Goal: Complete application form

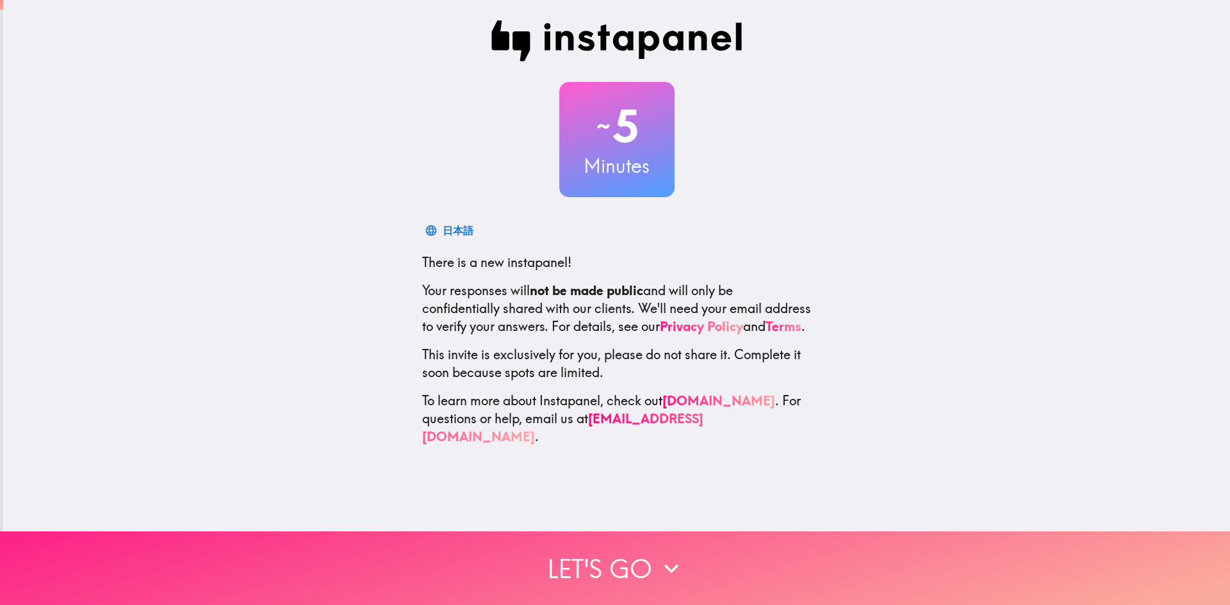
click at [611, 554] on button "Let's go" at bounding box center [615, 569] width 1230 height 74
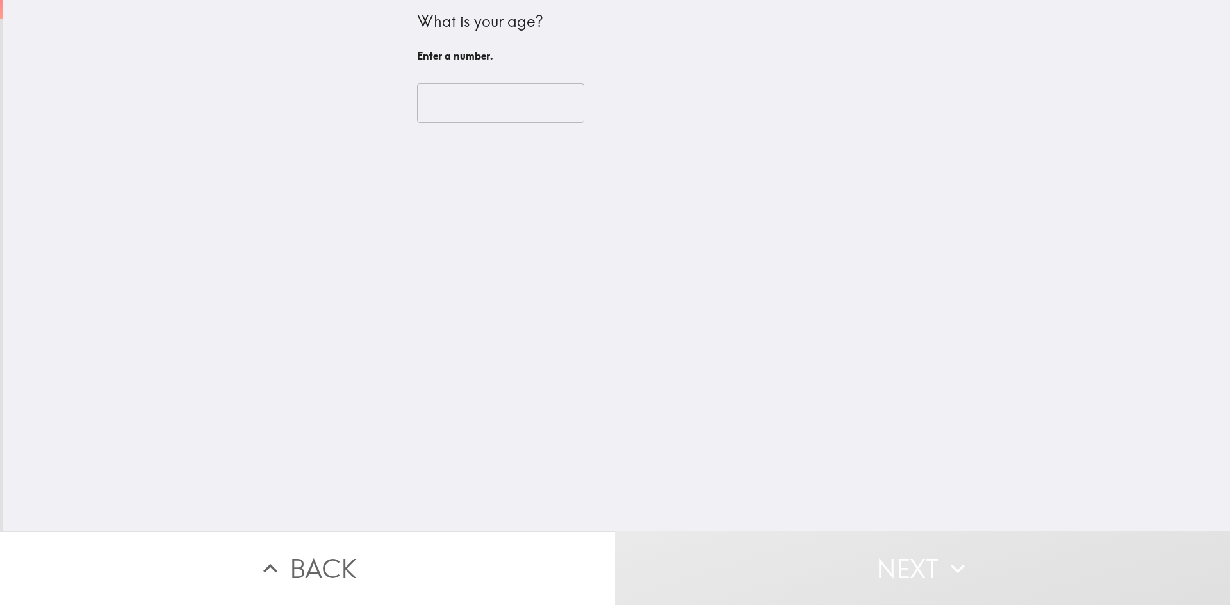
click at [419, 107] on input "number" at bounding box center [500, 103] width 167 height 40
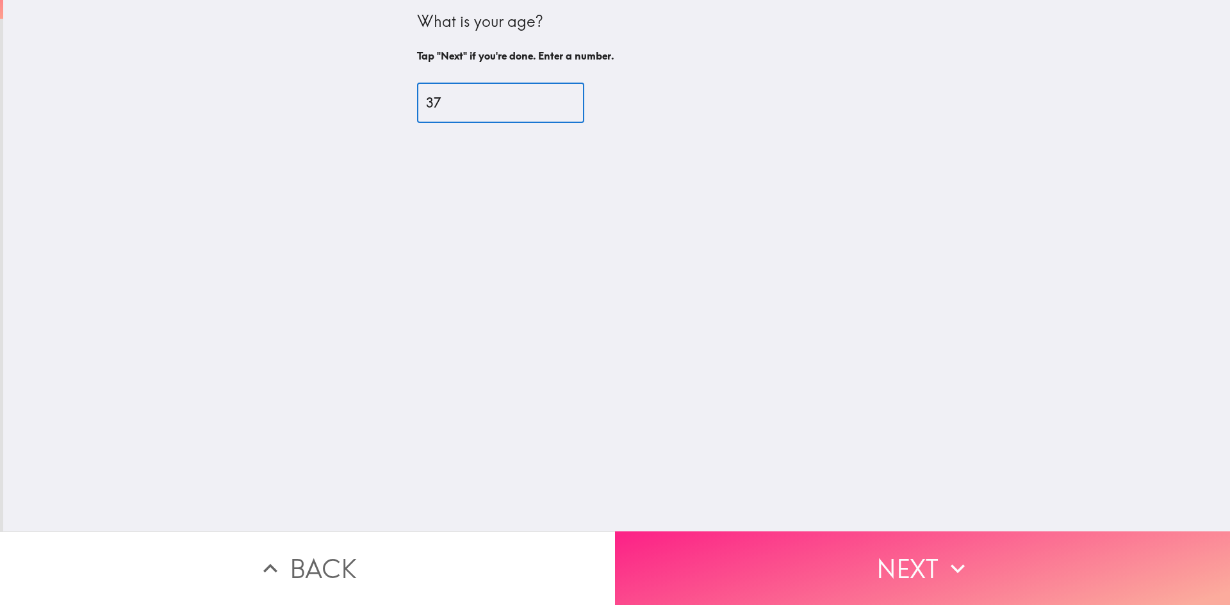
type input "37"
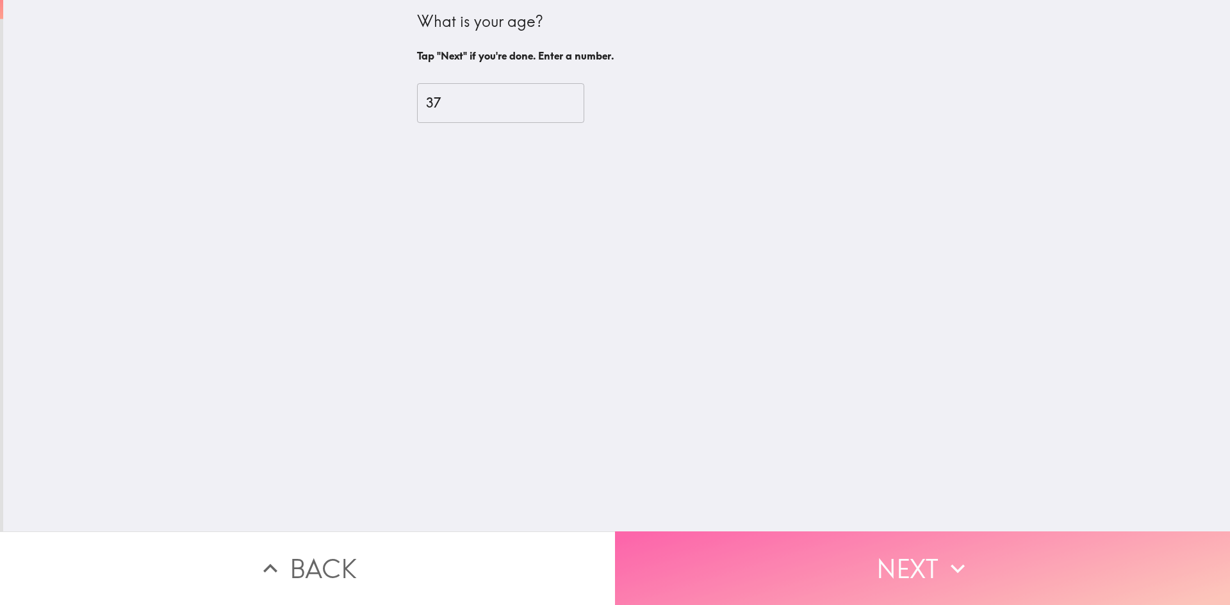
click at [799, 547] on button "Next" at bounding box center [922, 569] width 615 height 74
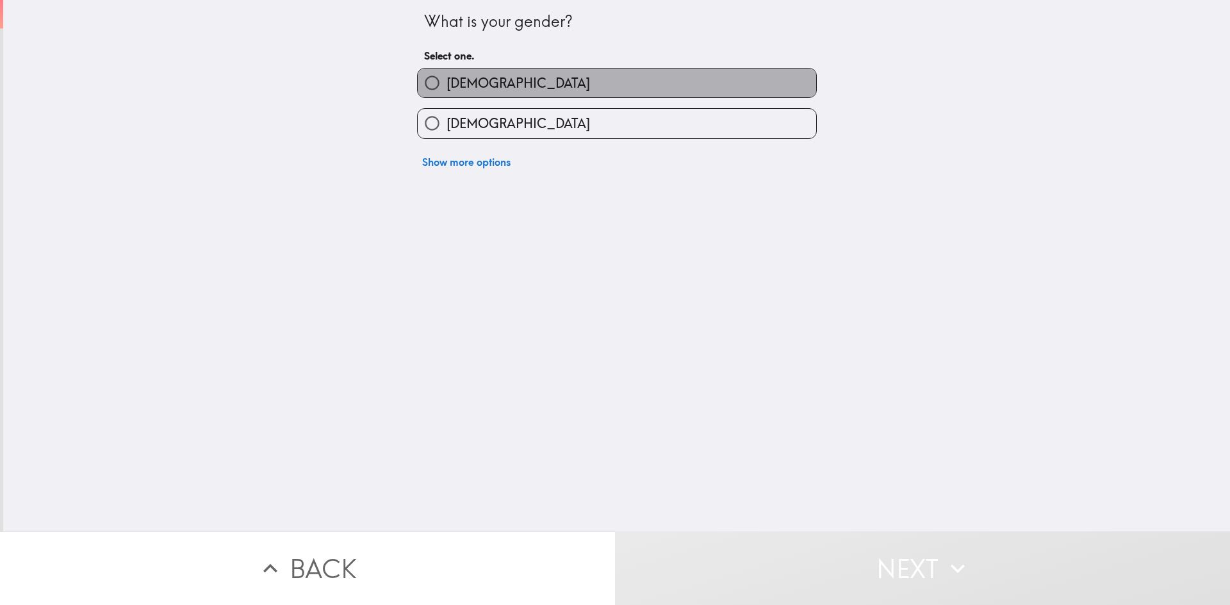
click at [547, 89] on label "[DEMOGRAPHIC_DATA]" at bounding box center [617, 83] width 399 height 29
click at [447, 89] on input "[DEMOGRAPHIC_DATA]" at bounding box center [432, 83] width 29 height 29
radio input "true"
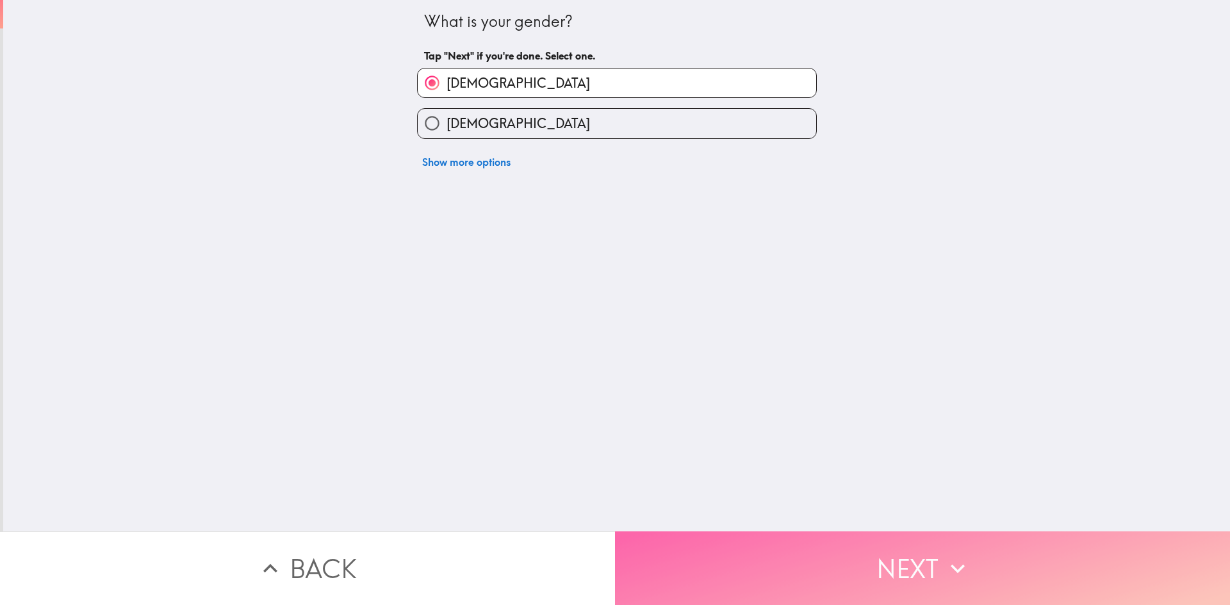
click at [716, 537] on button "Next" at bounding box center [922, 569] width 615 height 74
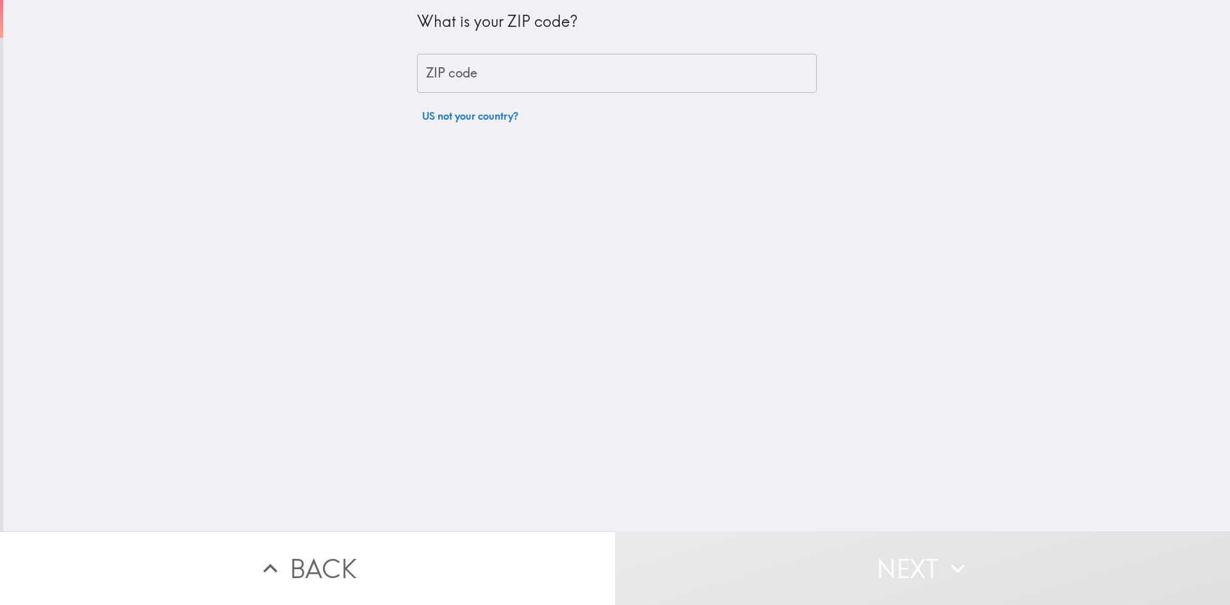
click at [525, 64] on input "ZIP code" at bounding box center [617, 74] width 400 height 40
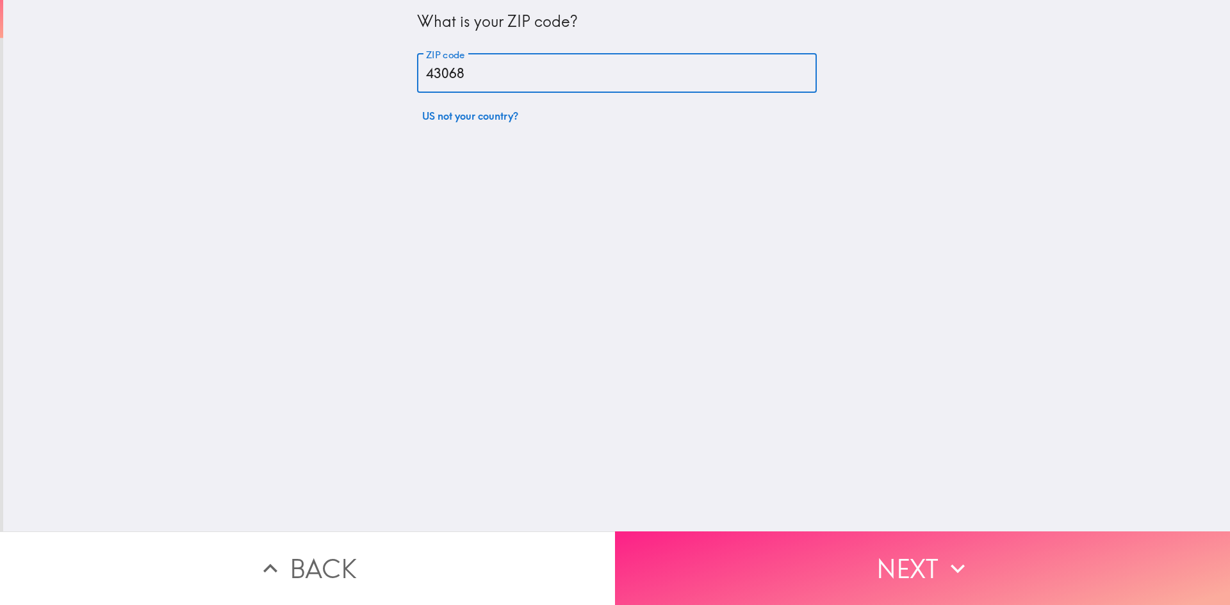
type input "43068"
click at [699, 538] on button "Next" at bounding box center [922, 569] width 615 height 74
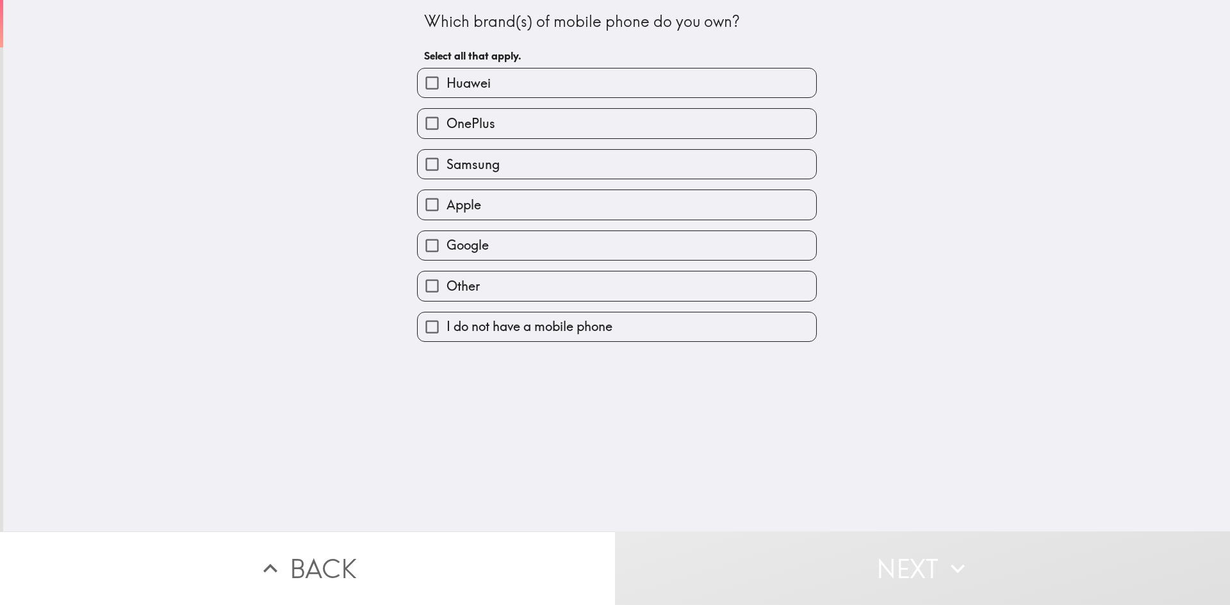
click at [593, 284] on label "Other" at bounding box center [617, 286] width 399 height 29
click at [447, 284] on input "Other" at bounding box center [432, 286] width 29 height 29
checkbox input "true"
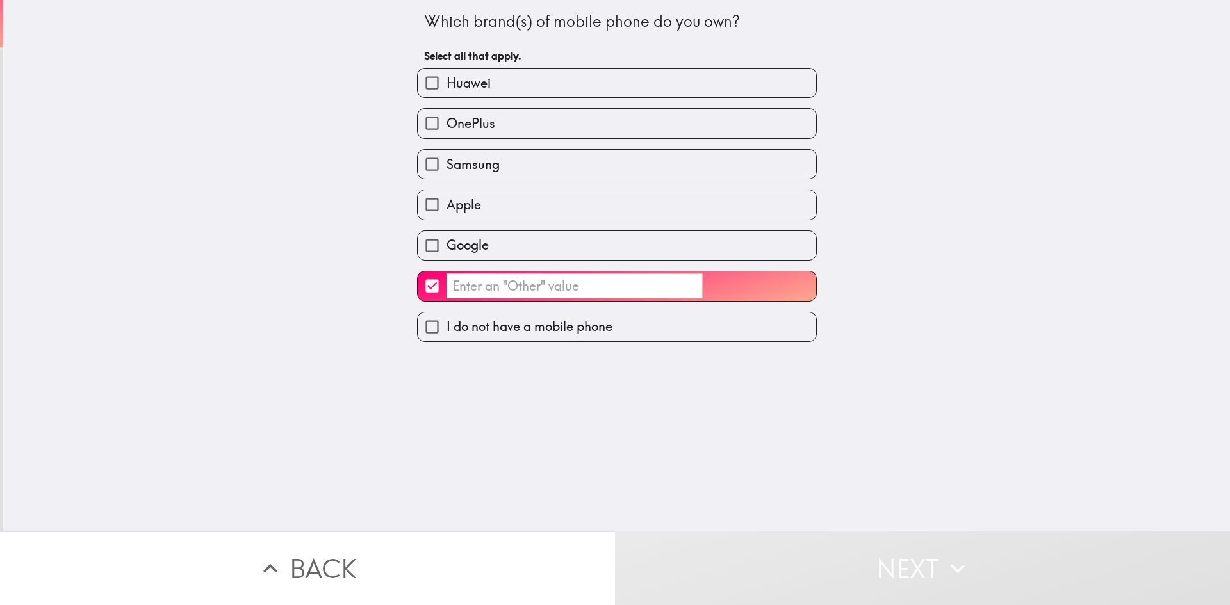
click at [623, 289] on input "​" at bounding box center [575, 286] width 256 height 25
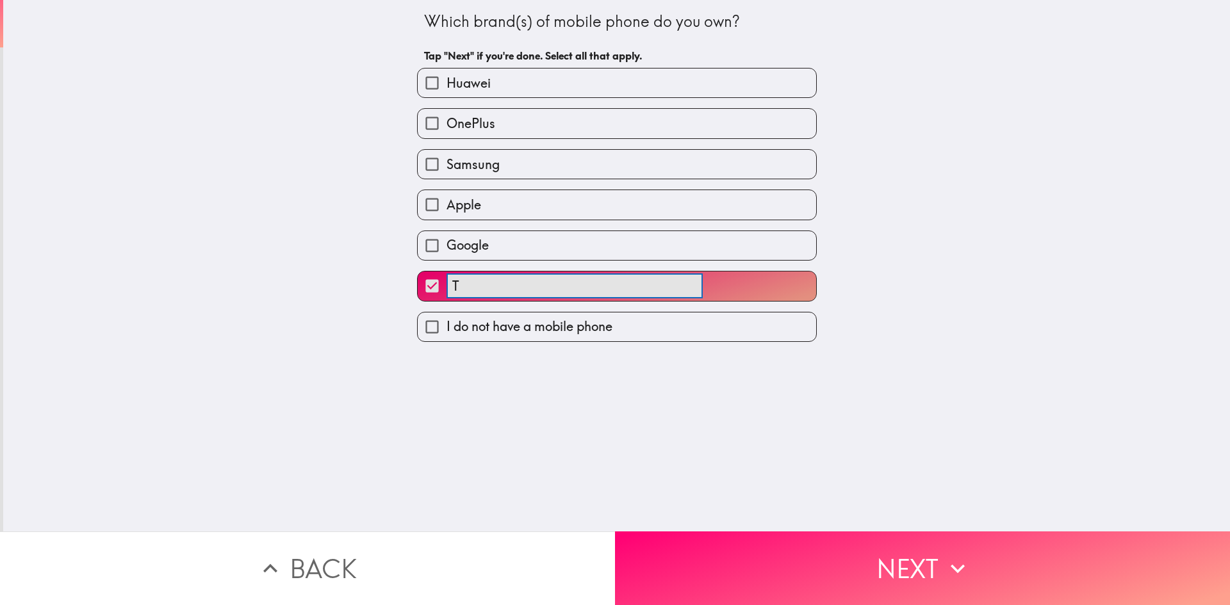
click at [418, 272] on button "T ​" at bounding box center [617, 286] width 399 height 29
type input "T"
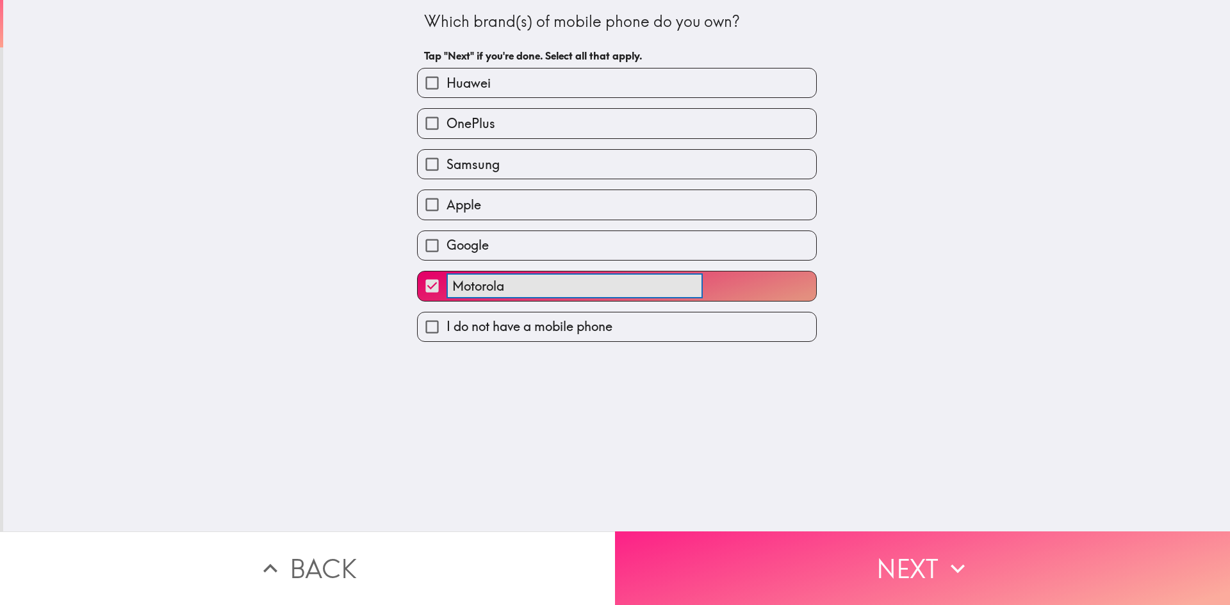
type input "Motorola"
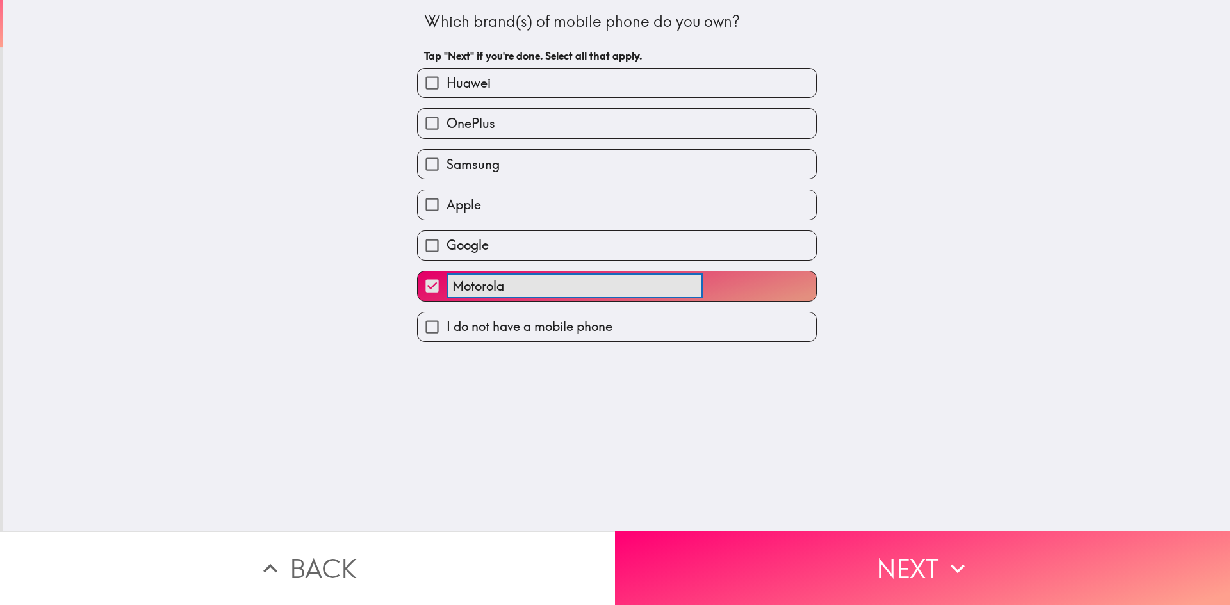
click at [712, 550] on button "Next" at bounding box center [922, 569] width 615 height 74
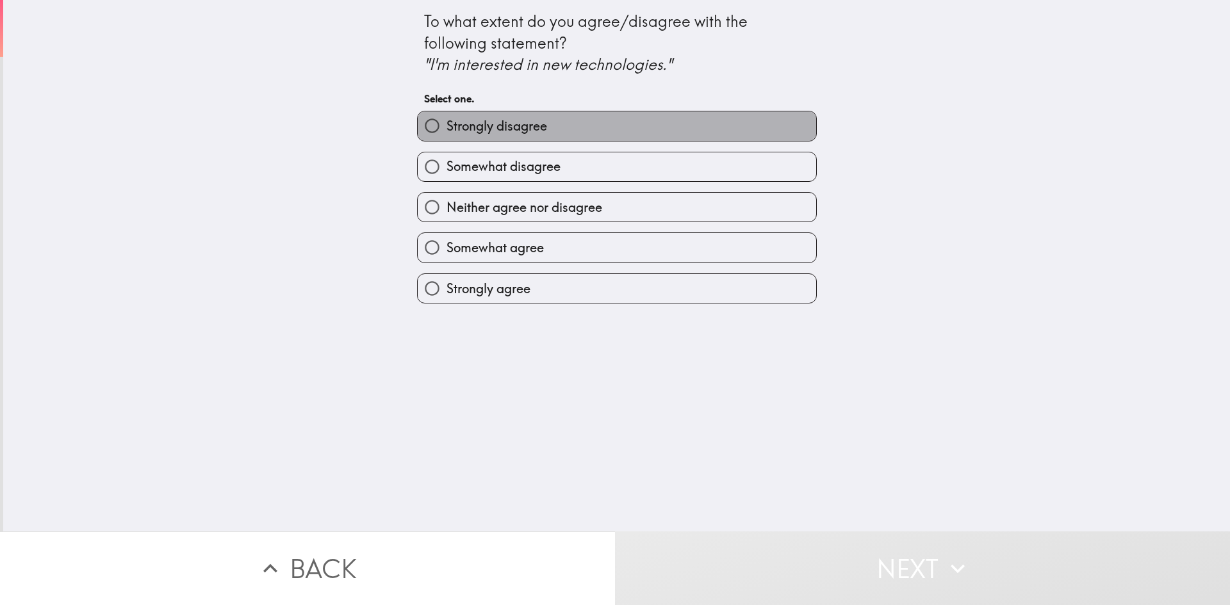
click at [579, 126] on label "Strongly disagree" at bounding box center [617, 125] width 399 height 29
click at [447, 126] on input "Strongly disagree" at bounding box center [432, 125] width 29 height 29
radio input "true"
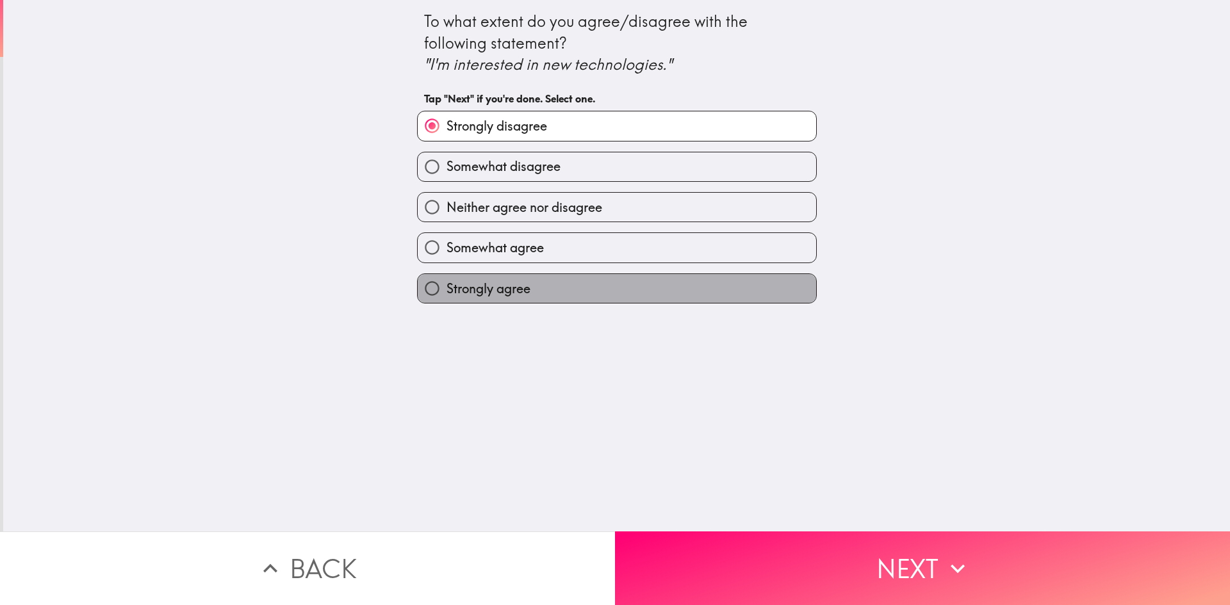
click at [558, 290] on label "Strongly agree" at bounding box center [617, 288] width 399 height 29
click at [447, 290] on input "Strongly agree" at bounding box center [432, 288] width 29 height 29
radio input "true"
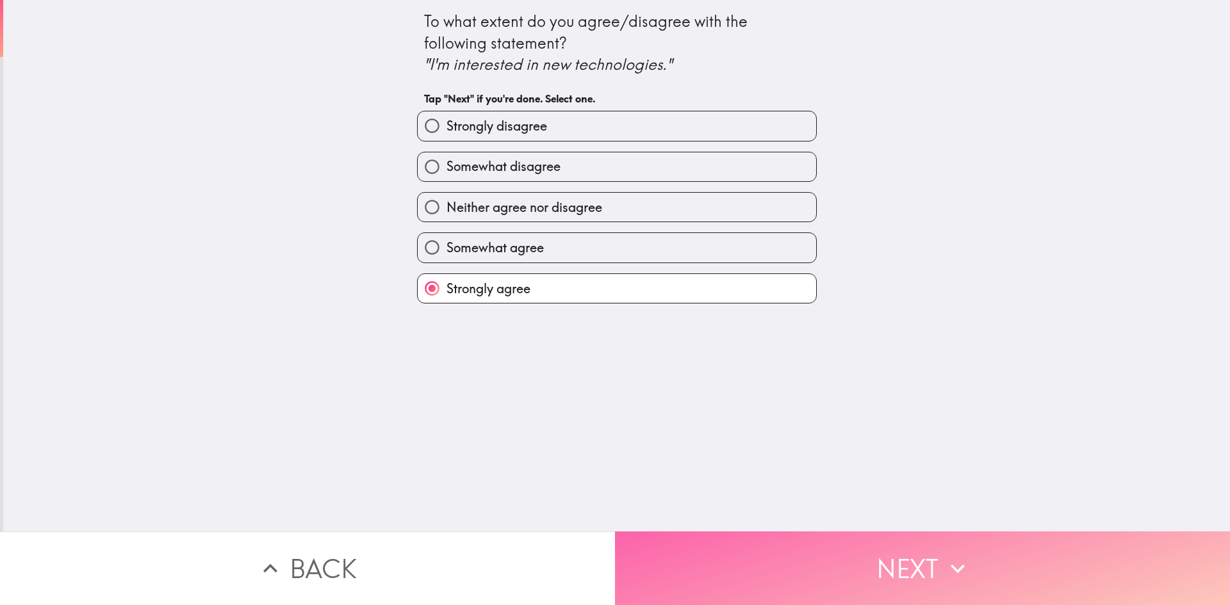
click at [757, 544] on button "Next" at bounding box center [922, 569] width 615 height 74
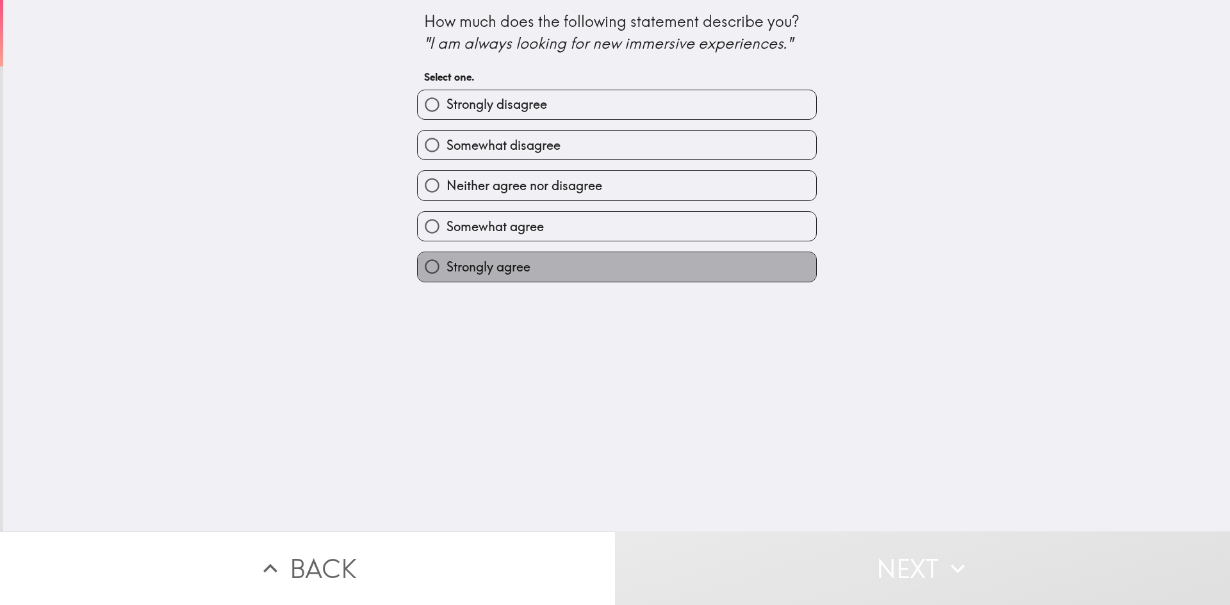
click at [584, 278] on label "Strongly agree" at bounding box center [617, 266] width 399 height 29
click at [447, 278] on input "Strongly agree" at bounding box center [432, 266] width 29 height 29
radio input "true"
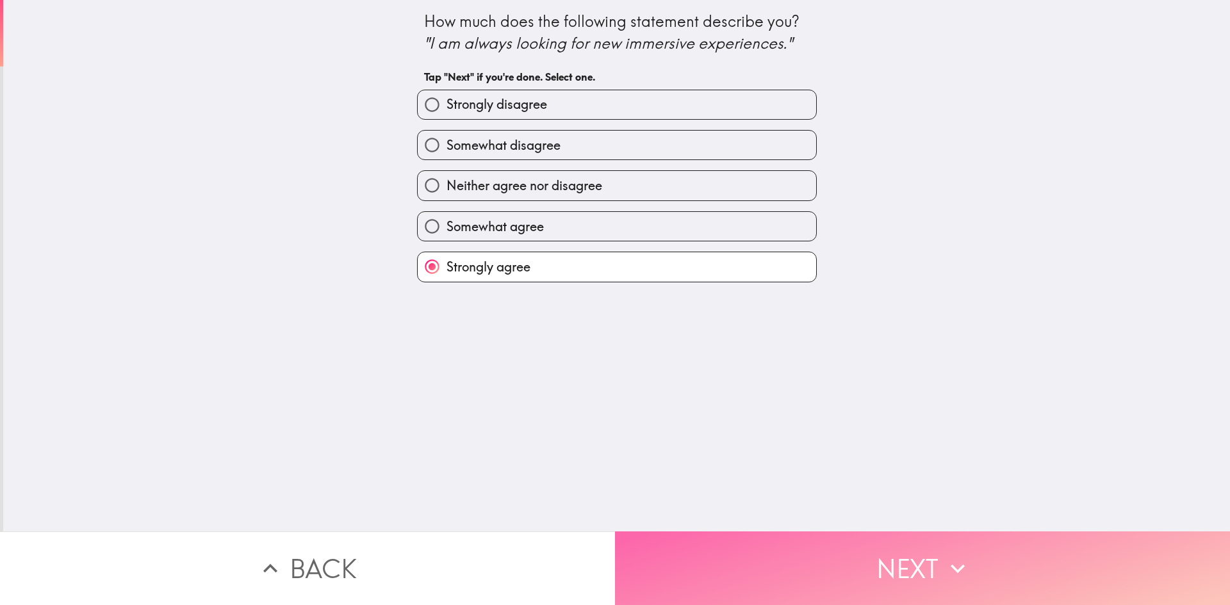
click at [721, 539] on button "Next" at bounding box center [922, 569] width 615 height 74
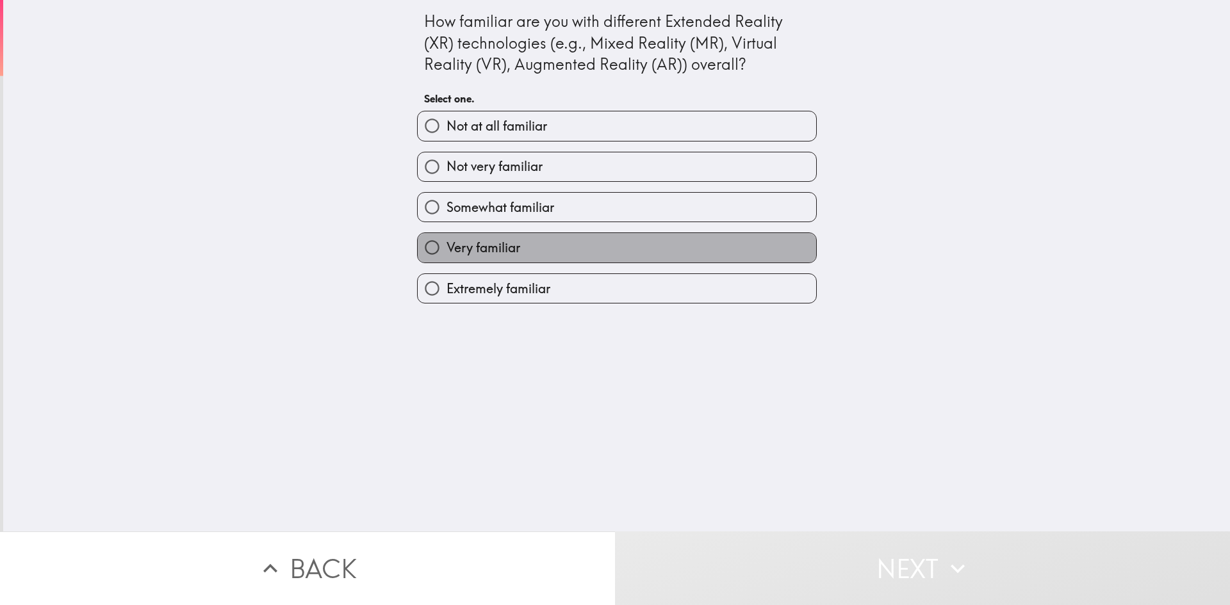
click at [506, 249] on span "Very familiar" at bounding box center [484, 248] width 74 height 18
click at [447, 249] on input "Very familiar" at bounding box center [432, 247] width 29 height 29
radio input "true"
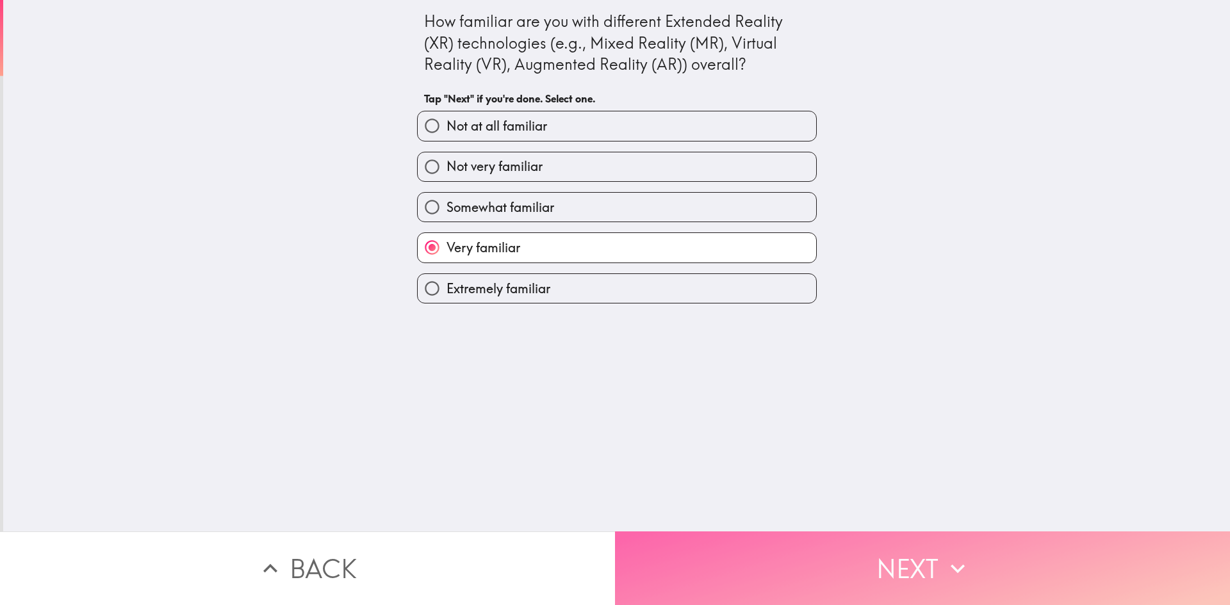
click at [797, 540] on button "Next" at bounding box center [922, 569] width 615 height 74
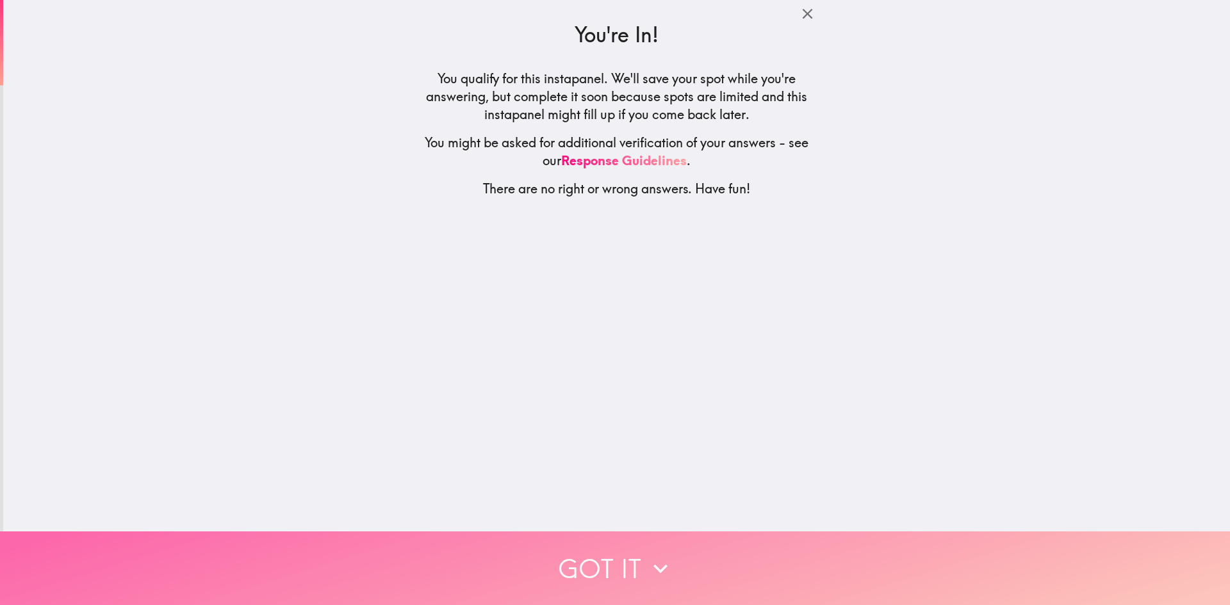
click at [665, 564] on icon "button" at bounding box center [661, 569] width 28 height 28
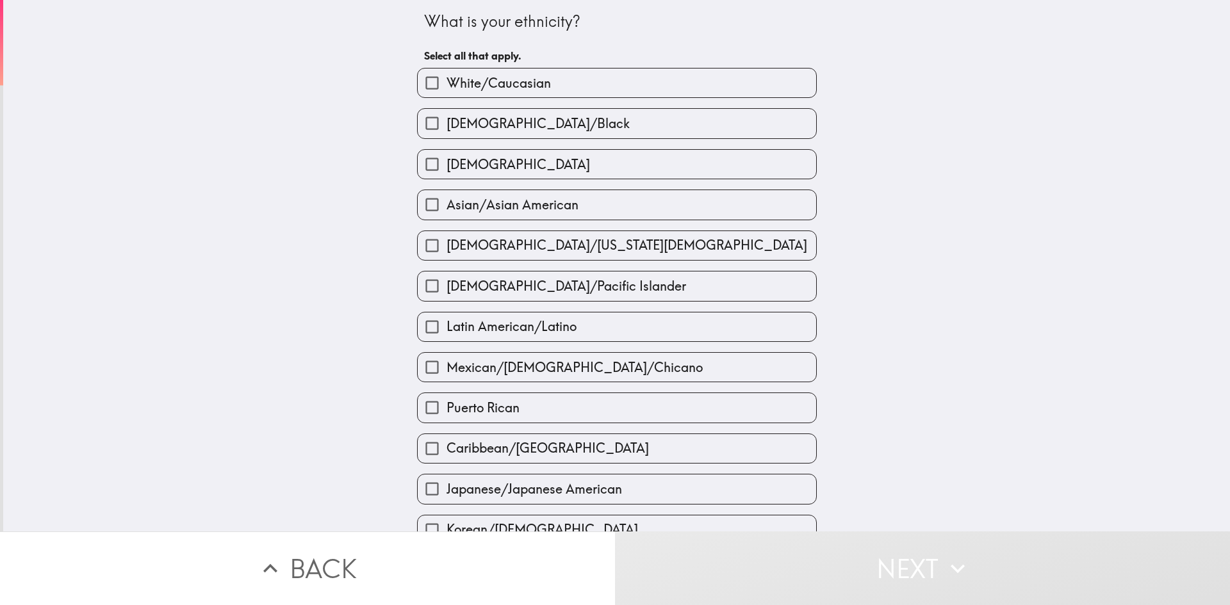
click at [498, 126] on span "[DEMOGRAPHIC_DATA]/Black" at bounding box center [538, 124] width 183 height 18
click at [447, 126] on input "[DEMOGRAPHIC_DATA]/Black" at bounding box center [432, 123] width 29 height 29
checkbox input "true"
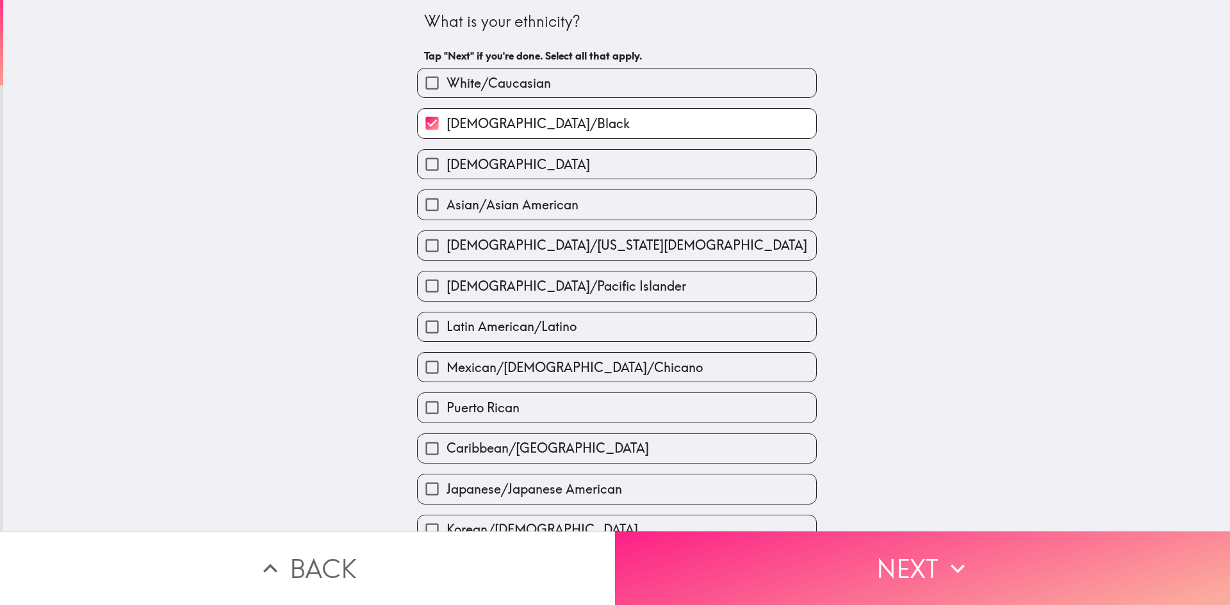
click at [715, 548] on button "Next" at bounding box center [922, 569] width 615 height 74
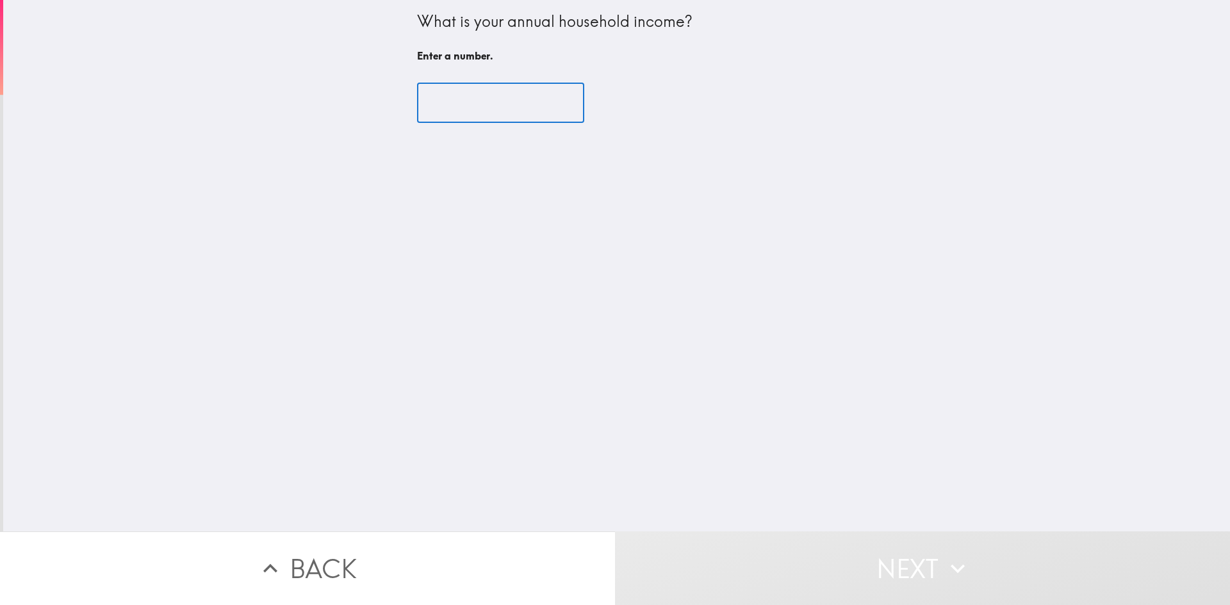
click at [487, 104] on input "number" at bounding box center [500, 103] width 167 height 40
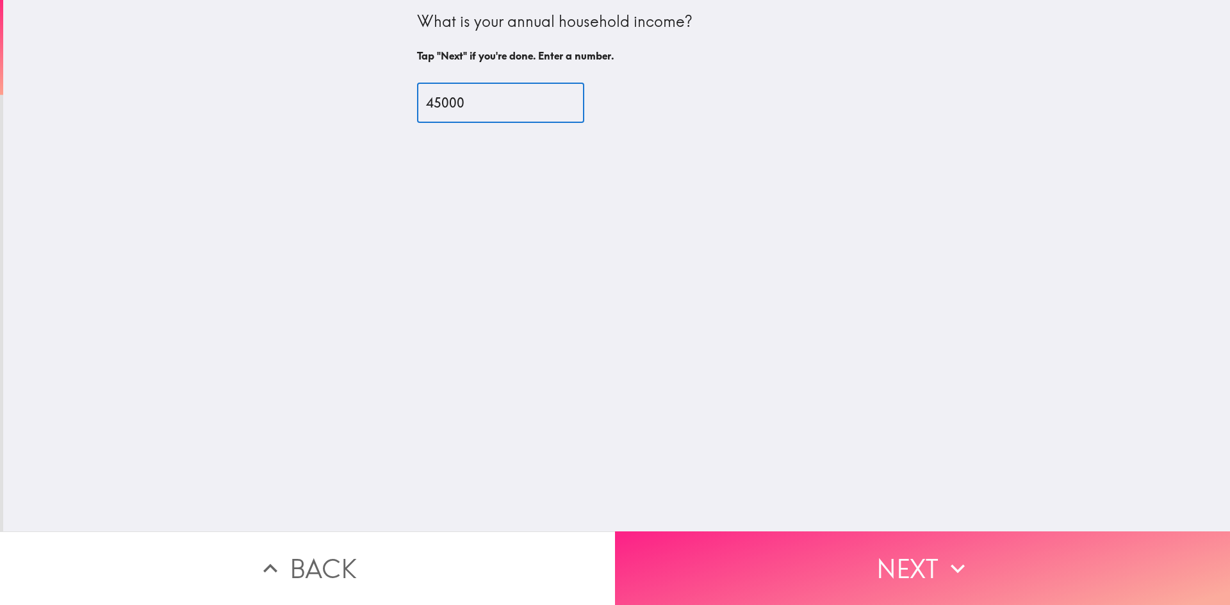
type input "45000"
click at [725, 536] on button "Next" at bounding box center [922, 569] width 615 height 74
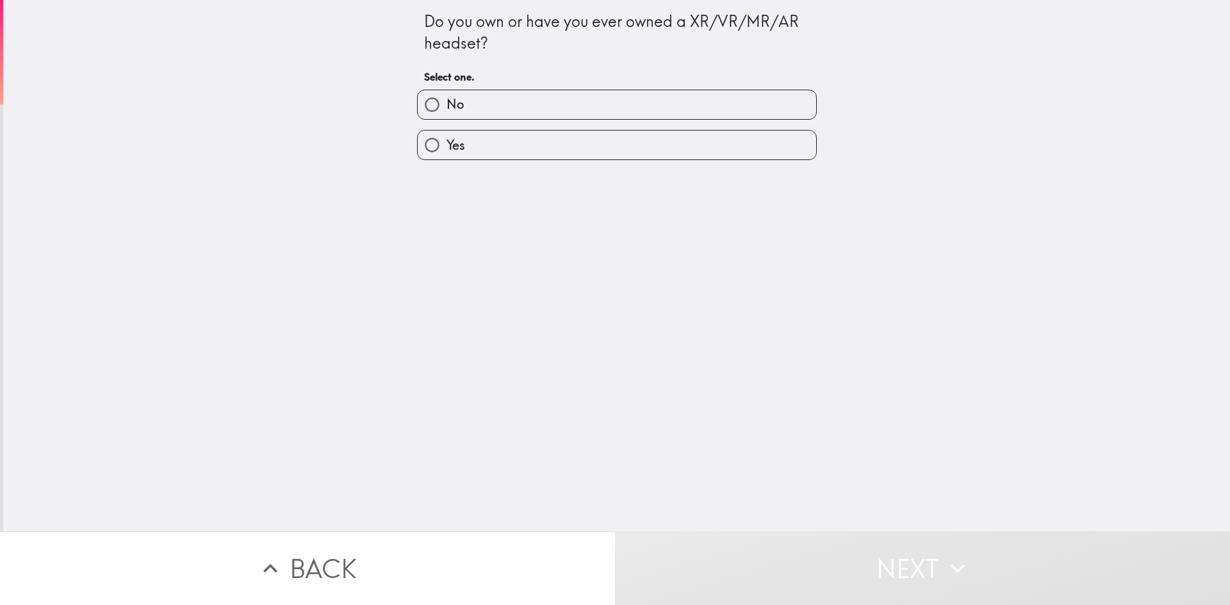
click at [563, 147] on label "Yes" at bounding box center [617, 145] width 399 height 29
click at [447, 147] on input "Yes" at bounding box center [432, 145] width 29 height 29
radio input "true"
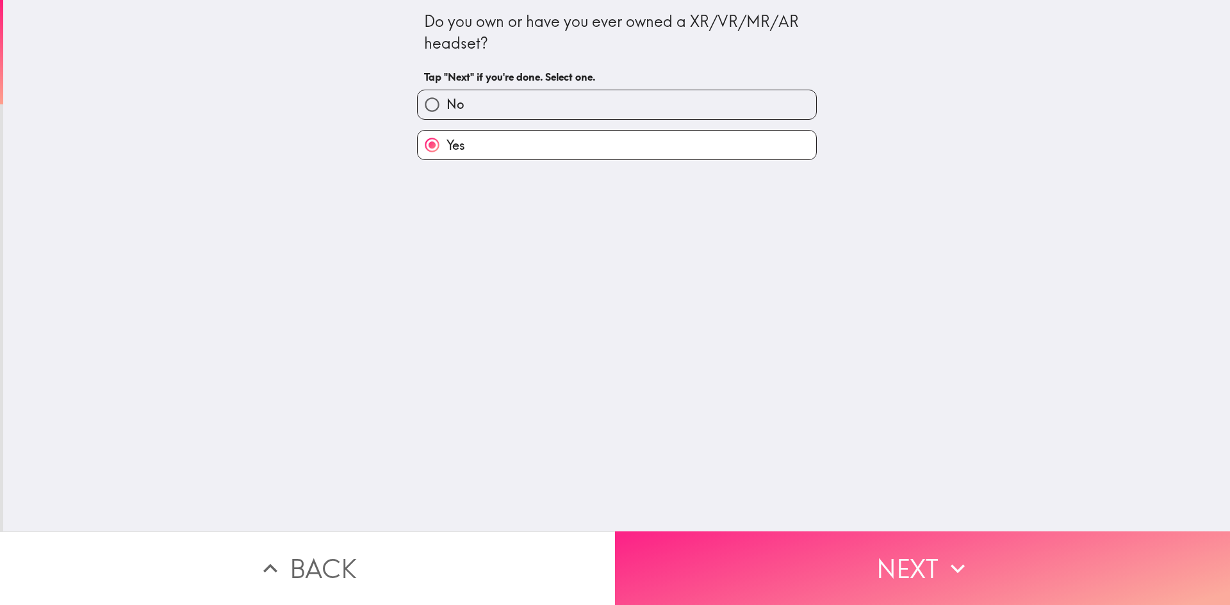
click at [844, 548] on button "Next" at bounding box center [922, 569] width 615 height 74
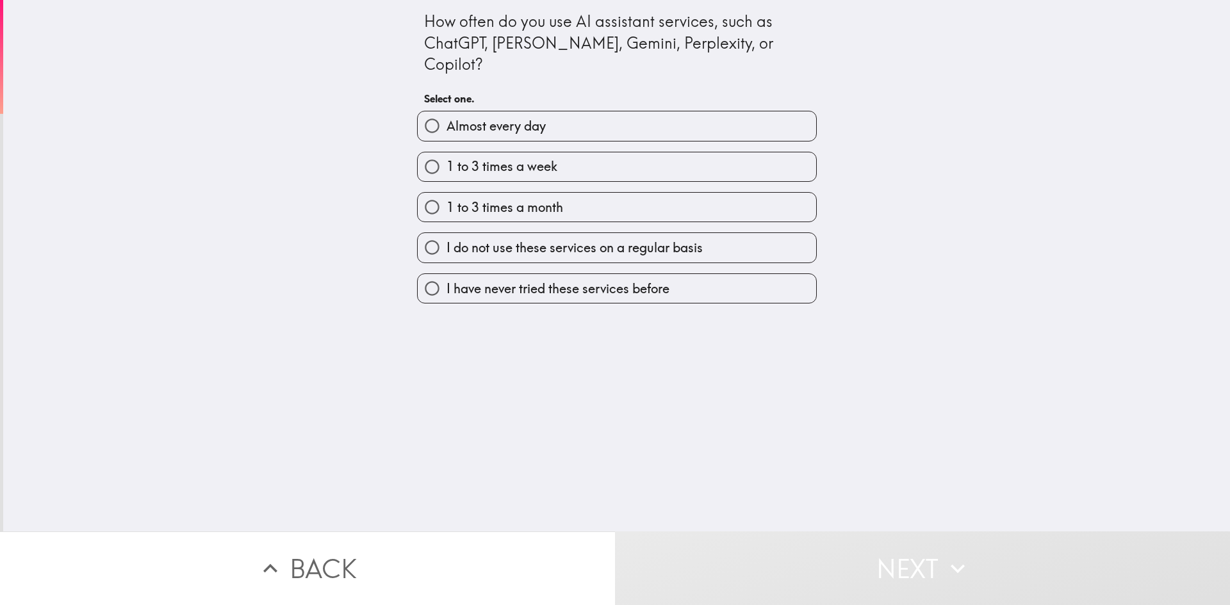
click at [557, 111] on label "Almost every day" at bounding box center [617, 125] width 399 height 29
click at [447, 111] on input "Almost every day" at bounding box center [432, 125] width 29 height 29
radio input "true"
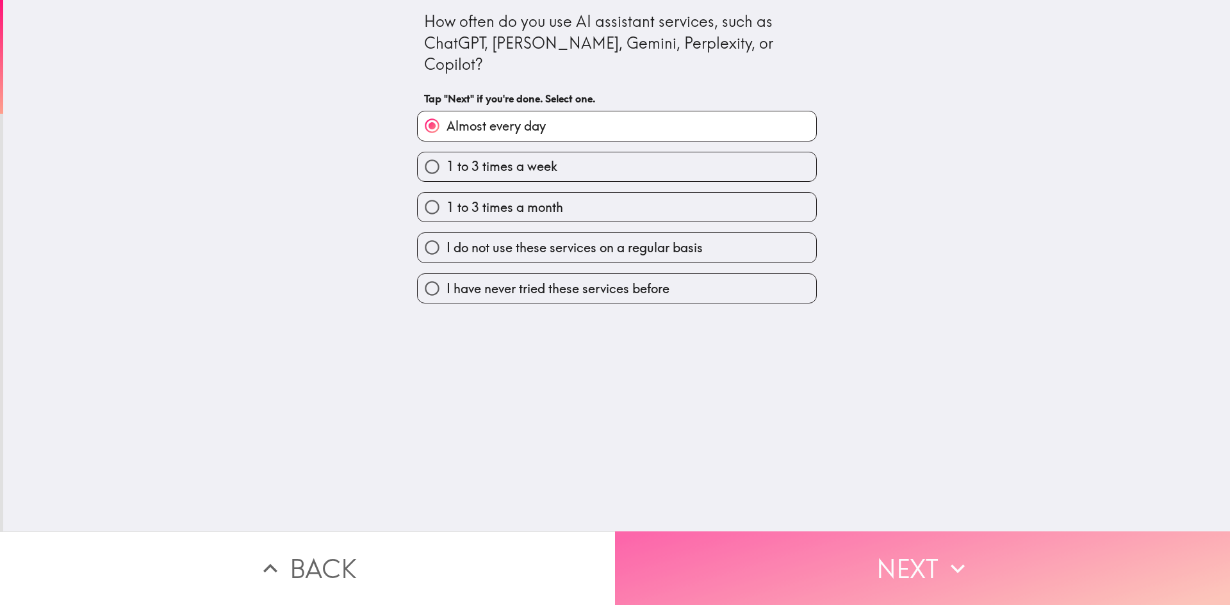
click at [723, 564] on button "Next" at bounding box center [922, 569] width 615 height 74
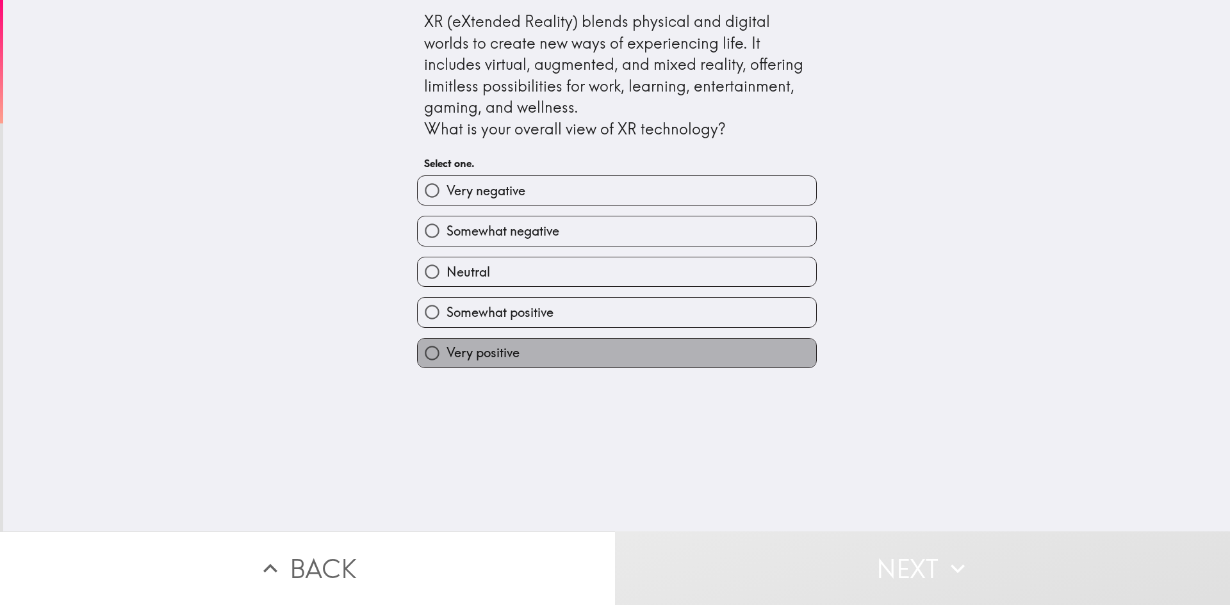
click at [614, 358] on label "Very positive" at bounding box center [617, 353] width 399 height 29
click at [447, 358] on input "Very positive" at bounding box center [432, 353] width 29 height 29
radio input "true"
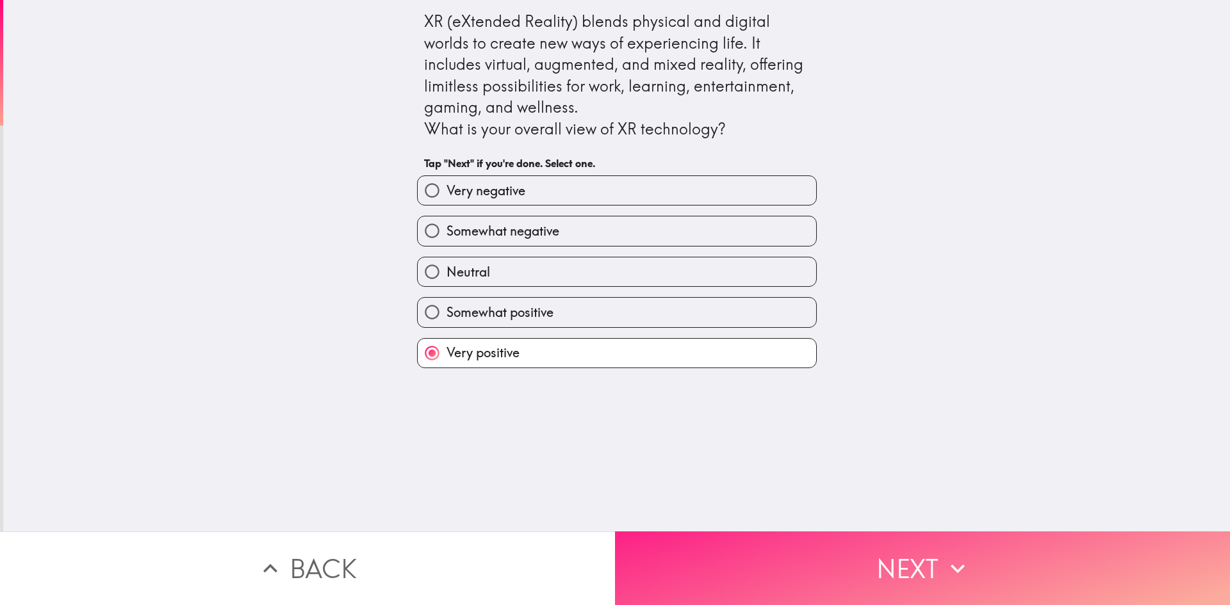
click at [818, 563] on button "Next" at bounding box center [922, 569] width 615 height 74
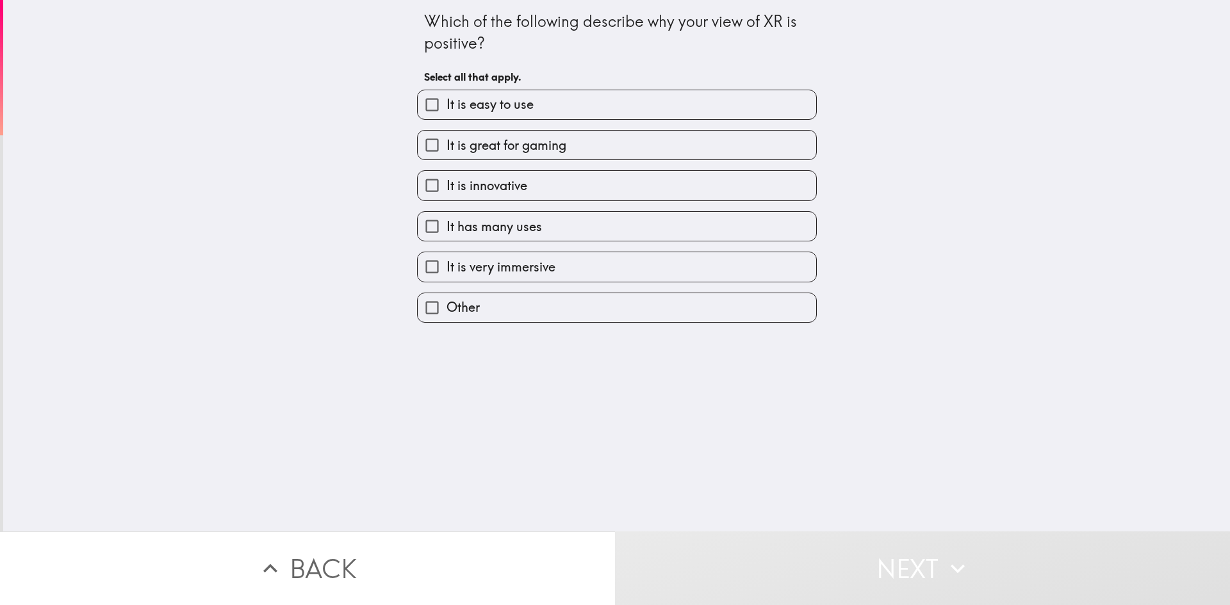
click at [598, 104] on label "It is easy to use" at bounding box center [617, 104] width 399 height 29
click at [447, 104] on input "It is easy to use" at bounding box center [432, 104] width 29 height 29
checkbox input "true"
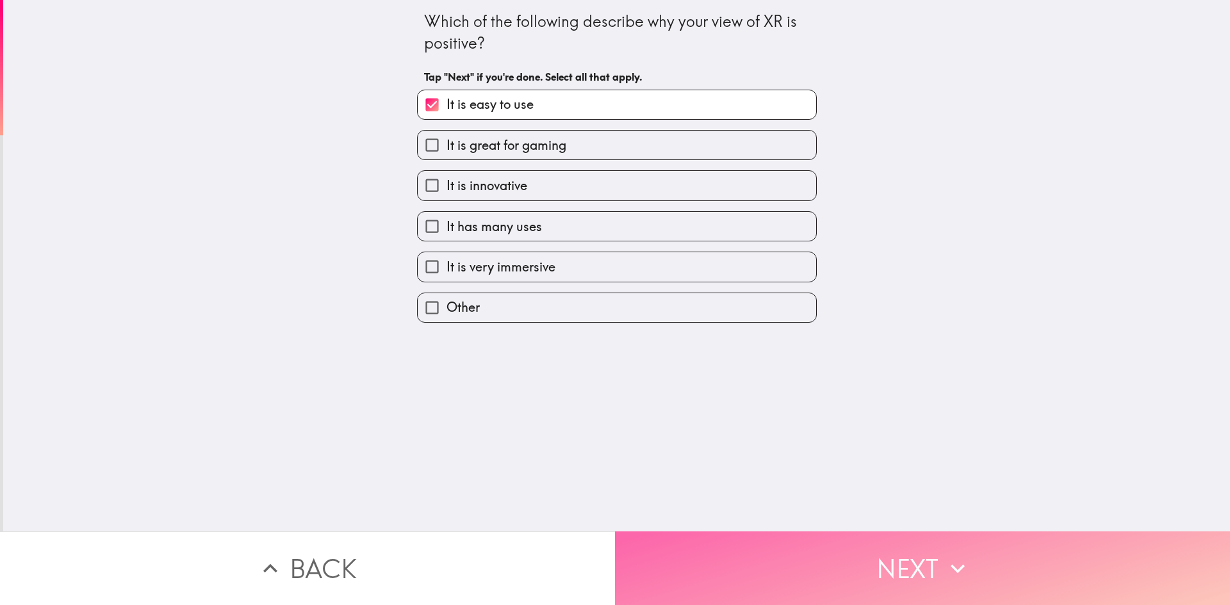
click at [737, 546] on button "Next" at bounding box center [922, 569] width 615 height 74
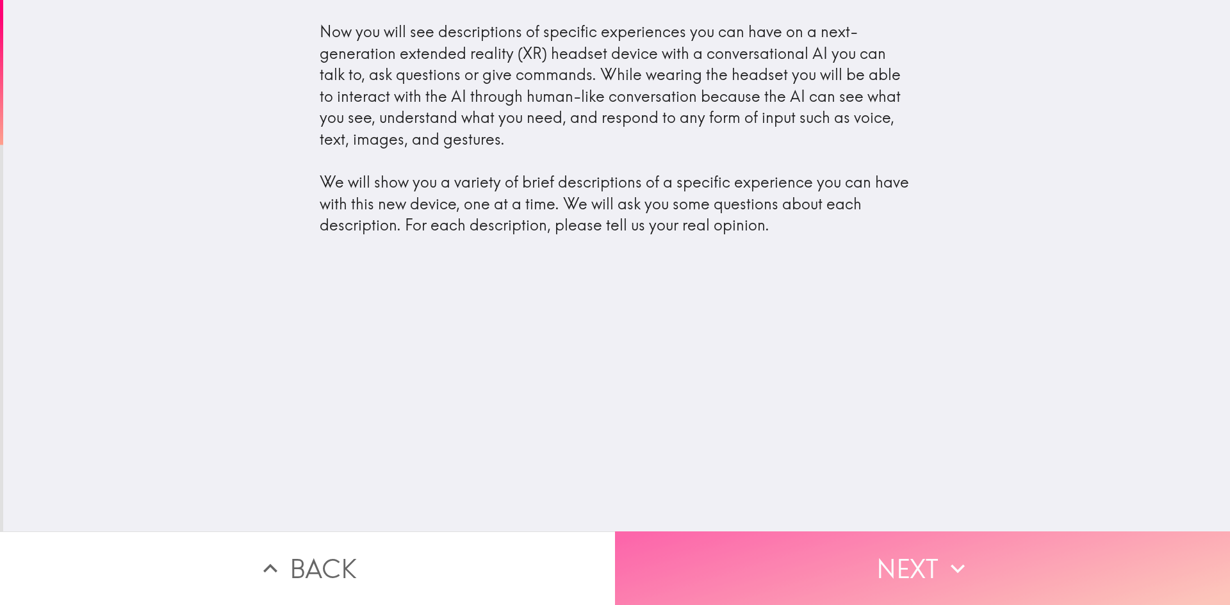
click at [980, 552] on button "Next" at bounding box center [922, 569] width 615 height 74
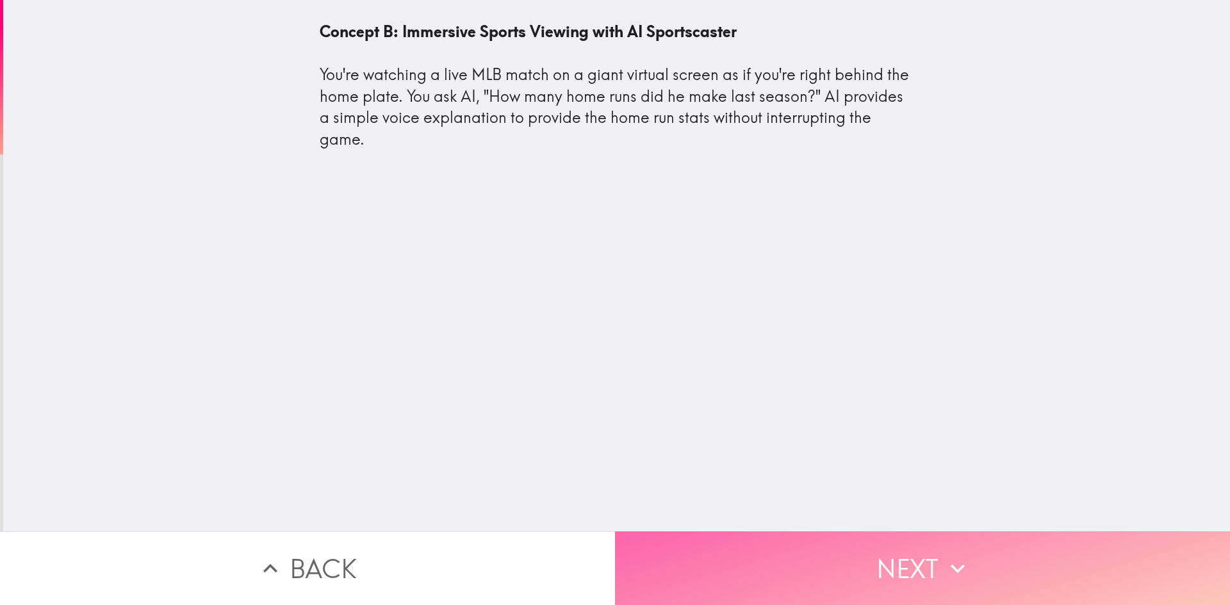
click at [870, 559] on button "Next" at bounding box center [922, 569] width 615 height 74
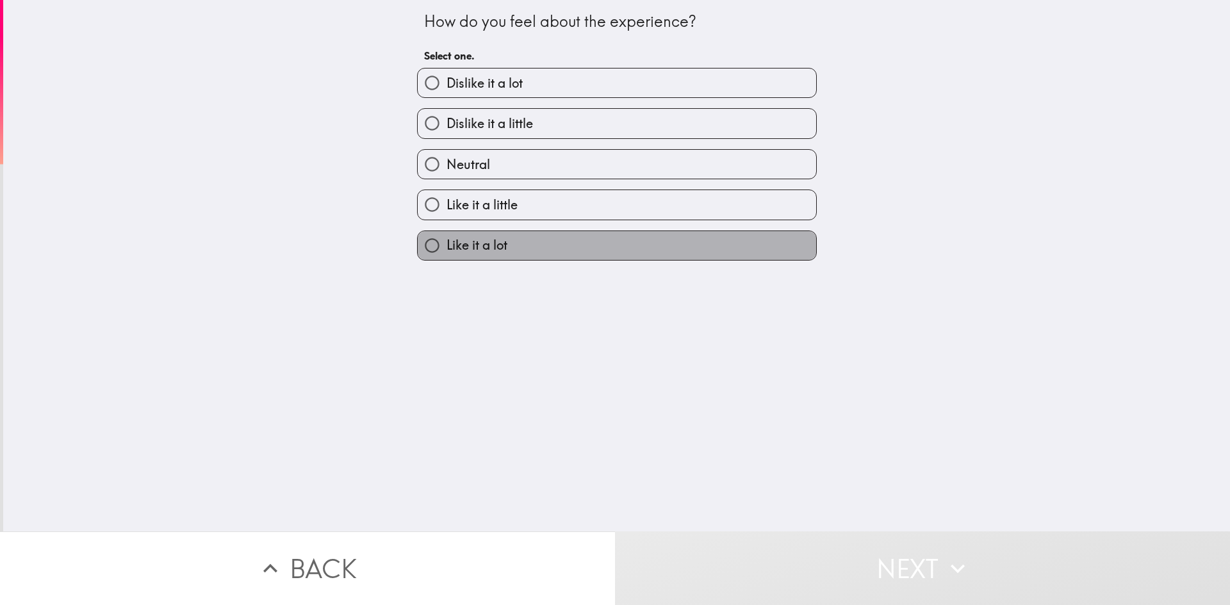
click at [505, 249] on label "Like it a lot" at bounding box center [617, 245] width 399 height 29
click at [447, 249] on input "Like it a lot" at bounding box center [432, 245] width 29 height 29
radio input "true"
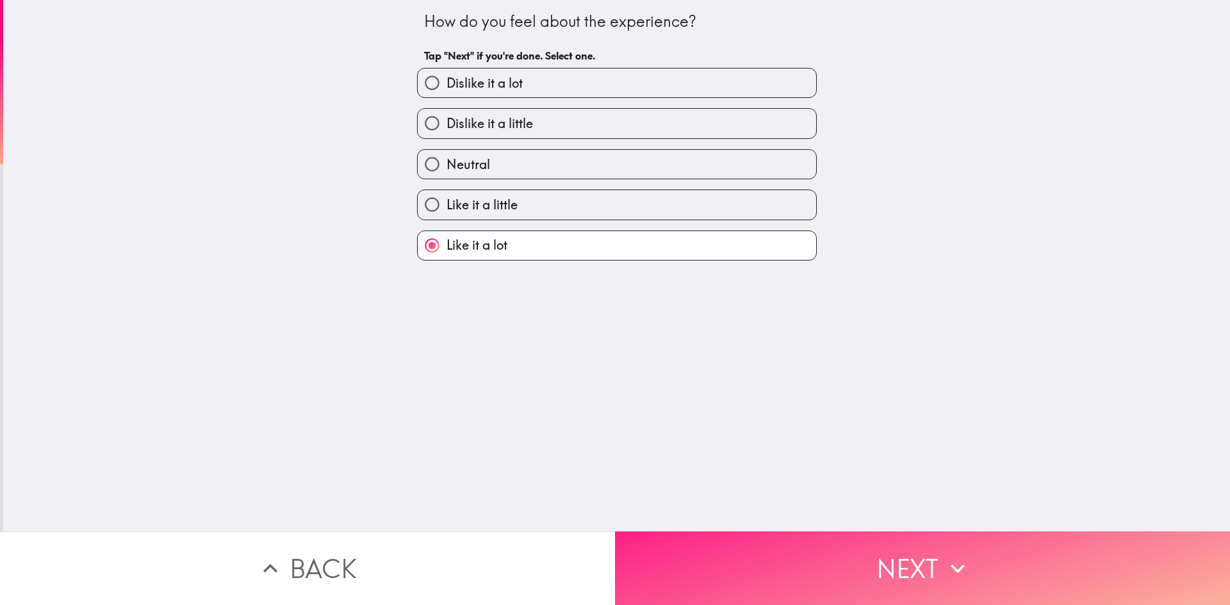
click at [800, 566] on button "Next" at bounding box center [922, 569] width 615 height 74
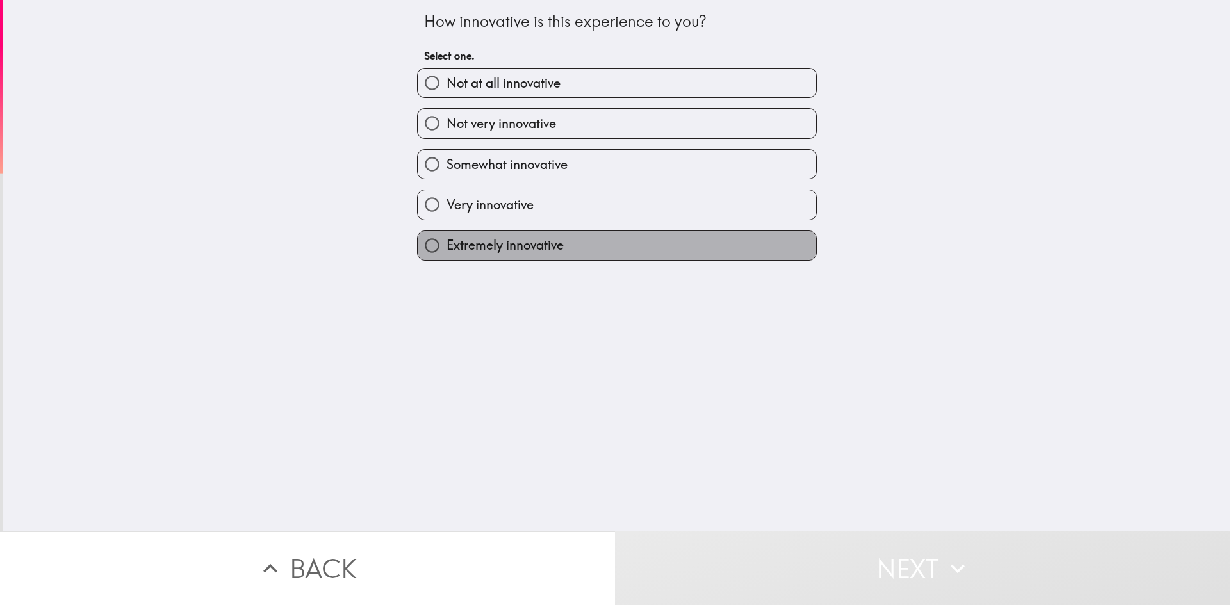
click at [598, 256] on label "Extremely innovative" at bounding box center [617, 245] width 399 height 29
click at [447, 256] on input "Extremely innovative" at bounding box center [432, 245] width 29 height 29
radio input "true"
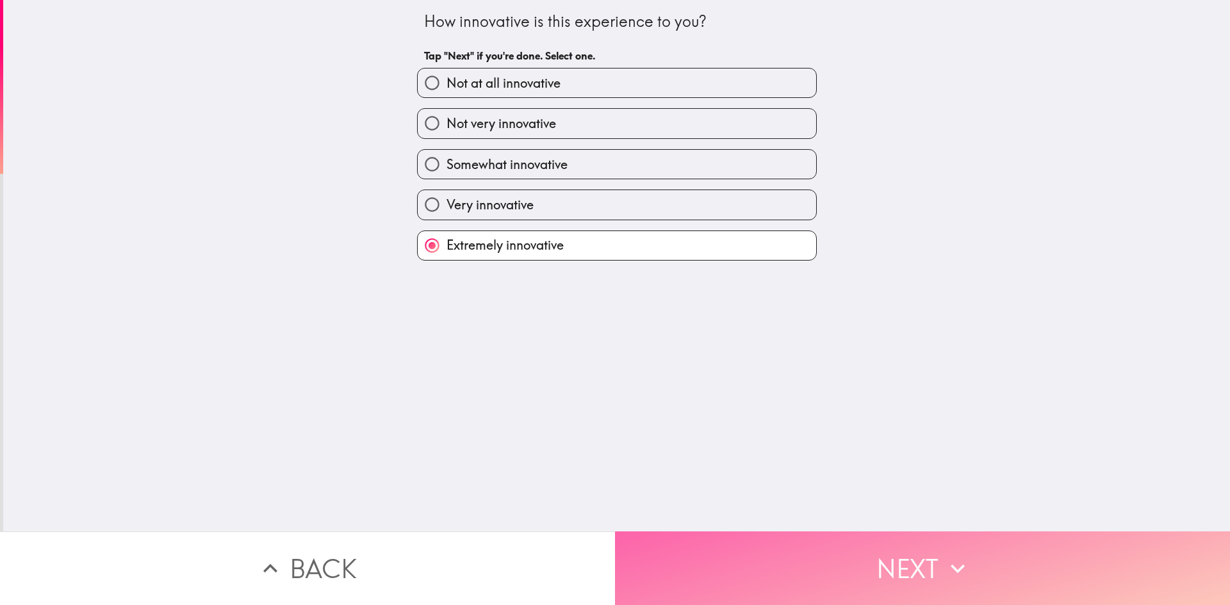
click at [885, 566] on button "Next" at bounding box center [922, 569] width 615 height 74
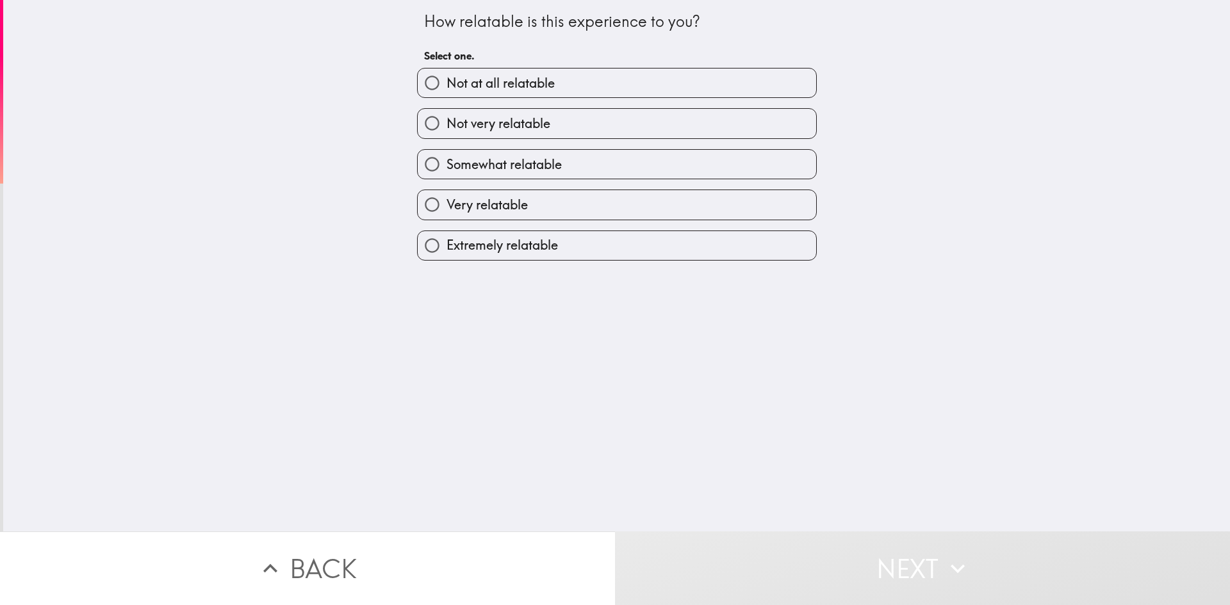
click at [558, 210] on label "Very relatable" at bounding box center [617, 204] width 399 height 29
click at [447, 210] on input "Very relatable" at bounding box center [432, 204] width 29 height 29
radio input "true"
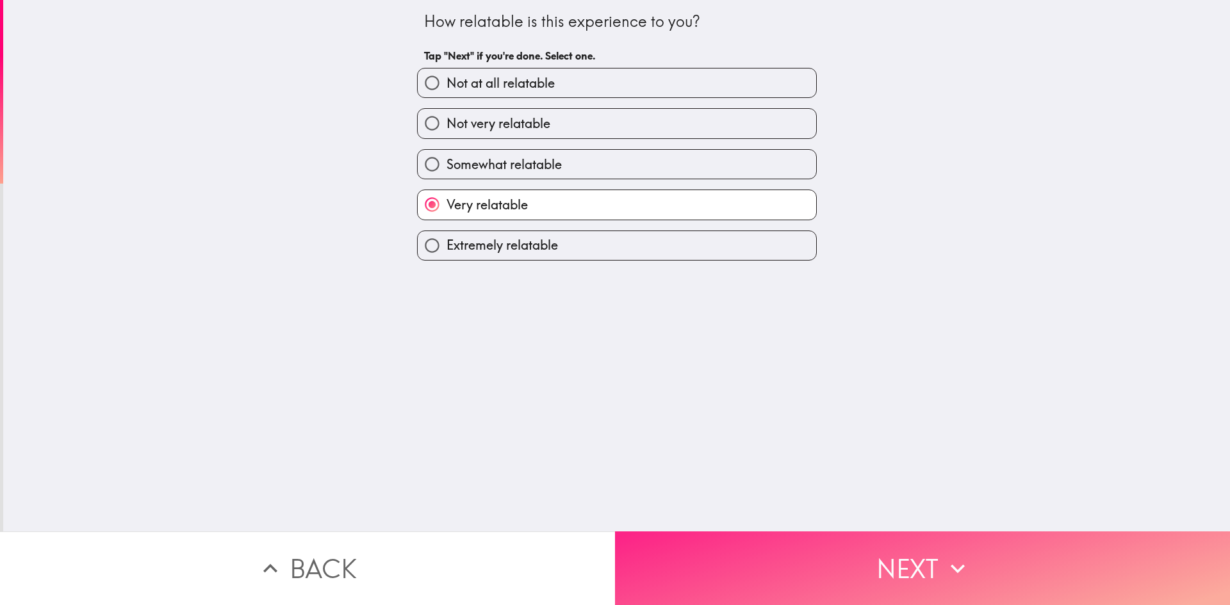
click at [773, 551] on button "Next" at bounding box center [922, 569] width 615 height 74
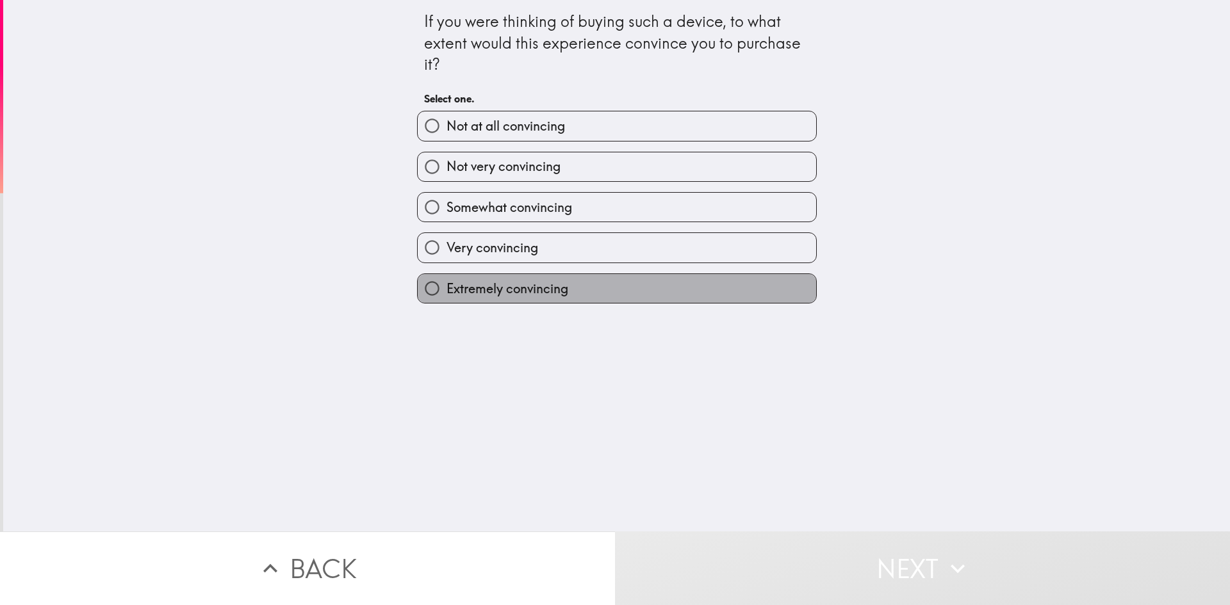
click at [580, 297] on label "Extremely convincing" at bounding box center [617, 288] width 399 height 29
click at [447, 297] on input "Extremely convincing" at bounding box center [432, 288] width 29 height 29
radio input "true"
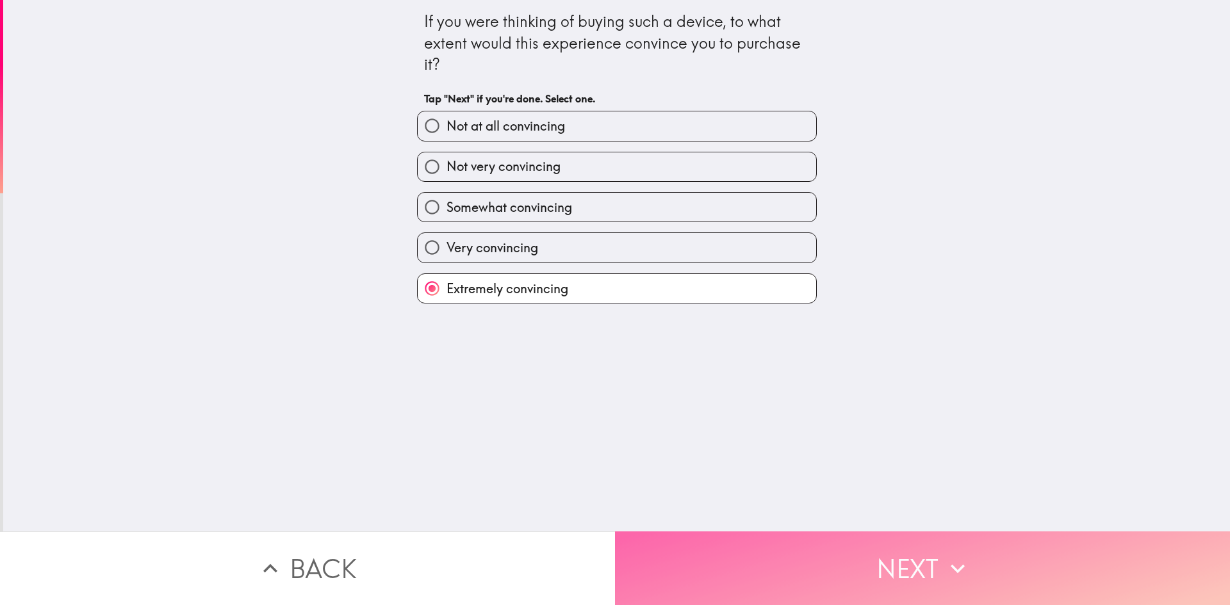
click at [811, 555] on button "Next" at bounding box center [922, 569] width 615 height 74
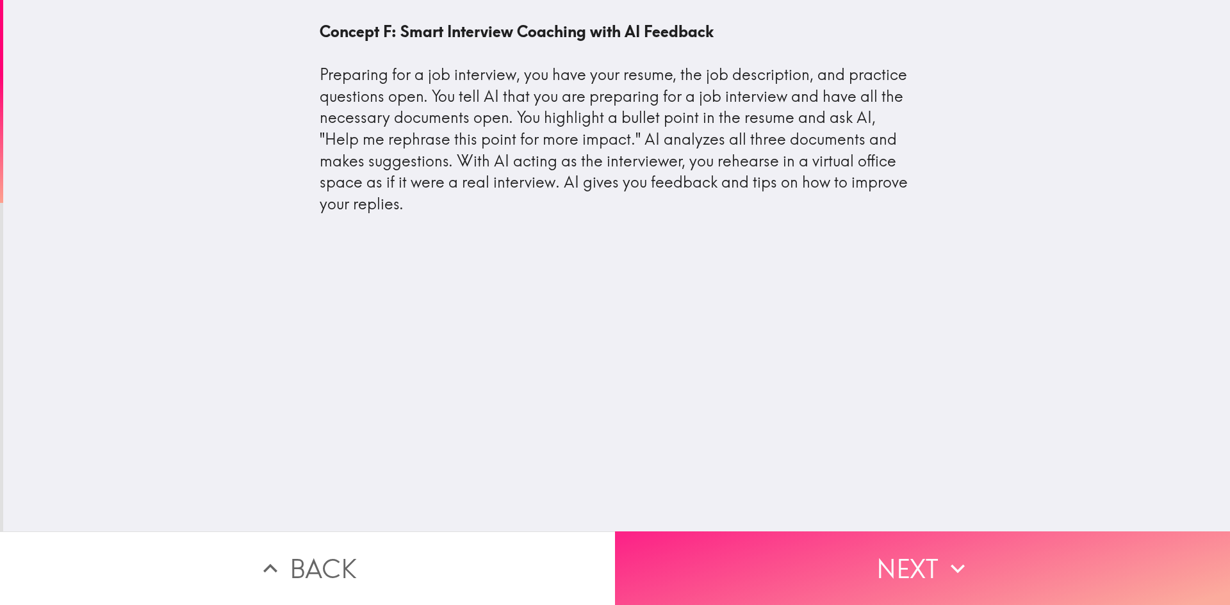
click at [837, 540] on button "Next" at bounding box center [922, 569] width 615 height 74
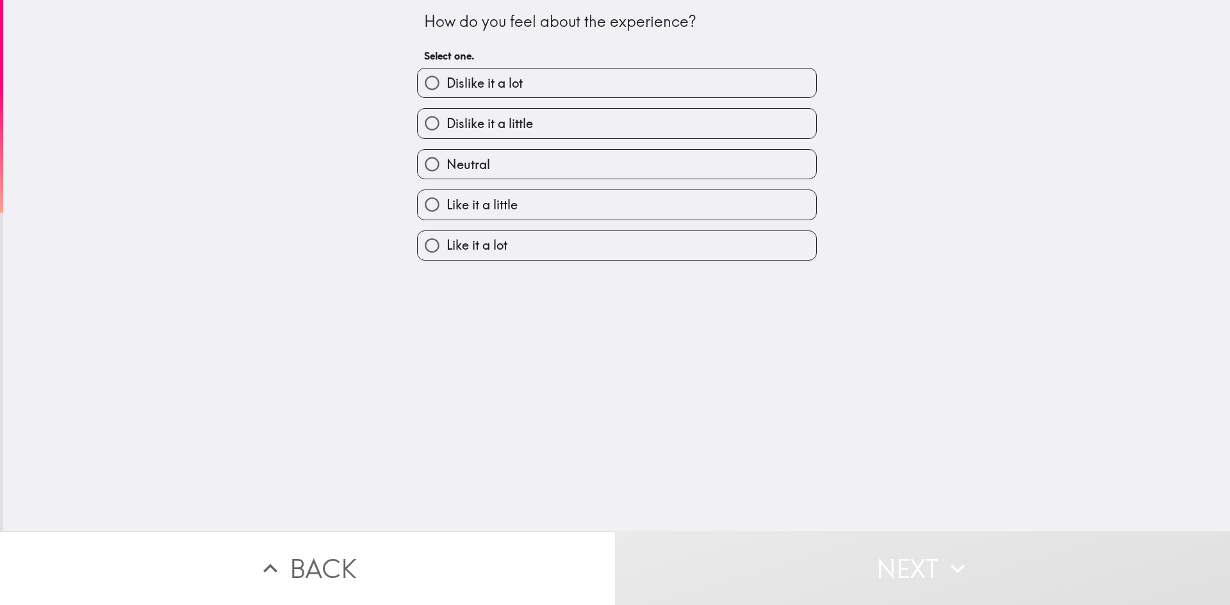
click at [515, 204] on label "Like it a little" at bounding box center [617, 204] width 399 height 29
click at [447, 204] on input "Like it a little" at bounding box center [432, 204] width 29 height 29
radio input "true"
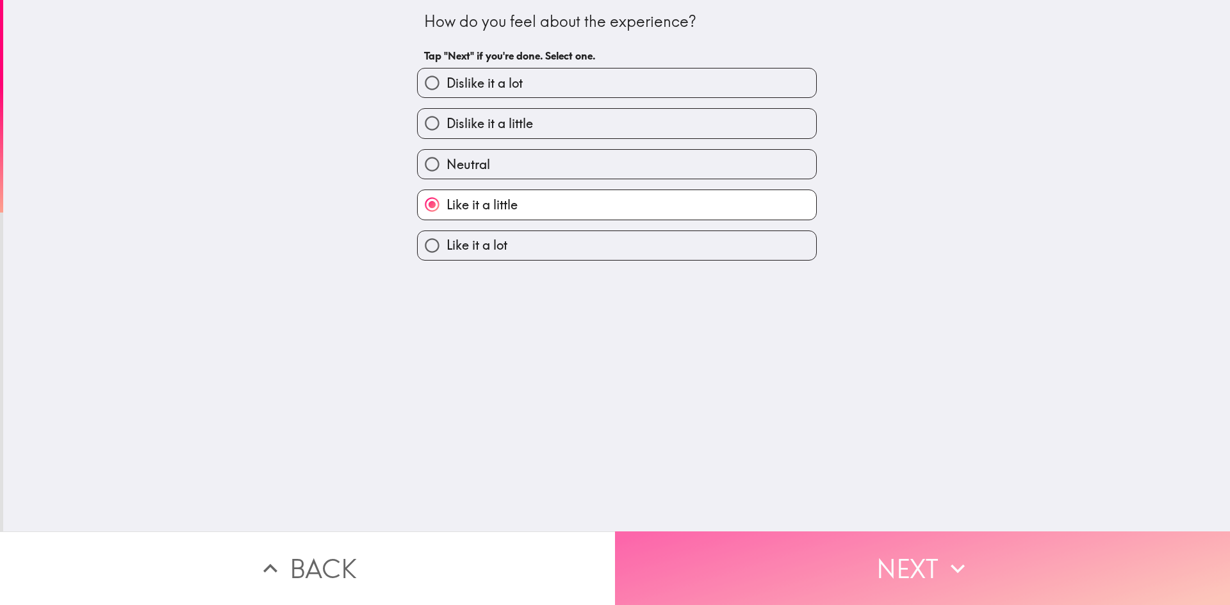
click at [821, 543] on button "Next" at bounding box center [922, 569] width 615 height 74
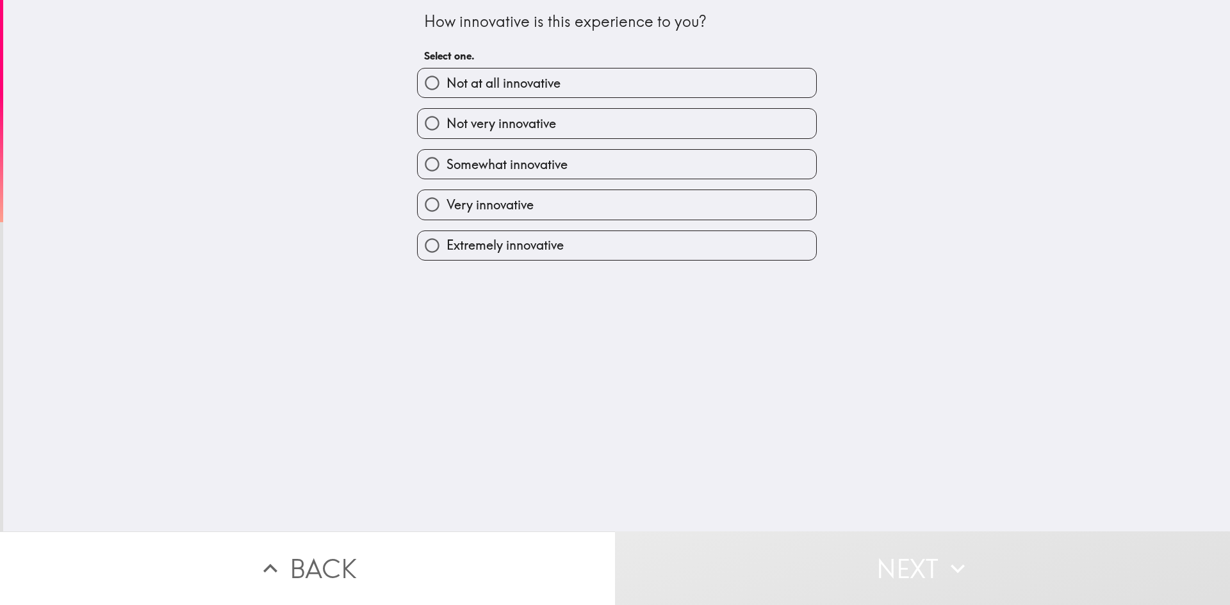
click at [523, 211] on span "Very innovative" at bounding box center [490, 205] width 87 height 18
click at [447, 211] on input "Very innovative" at bounding box center [432, 204] width 29 height 29
radio input "true"
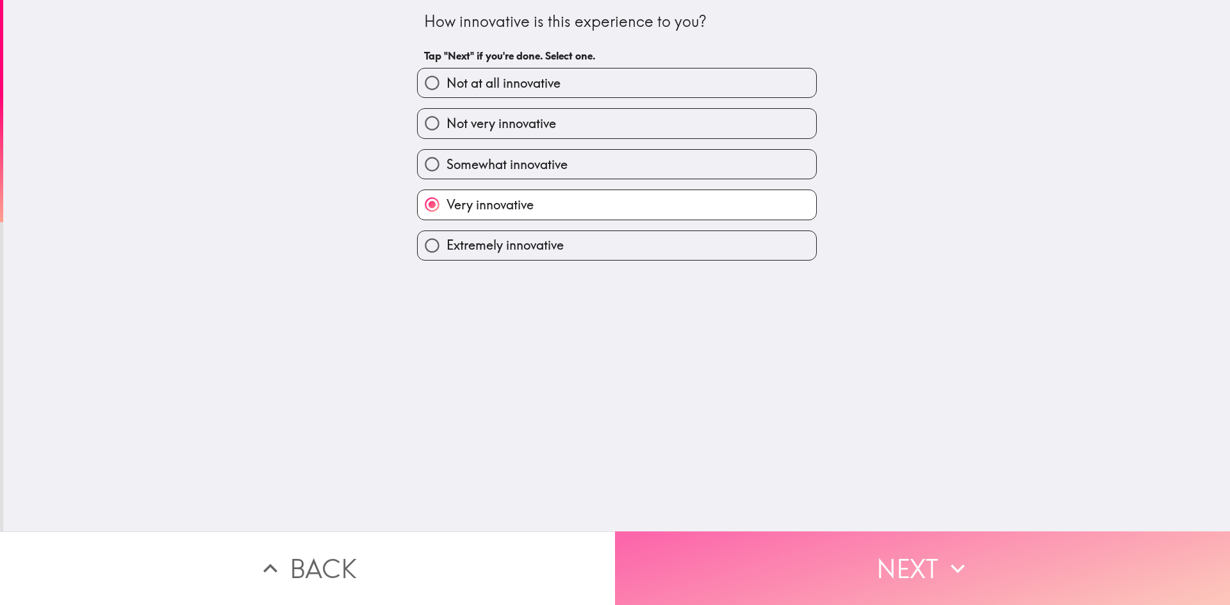
click at [858, 568] on button "Next" at bounding box center [922, 569] width 615 height 74
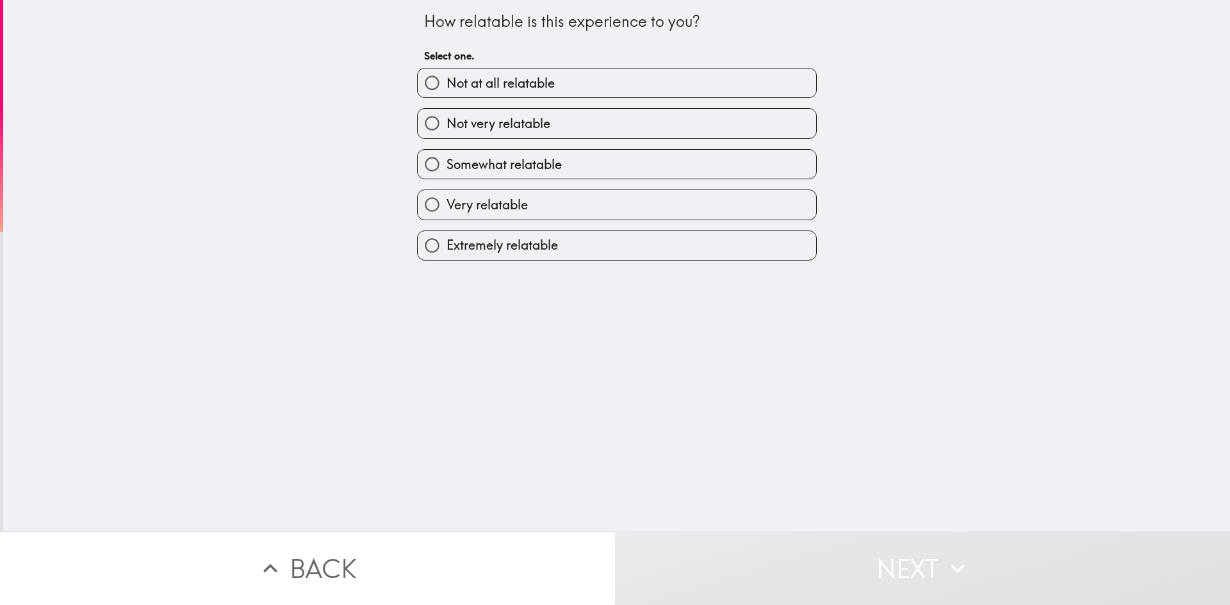
click at [500, 246] on span "Extremely relatable" at bounding box center [502, 245] width 111 height 18
click at [447, 246] on input "Extremely relatable" at bounding box center [432, 245] width 29 height 29
radio input "true"
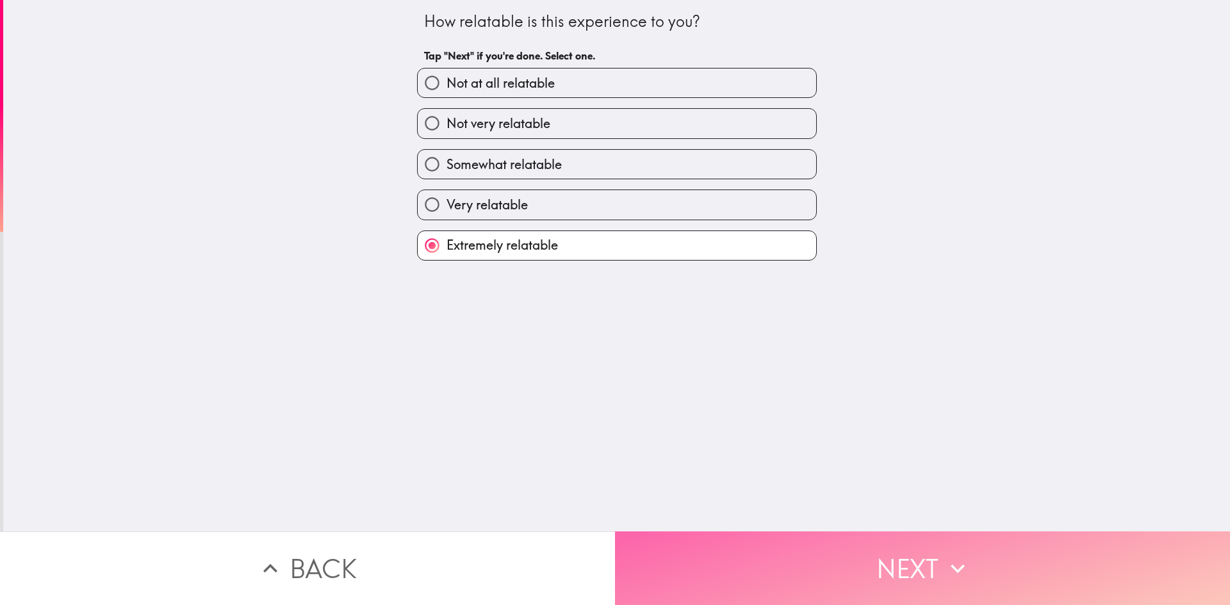
click at [792, 538] on button "Next" at bounding box center [922, 569] width 615 height 74
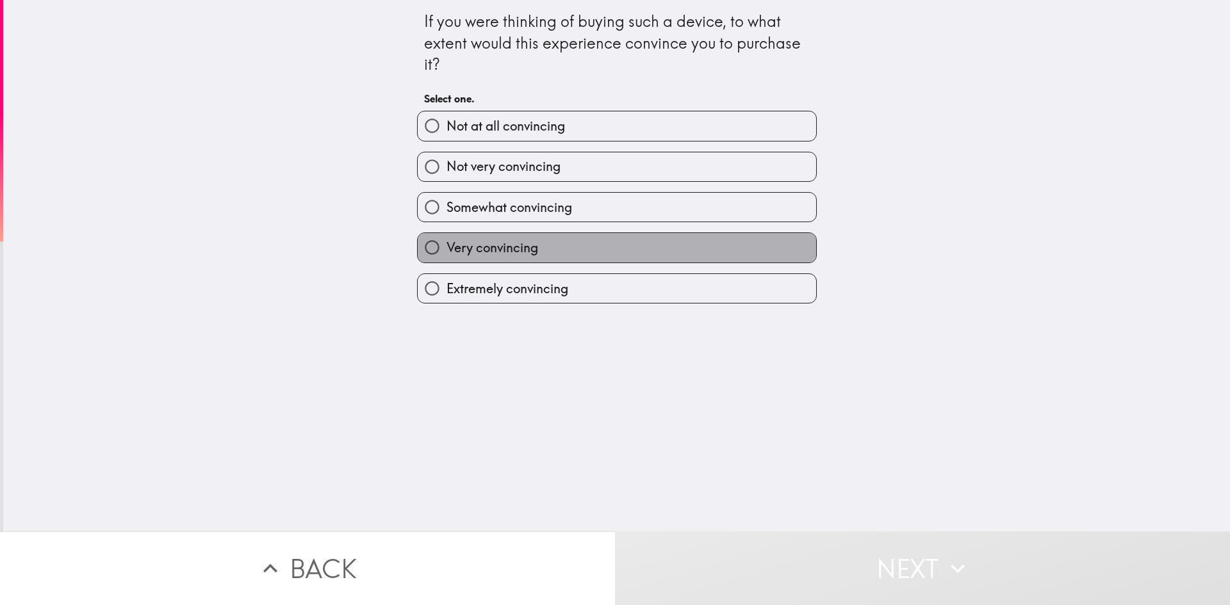
click at [509, 246] on span "Very convincing" at bounding box center [493, 248] width 92 height 18
click at [447, 246] on input "Very convincing" at bounding box center [432, 247] width 29 height 29
radio input "true"
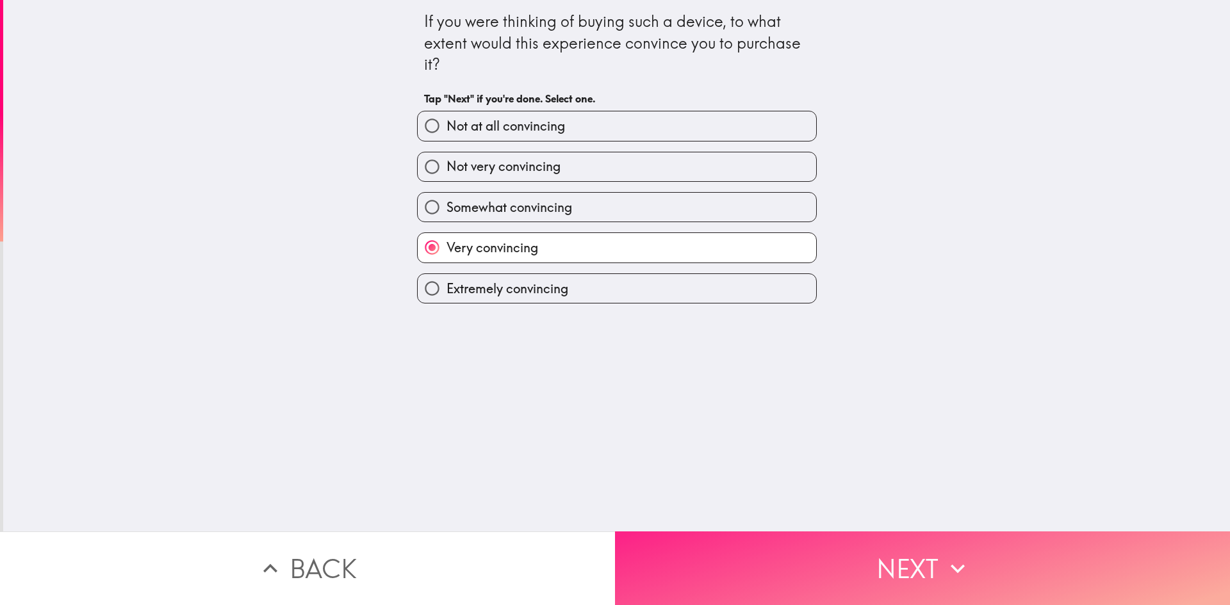
click at [820, 566] on button "Next" at bounding box center [922, 569] width 615 height 74
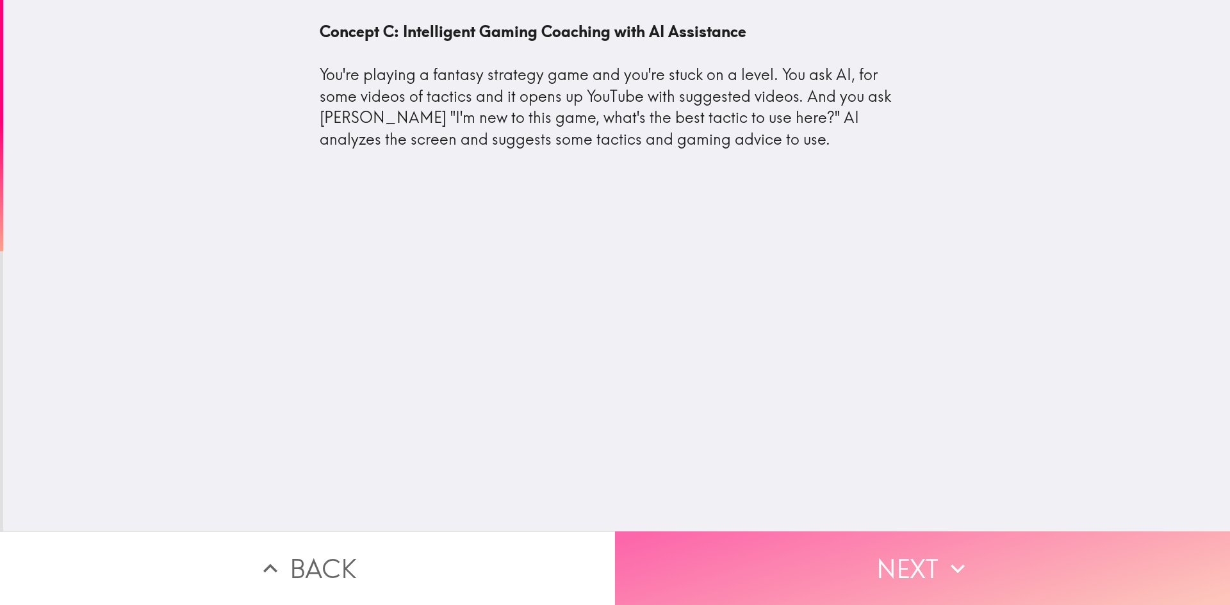
click at [813, 548] on button "Next" at bounding box center [922, 569] width 615 height 74
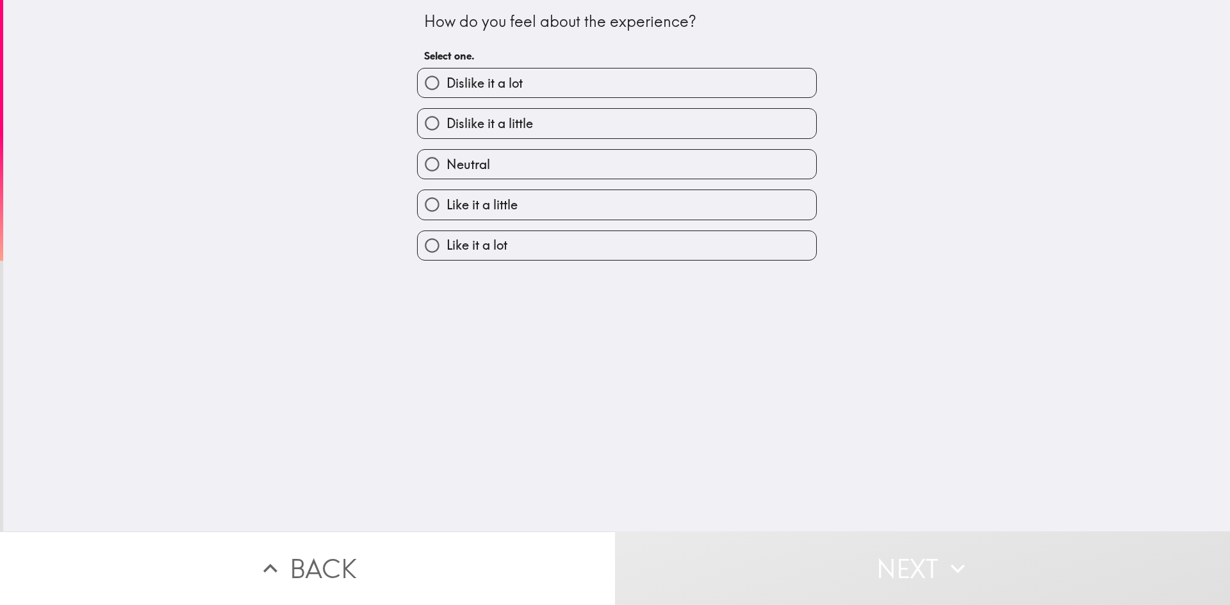
click at [491, 201] on span "Like it a little" at bounding box center [482, 205] width 71 height 18
click at [447, 201] on input "Like it a little" at bounding box center [432, 204] width 29 height 29
radio input "true"
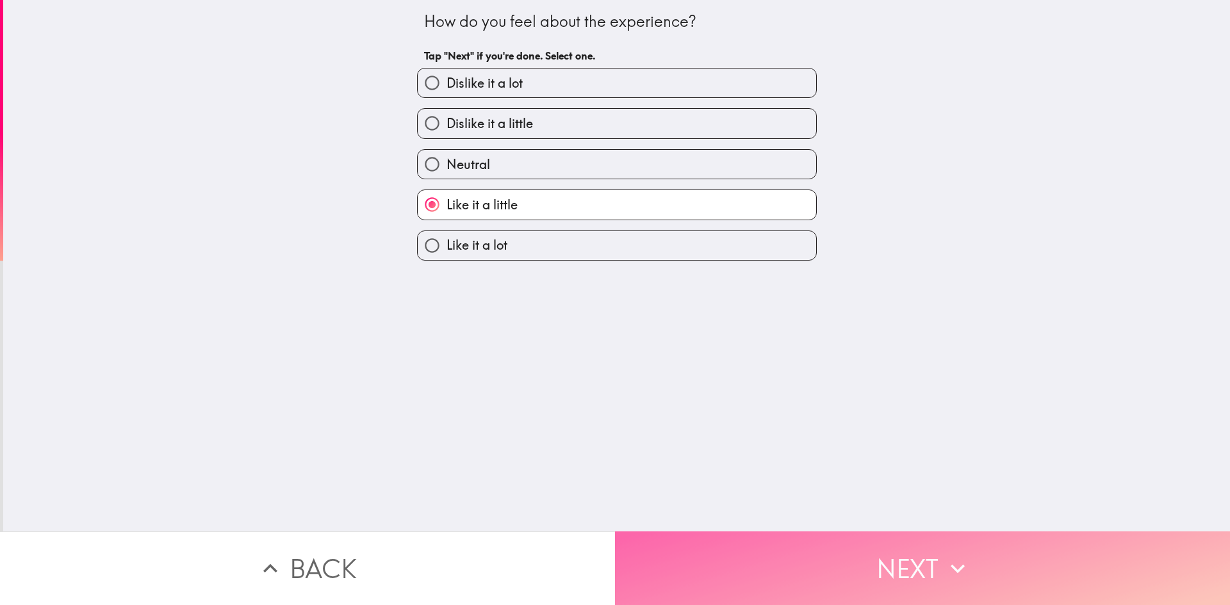
click at [830, 576] on button "Next" at bounding box center [922, 569] width 615 height 74
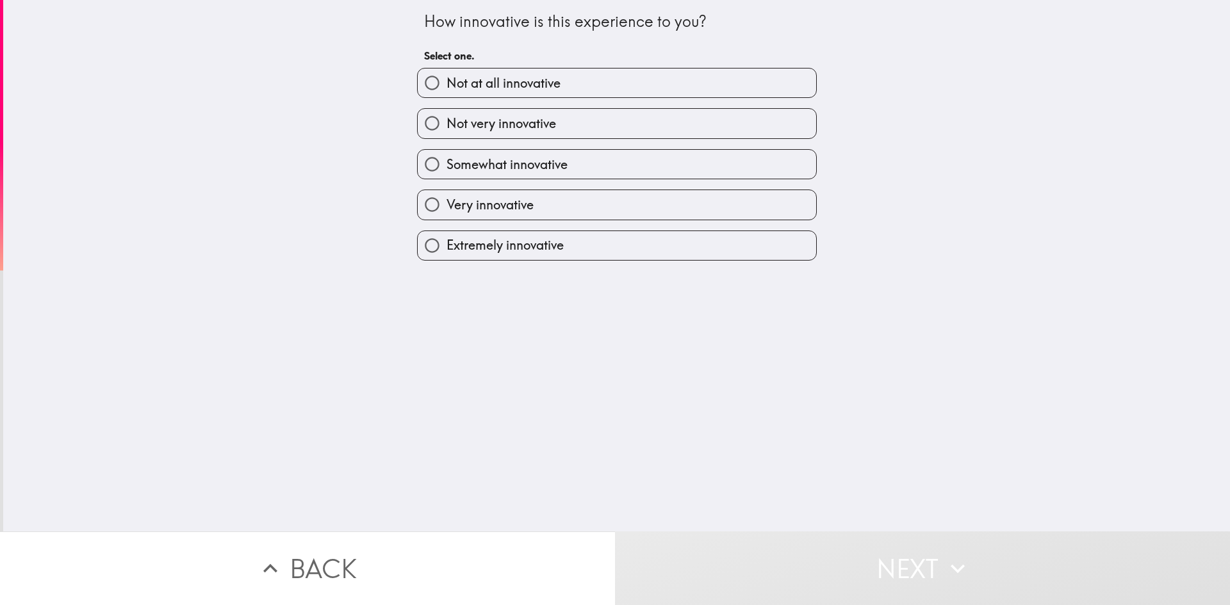
click at [534, 205] on label "Very innovative" at bounding box center [617, 204] width 399 height 29
click at [447, 205] on input "Very innovative" at bounding box center [432, 204] width 29 height 29
radio input "true"
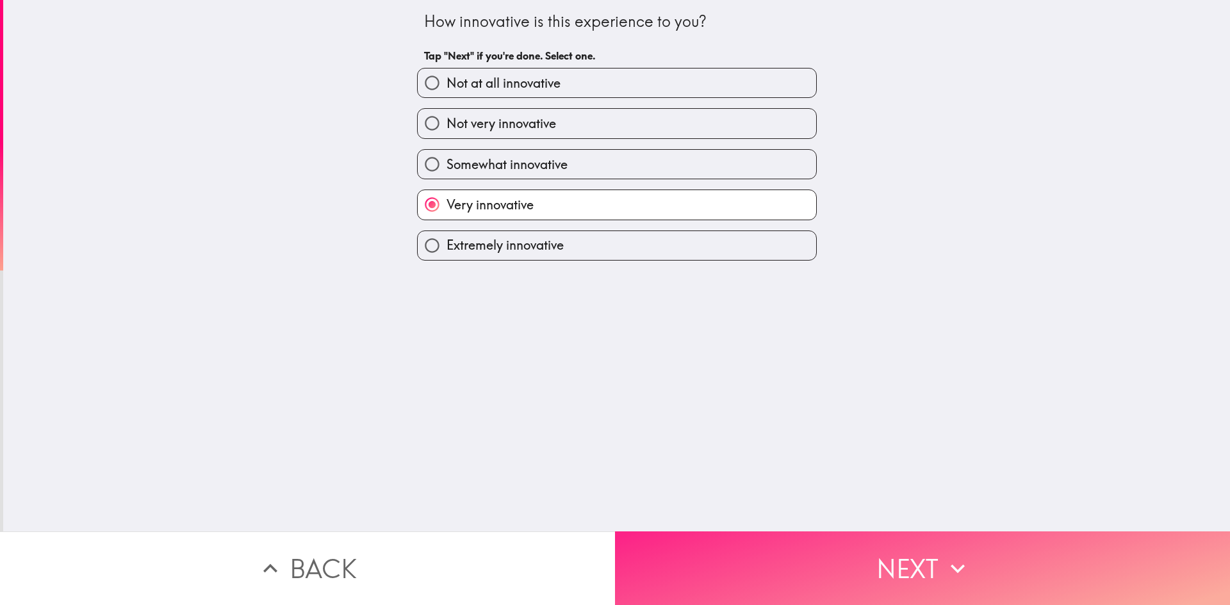
click at [782, 540] on button "Next" at bounding box center [922, 569] width 615 height 74
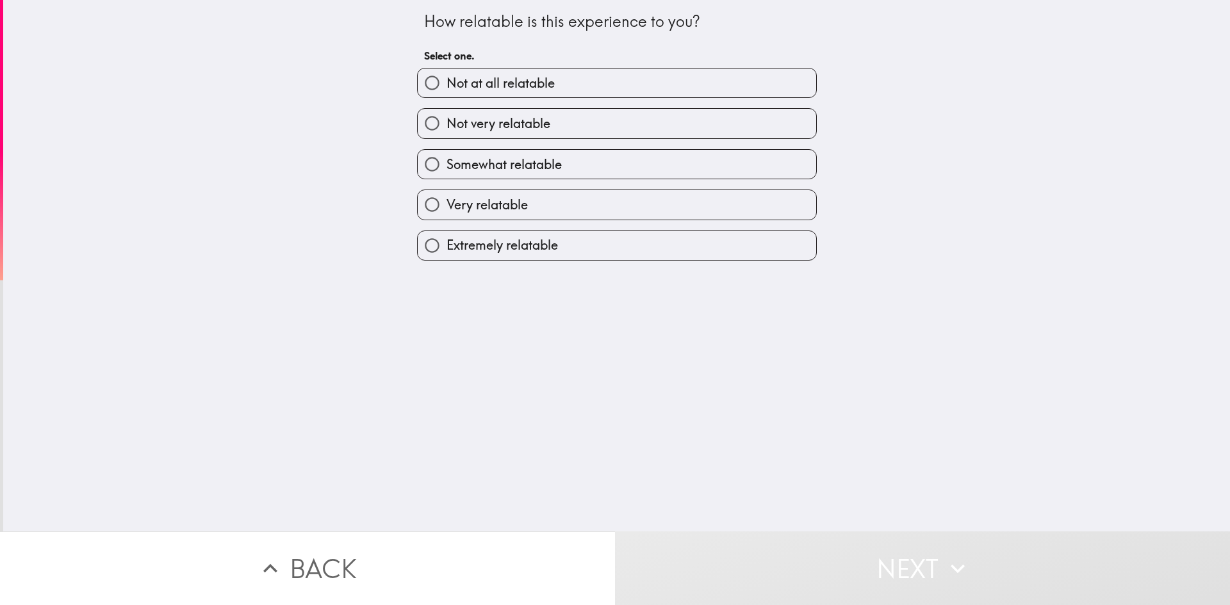
click at [522, 256] on label "Extremely relatable" at bounding box center [617, 245] width 399 height 29
click at [447, 256] on input "Extremely relatable" at bounding box center [432, 245] width 29 height 29
radio input "true"
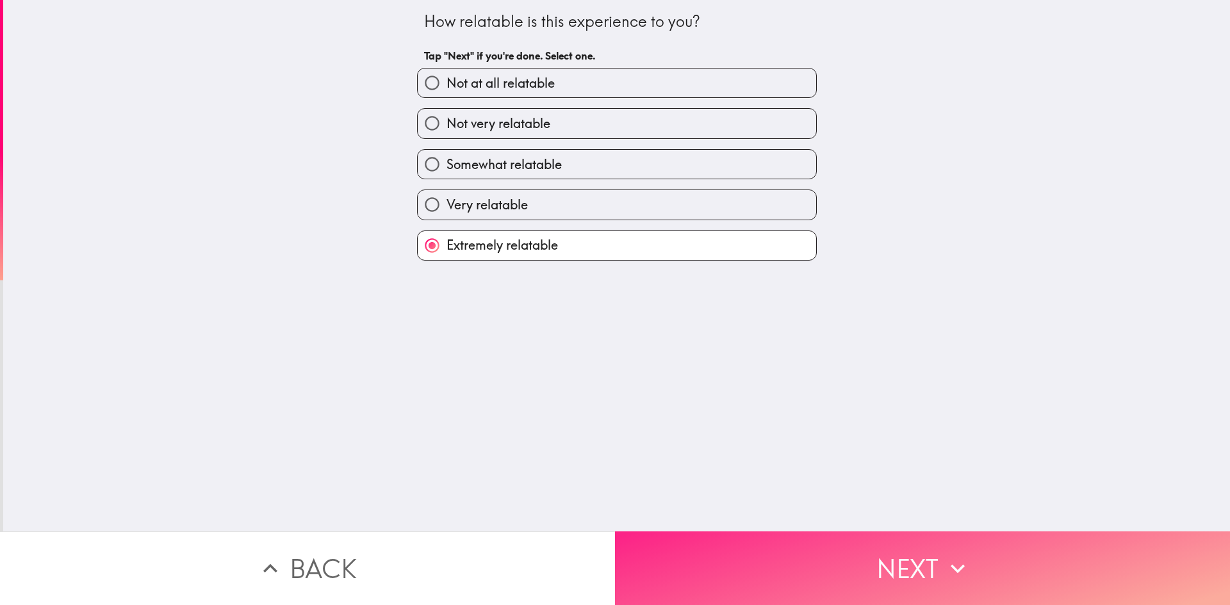
click at [766, 538] on button "Next" at bounding box center [922, 569] width 615 height 74
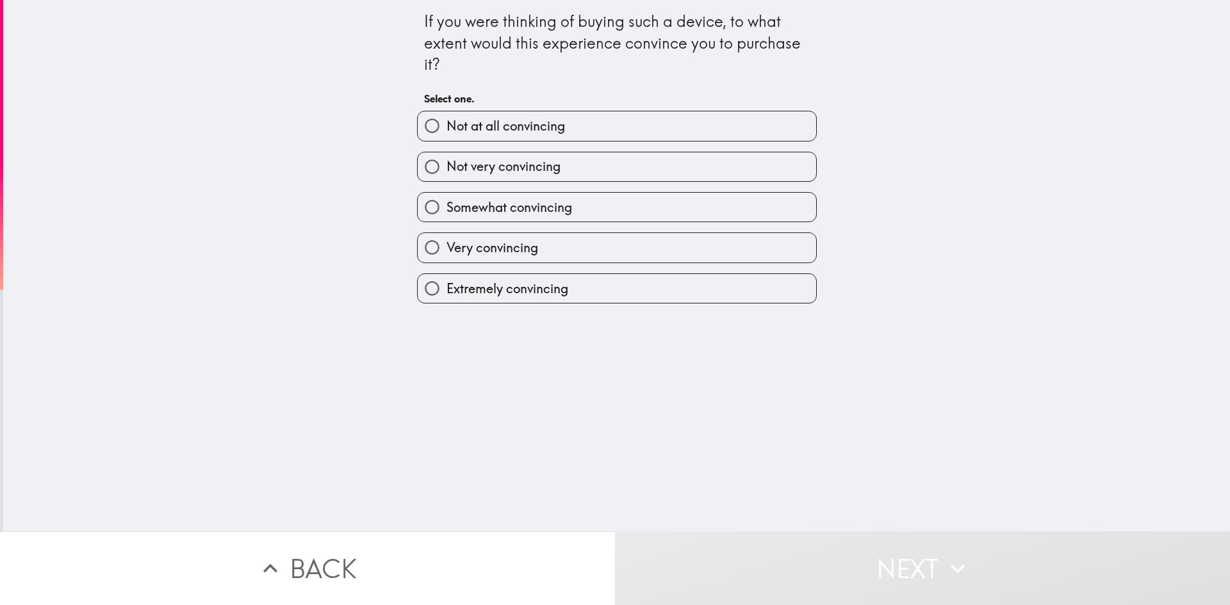
click at [545, 243] on label "Very convincing" at bounding box center [617, 247] width 399 height 29
click at [447, 243] on input "Very convincing" at bounding box center [432, 247] width 29 height 29
radio input "true"
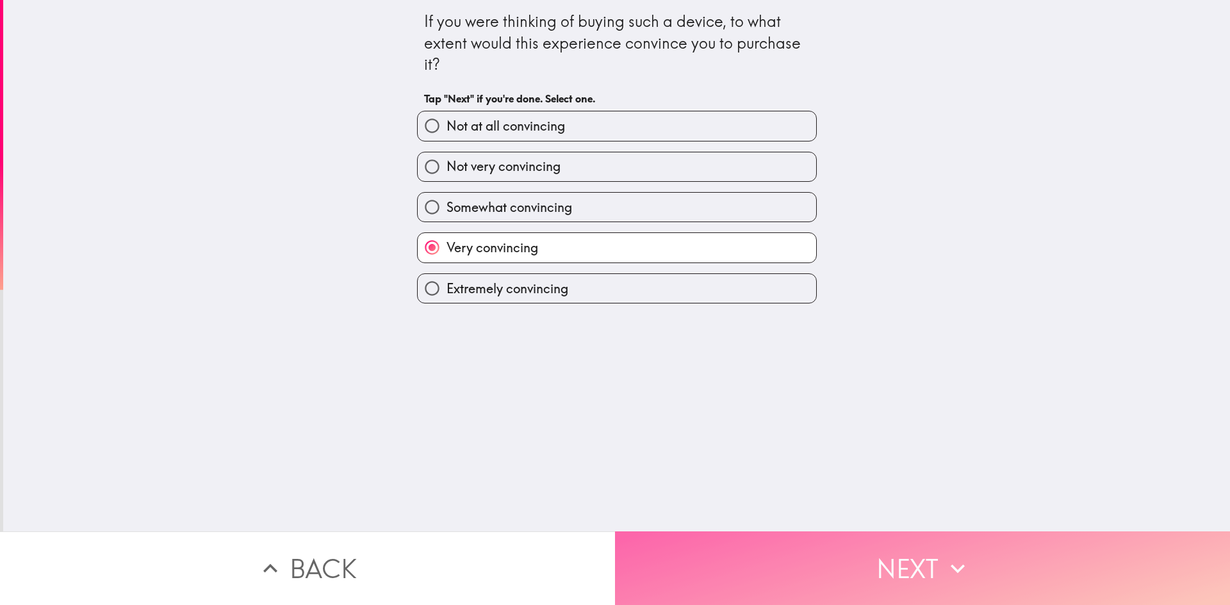
click at [841, 536] on button "Next" at bounding box center [922, 569] width 615 height 74
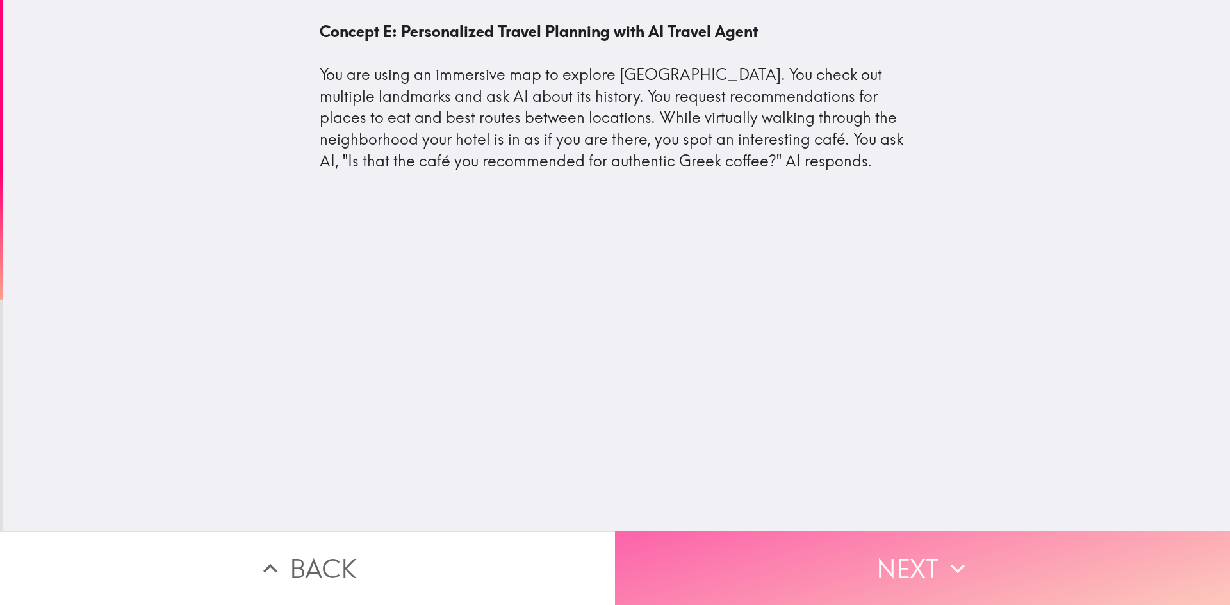
click at [908, 559] on button "Next" at bounding box center [922, 569] width 615 height 74
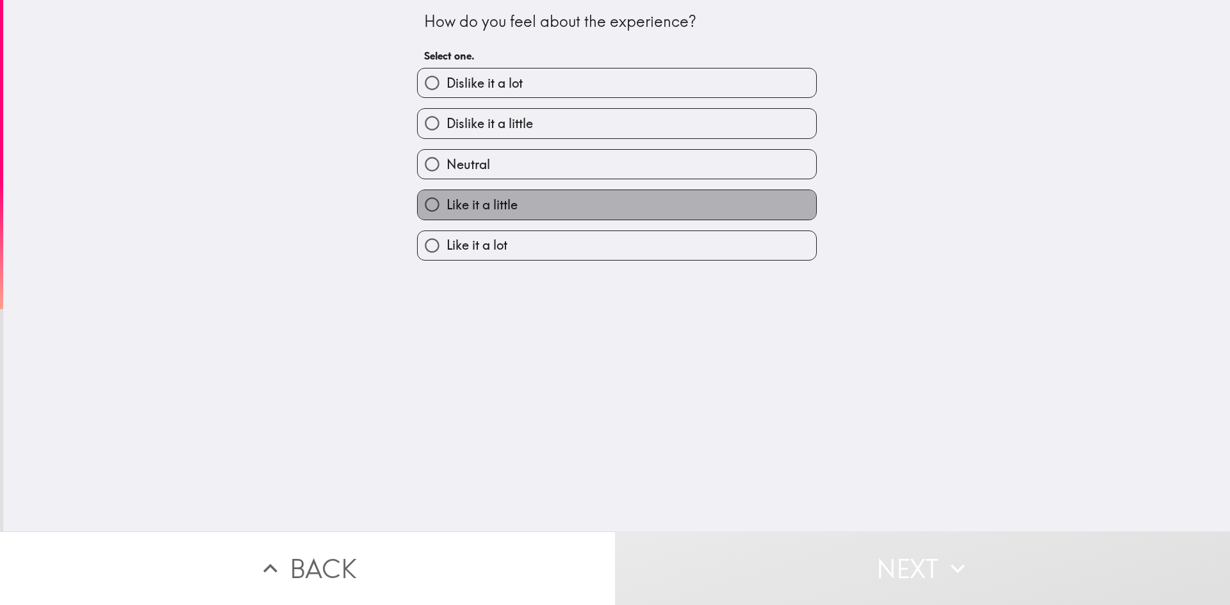
click at [516, 213] on label "Like it a little" at bounding box center [617, 204] width 399 height 29
click at [447, 213] on input "Like it a little" at bounding box center [432, 204] width 29 height 29
radio input "true"
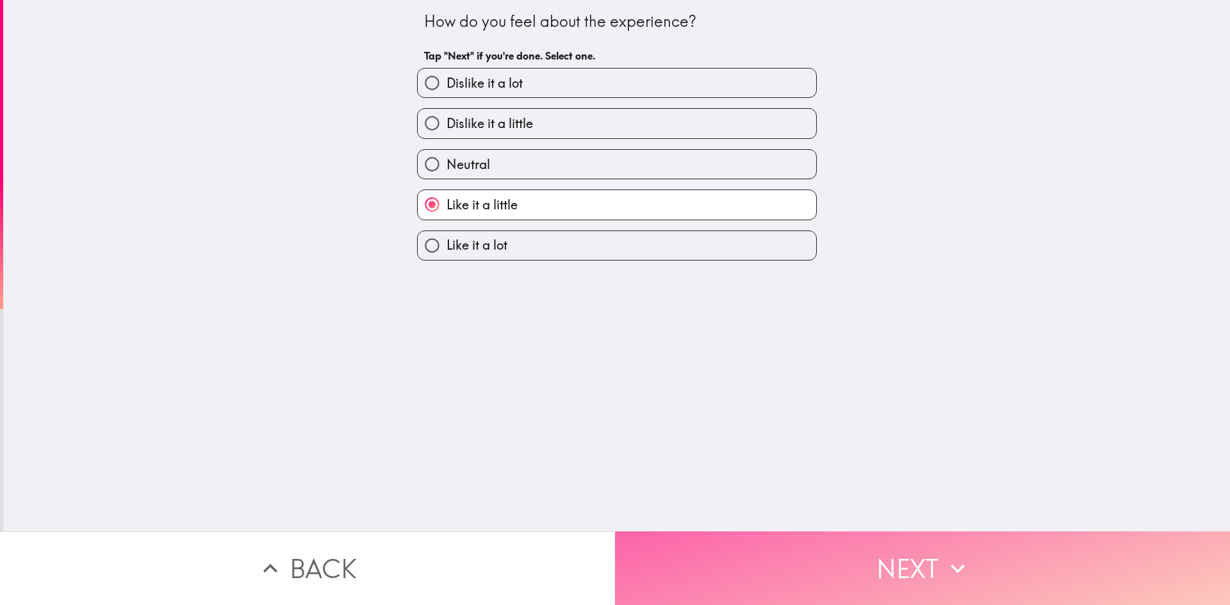
click at [809, 563] on button "Next" at bounding box center [922, 569] width 615 height 74
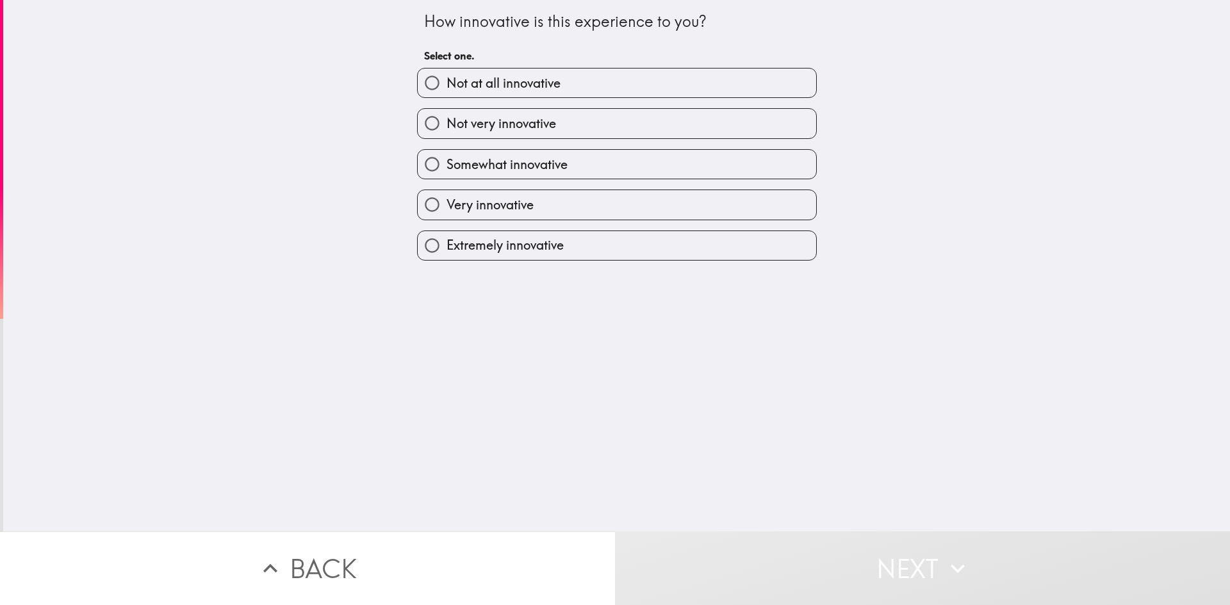
click at [557, 254] on label "Extremely innovative" at bounding box center [617, 245] width 399 height 29
click at [447, 254] on input "Extremely innovative" at bounding box center [432, 245] width 29 height 29
radio input "true"
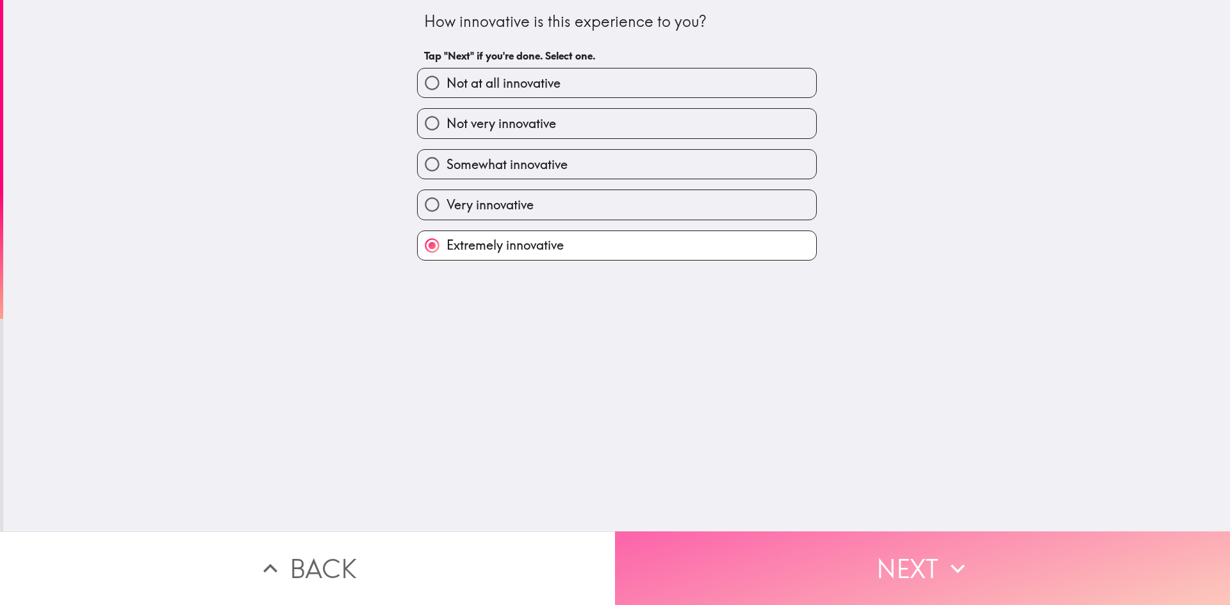
click at [896, 577] on button "Next" at bounding box center [922, 569] width 615 height 74
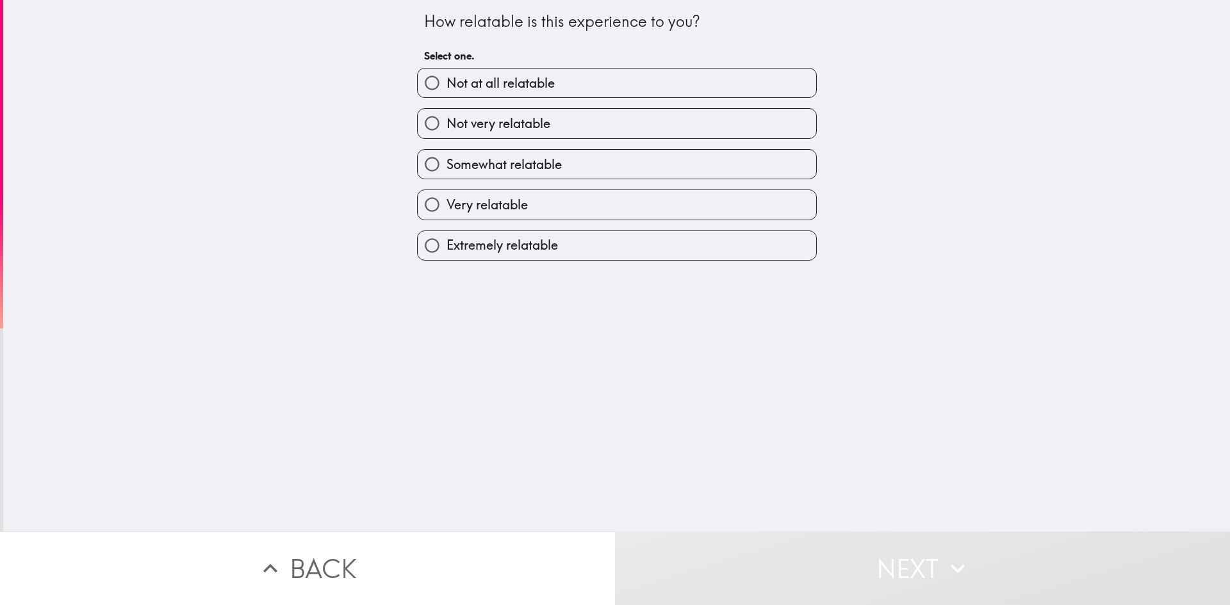
click at [552, 199] on label "Very relatable" at bounding box center [617, 204] width 399 height 29
click at [447, 199] on input "Very relatable" at bounding box center [432, 204] width 29 height 29
radio input "true"
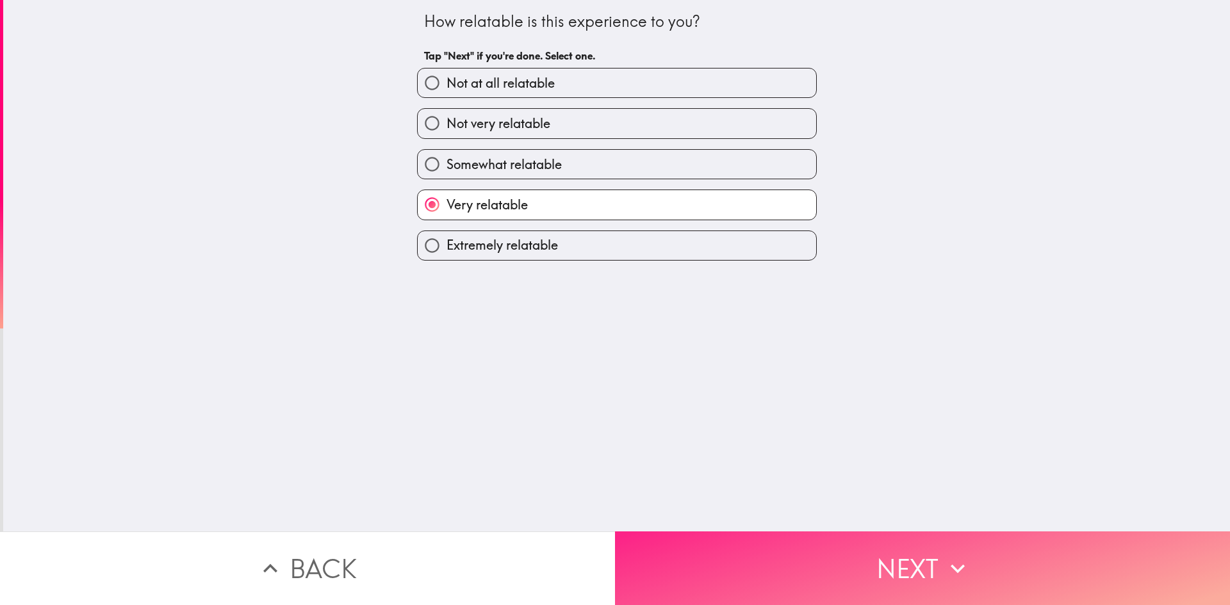
click at [882, 546] on button "Next" at bounding box center [922, 569] width 615 height 74
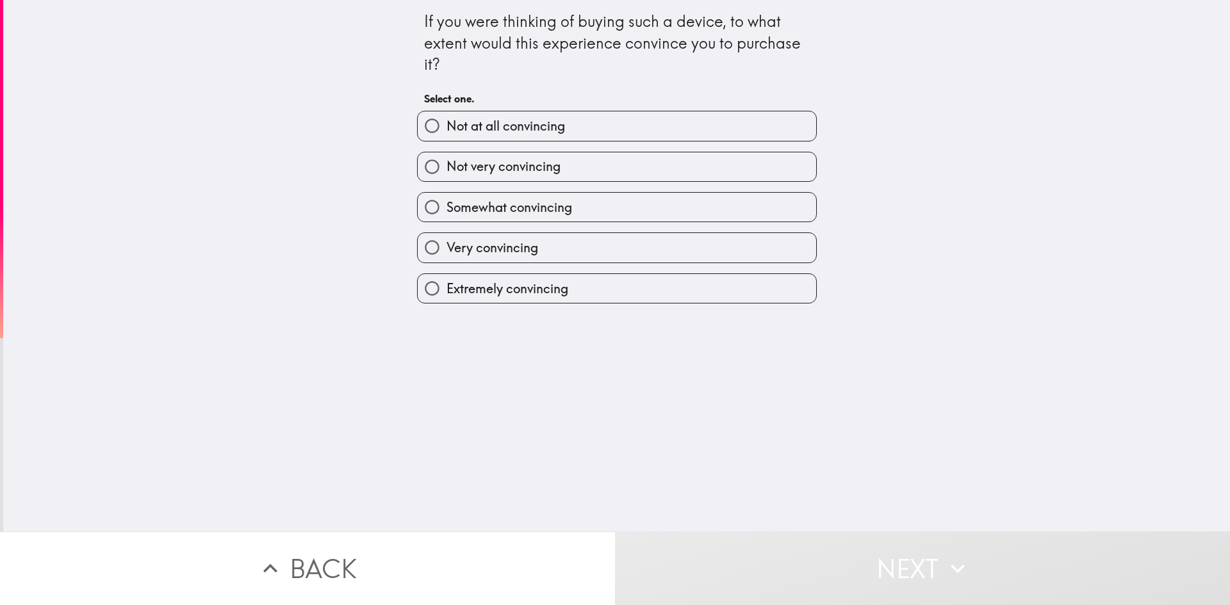
click at [581, 247] on label "Very convincing" at bounding box center [617, 247] width 399 height 29
click at [447, 247] on input "Very convincing" at bounding box center [432, 247] width 29 height 29
radio input "true"
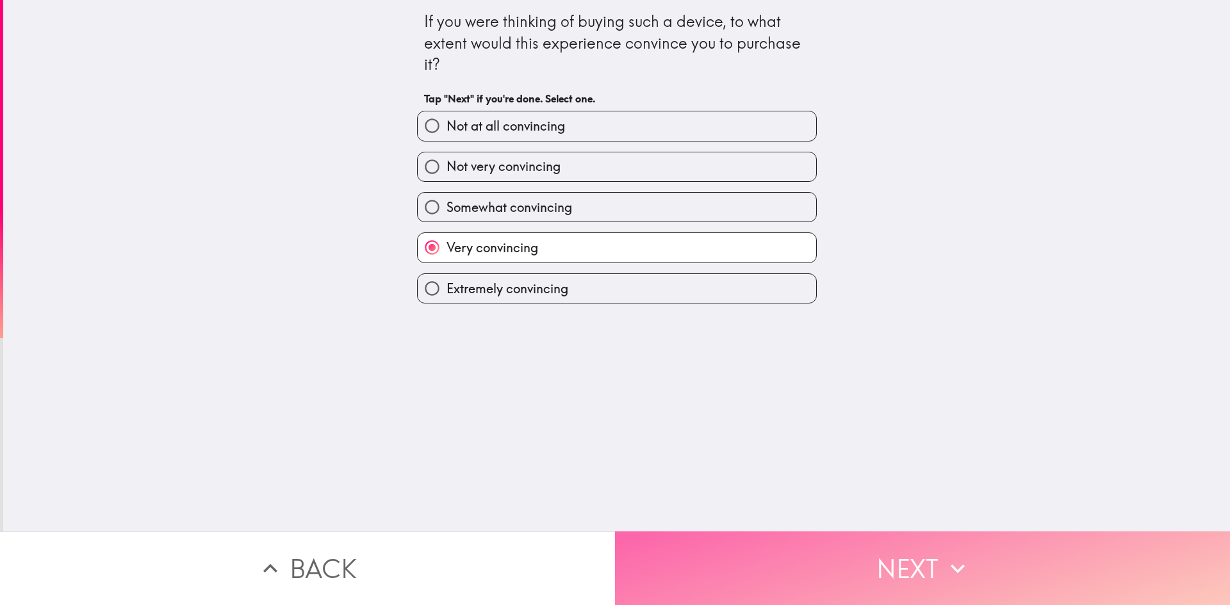
click at [754, 538] on button "Next" at bounding box center [922, 569] width 615 height 74
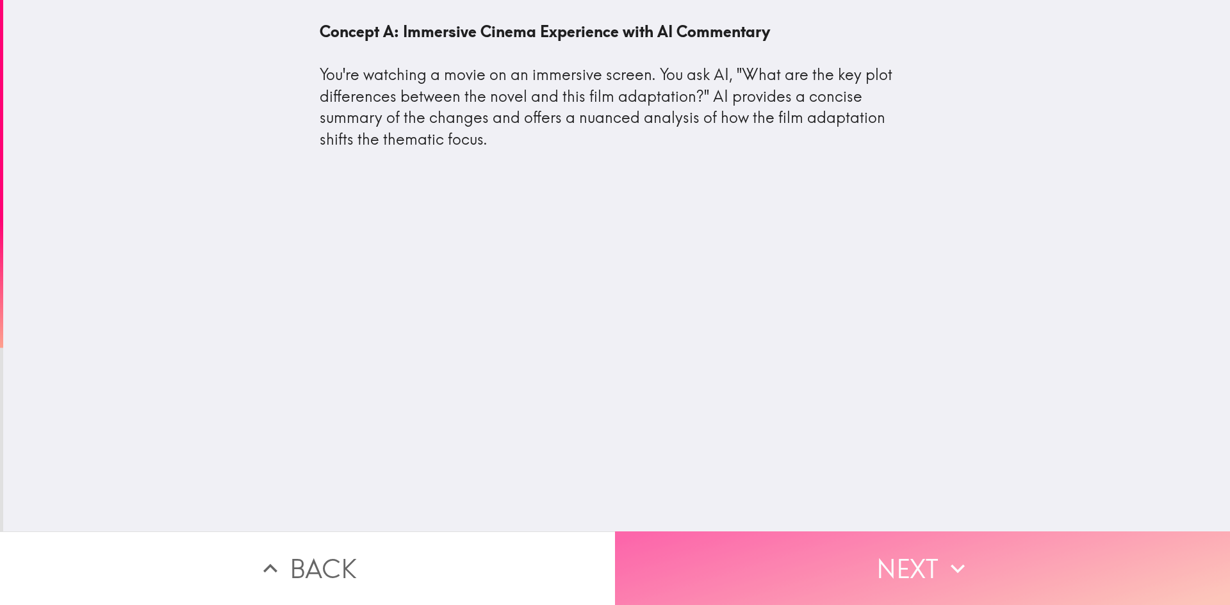
click at [698, 542] on button "Next" at bounding box center [922, 569] width 615 height 74
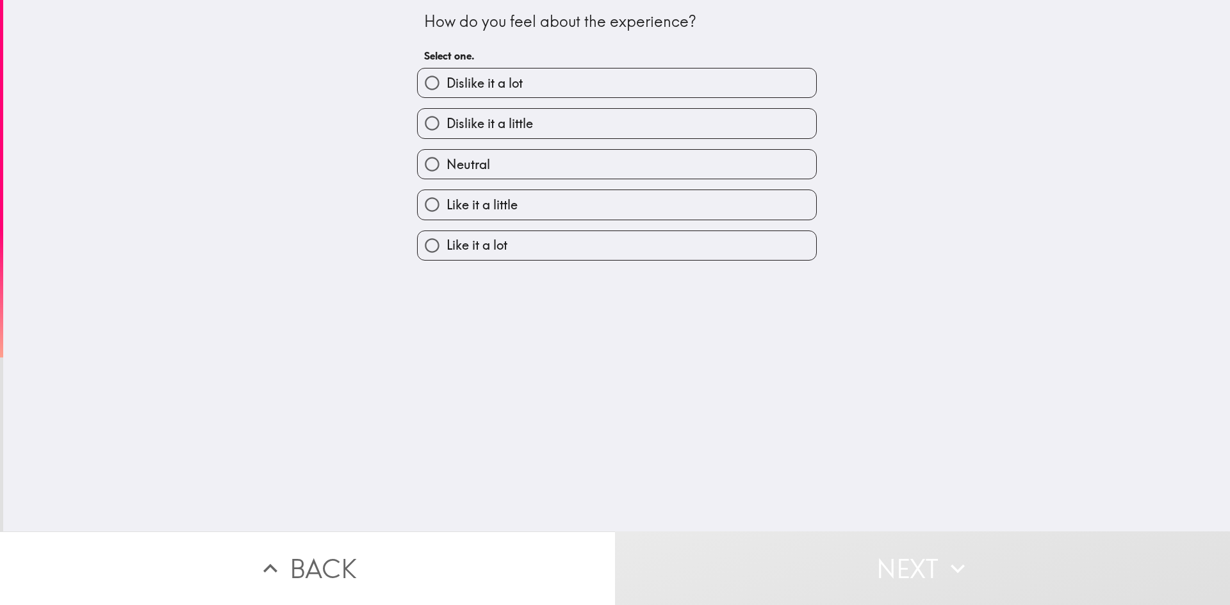
click at [559, 156] on label "Neutral" at bounding box center [617, 164] width 399 height 29
click at [447, 156] on input "Neutral" at bounding box center [432, 164] width 29 height 29
radio input "true"
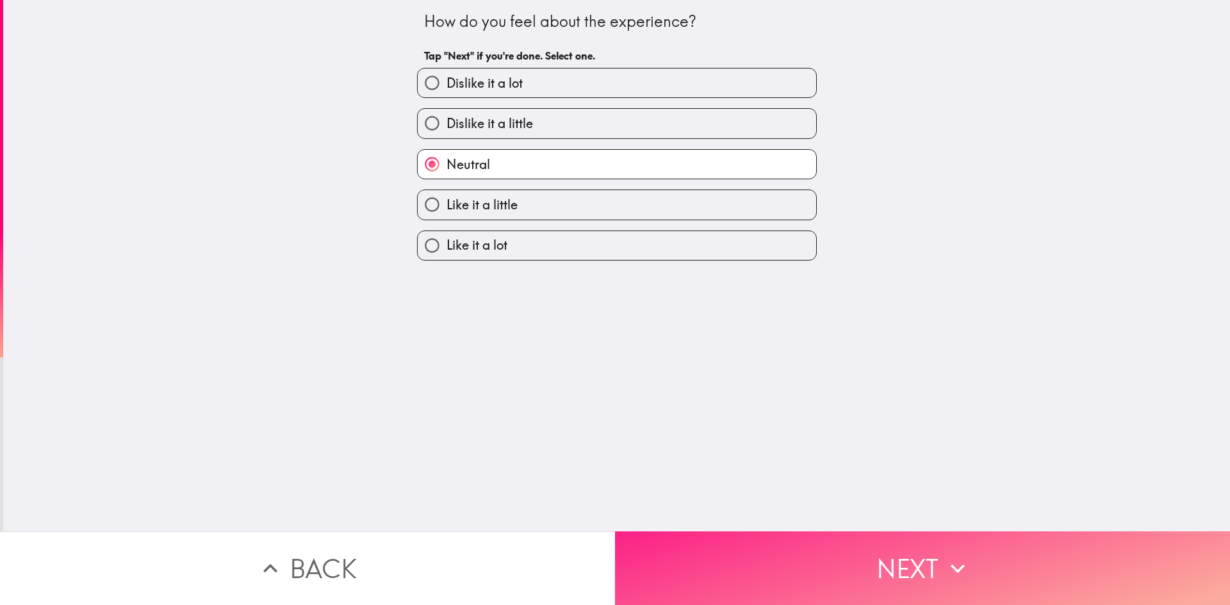
click at [826, 588] on button "Next" at bounding box center [922, 569] width 615 height 74
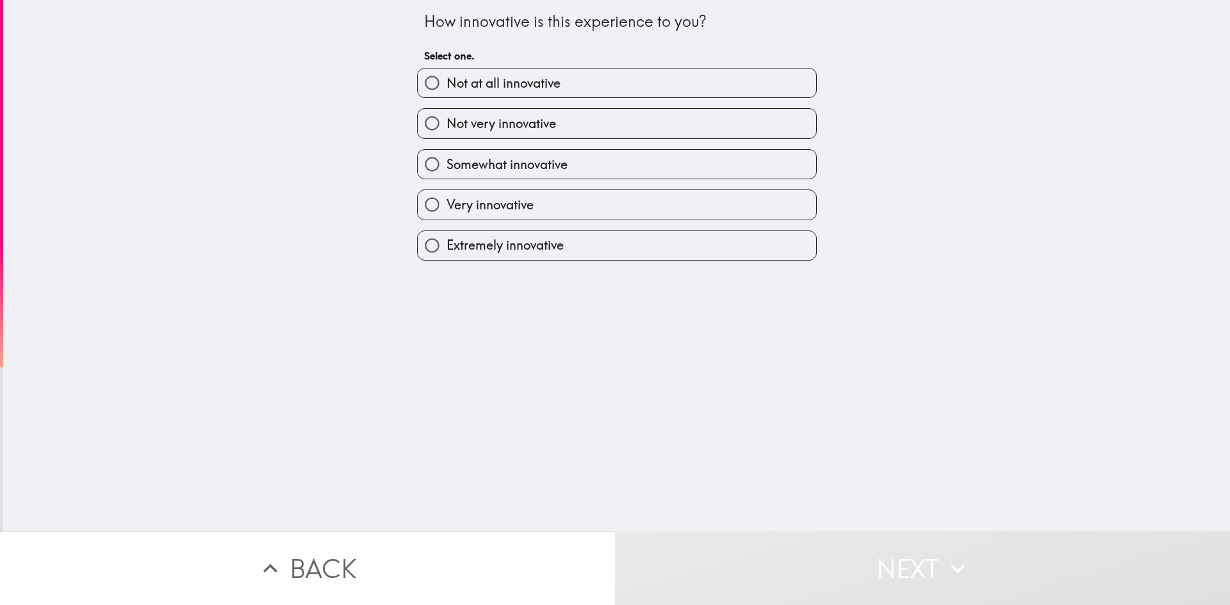
click at [569, 208] on label "Very innovative" at bounding box center [617, 204] width 399 height 29
click at [447, 208] on input "Very innovative" at bounding box center [432, 204] width 29 height 29
radio input "true"
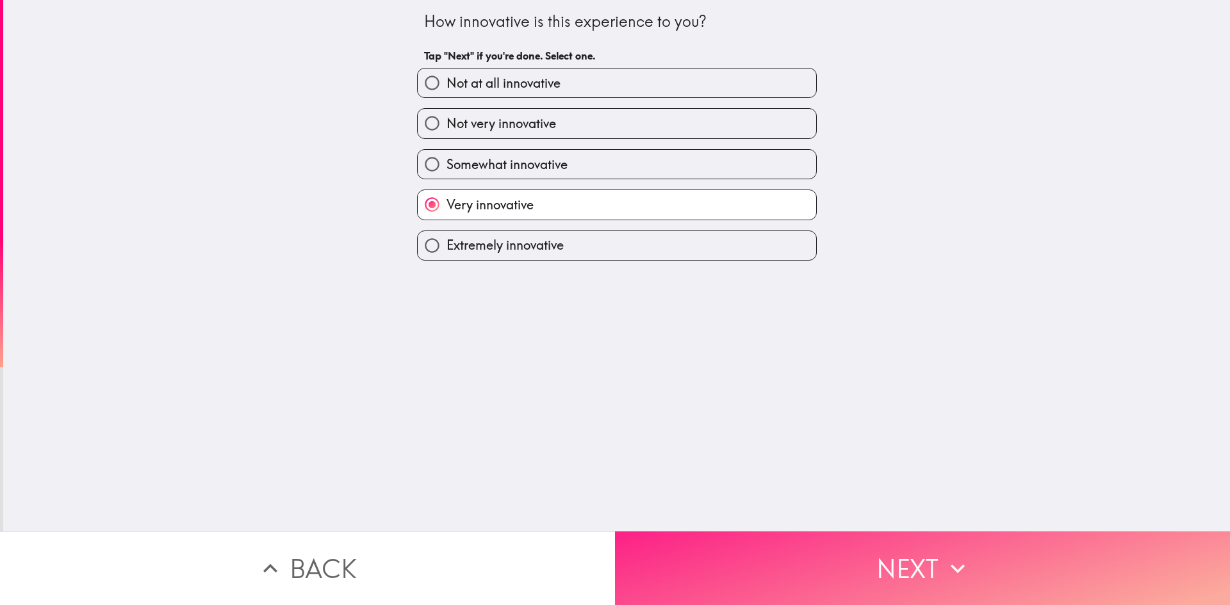
click at [882, 544] on button "Next" at bounding box center [922, 569] width 615 height 74
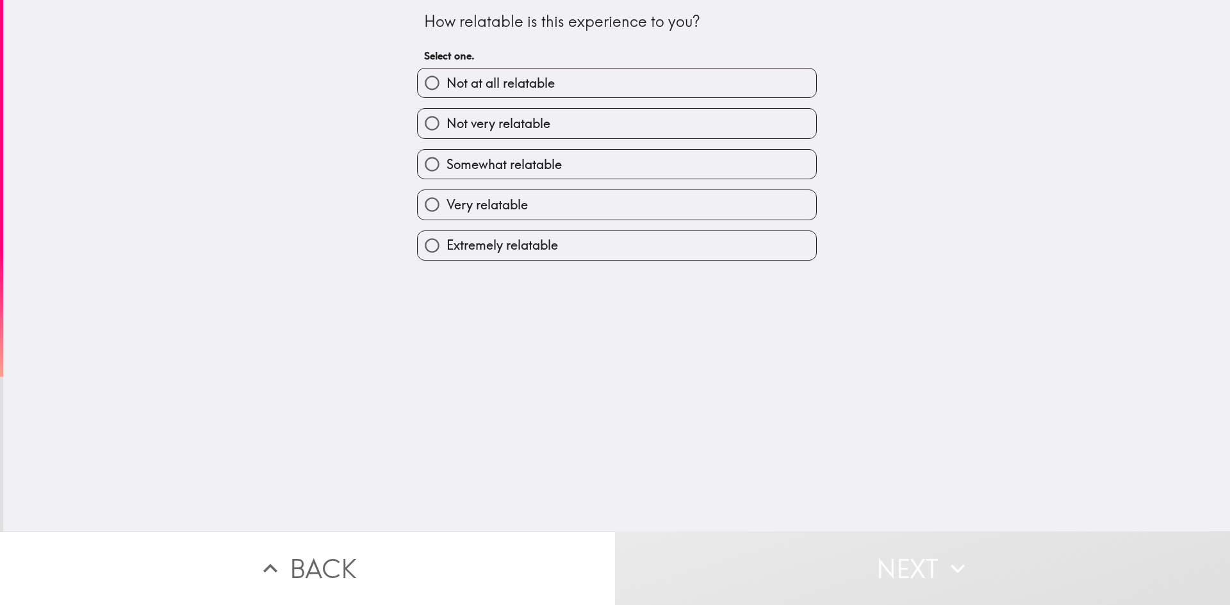
click at [608, 166] on label "Somewhat relatable" at bounding box center [617, 164] width 399 height 29
click at [447, 166] on input "Somewhat relatable" at bounding box center [432, 164] width 29 height 29
radio input "true"
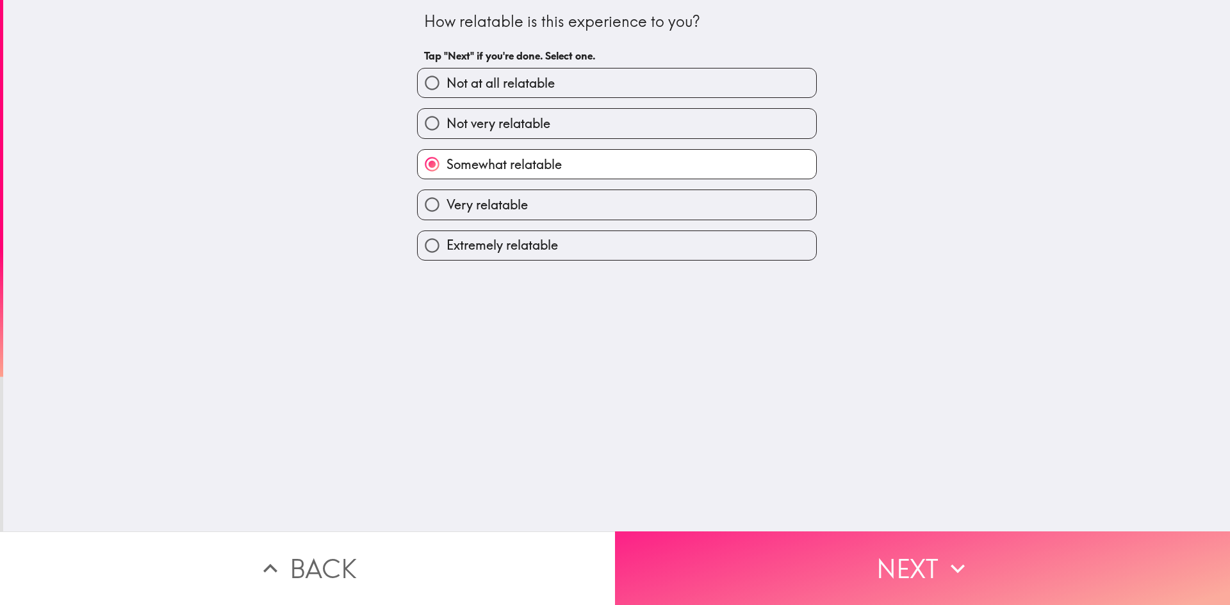
click at [875, 572] on button "Next" at bounding box center [922, 569] width 615 height 74
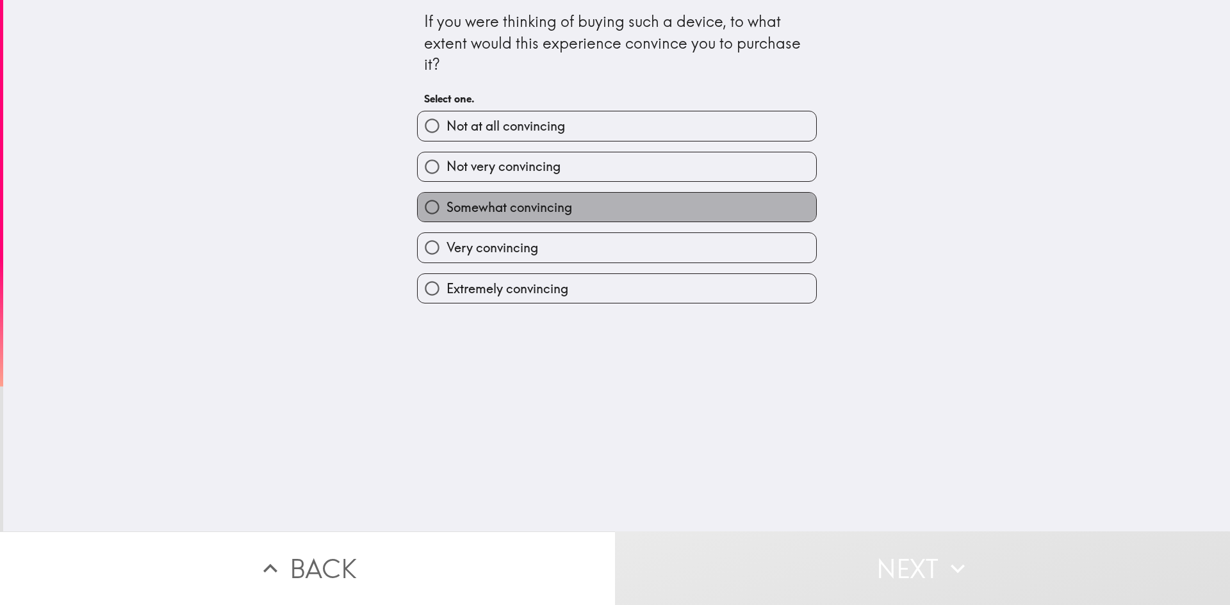
click at [516, 206] on span "Somewhat convincing" at bounding box center [510, 208] width 126 height 18
click at [447, 206] on input "Somewhat convincing" at bounding box center [432, 207] width 29 height 29
radio input "true"
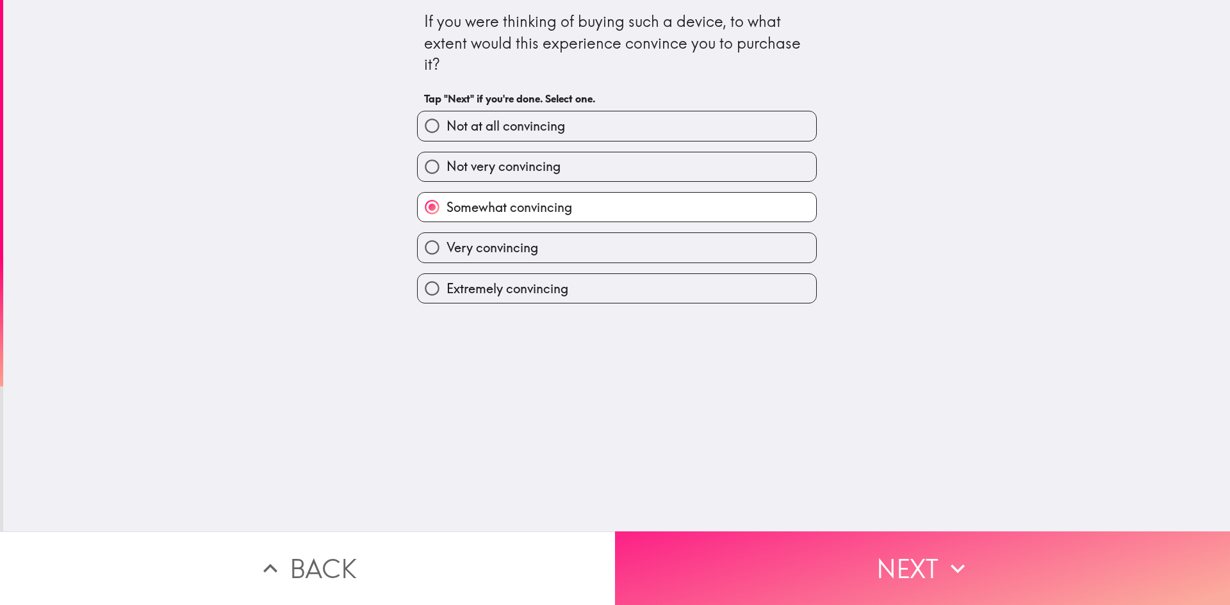
click at [915, 569] on button "Next" at bounding box center [922, 569] width 615 height 74
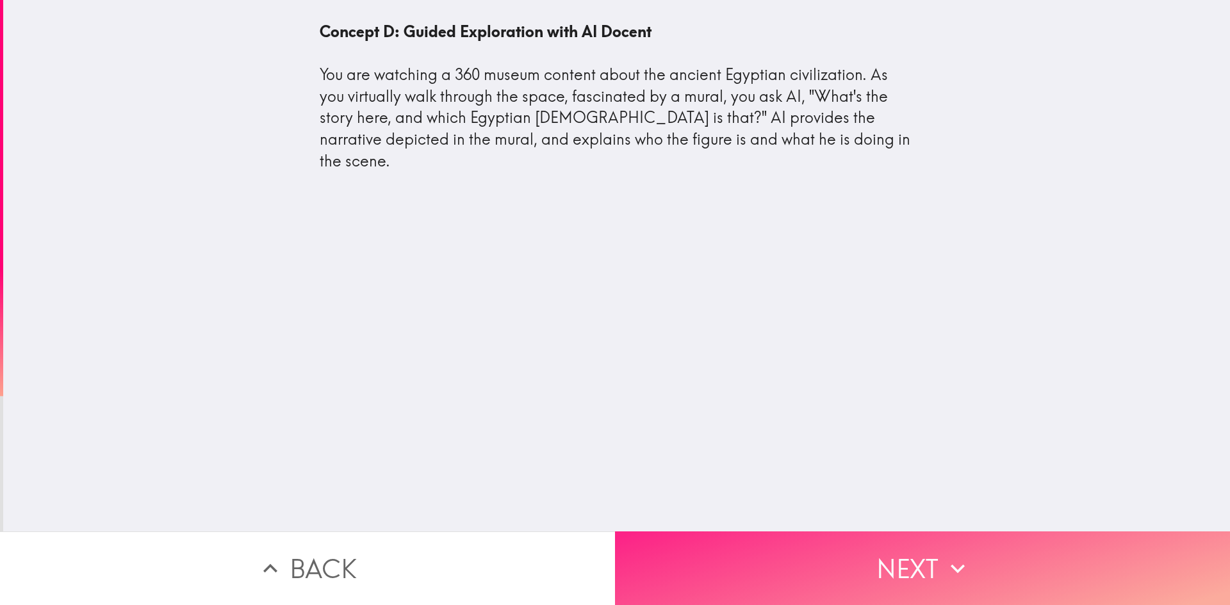
click at [875, 554] on button "Next" at bounding box center [922, 569] width 615 height 74
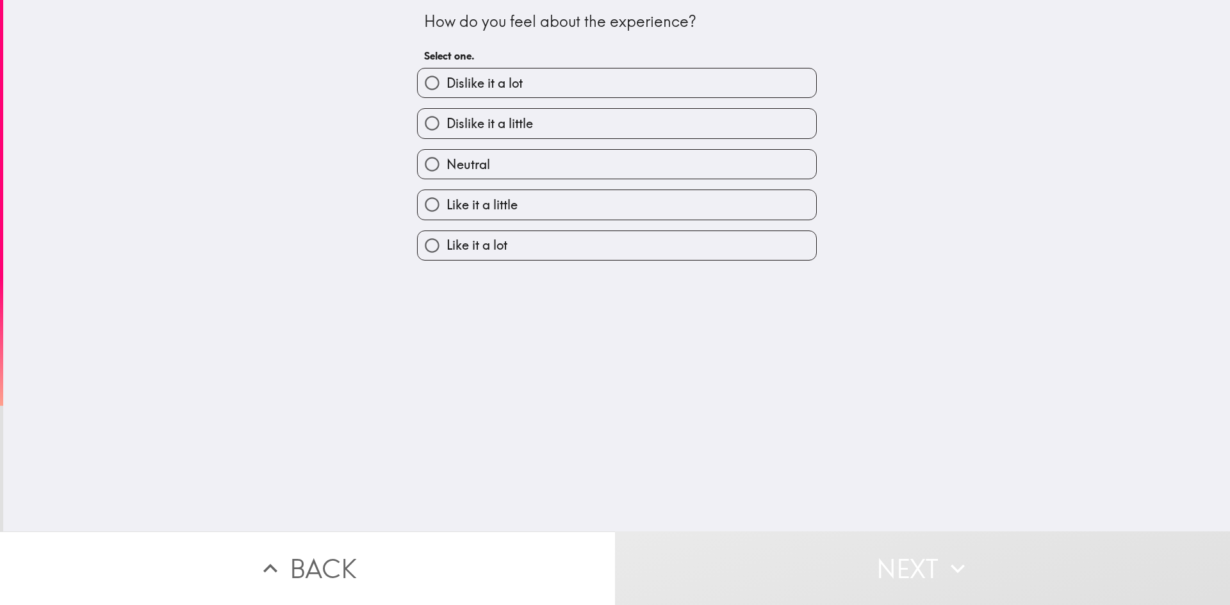
click at [526, 246] on label "Like it a lot" at bounding box center [617, 245] width 399 height 29
click at [447, 246] on input "Like it a lot" at bounding box center [432, 245] width 29 height 29
radio input "true"
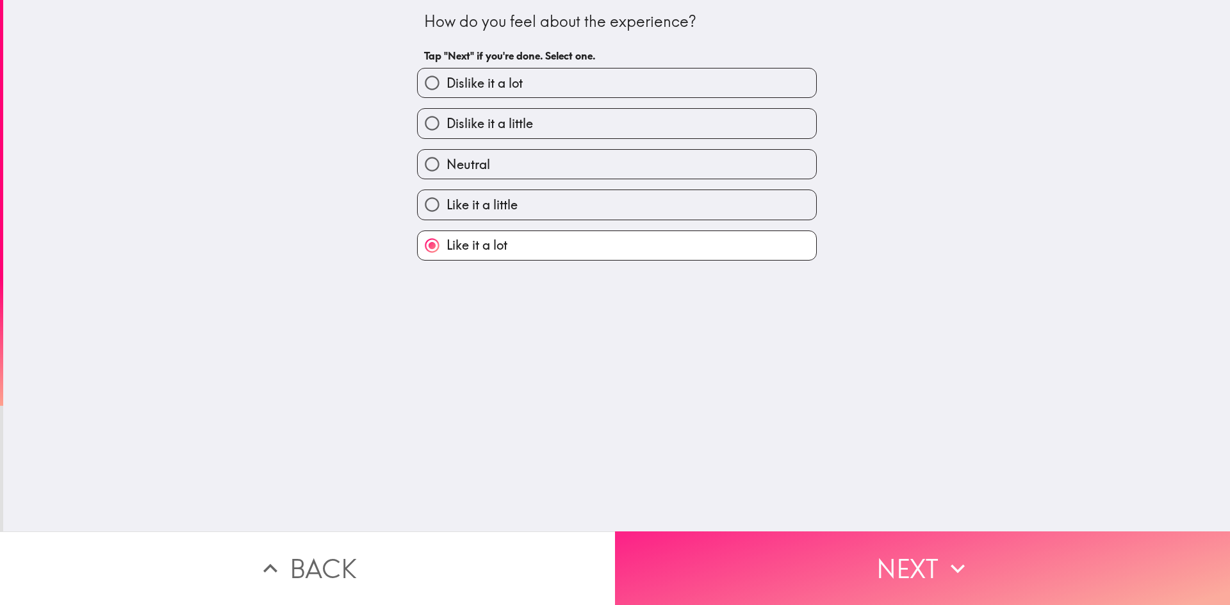
click at [889, 557] on button "Next" at bounding box center [922, 569] width 615 height 74
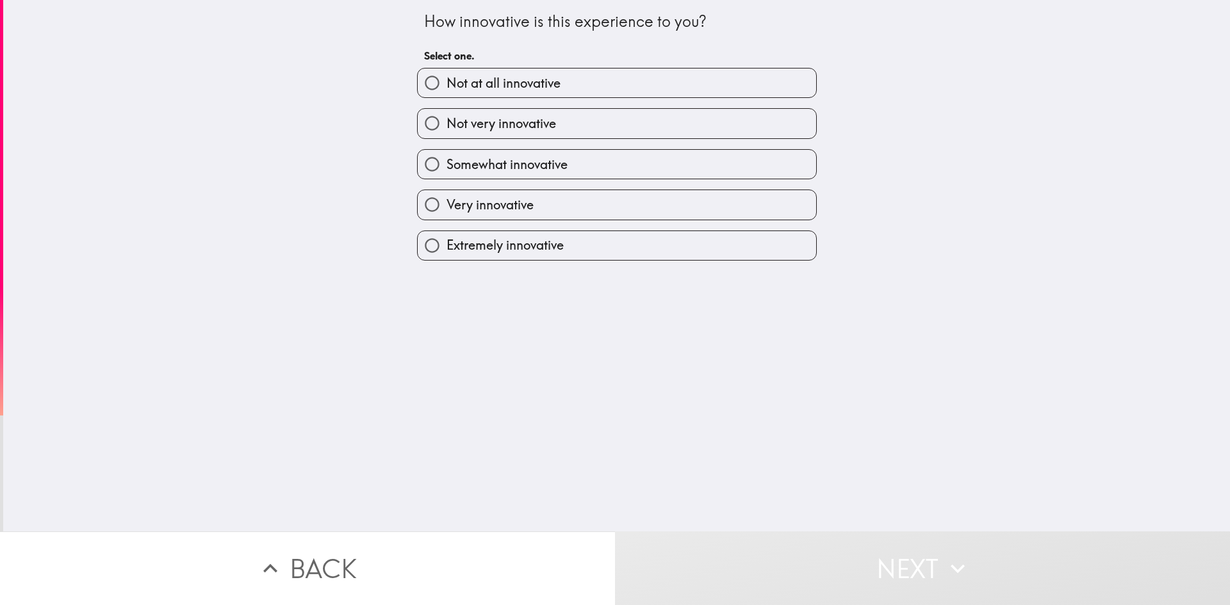
click at [569, 247] on label "Extremely innovative" at bounding box center [617, 245] width 399 height 29
click at [447, 247] on input "Extremely innovative" at bounding box center [432, 245] width 29 height 29
radio input "true"
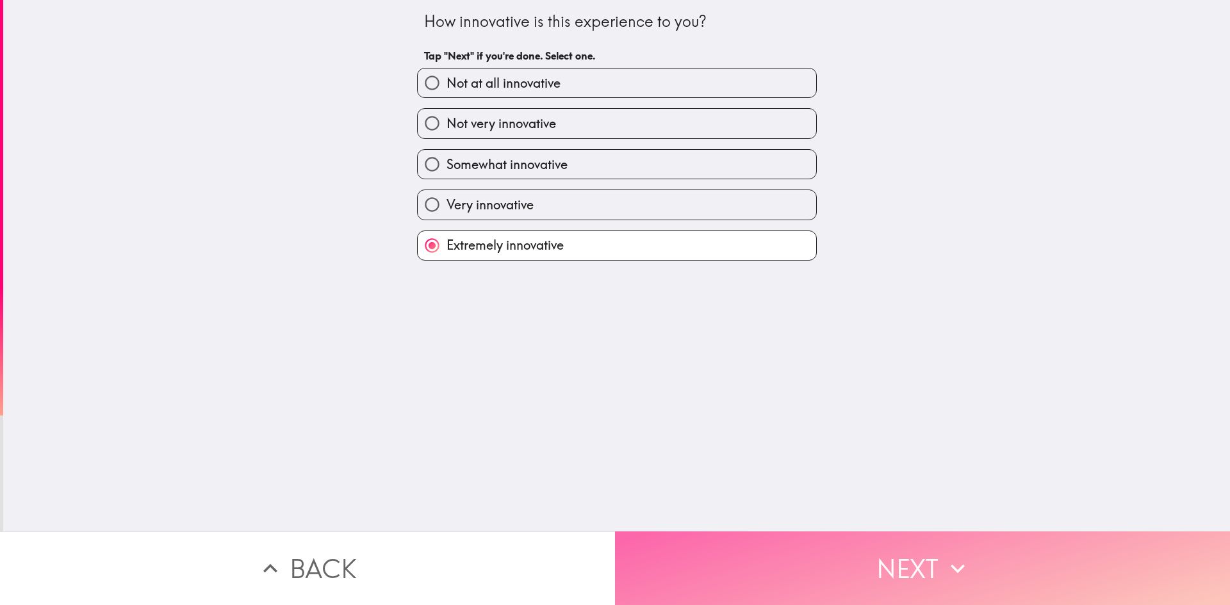
click at [780, 546] on button "Next" at bounding box center [922, 569] width 615 height 74
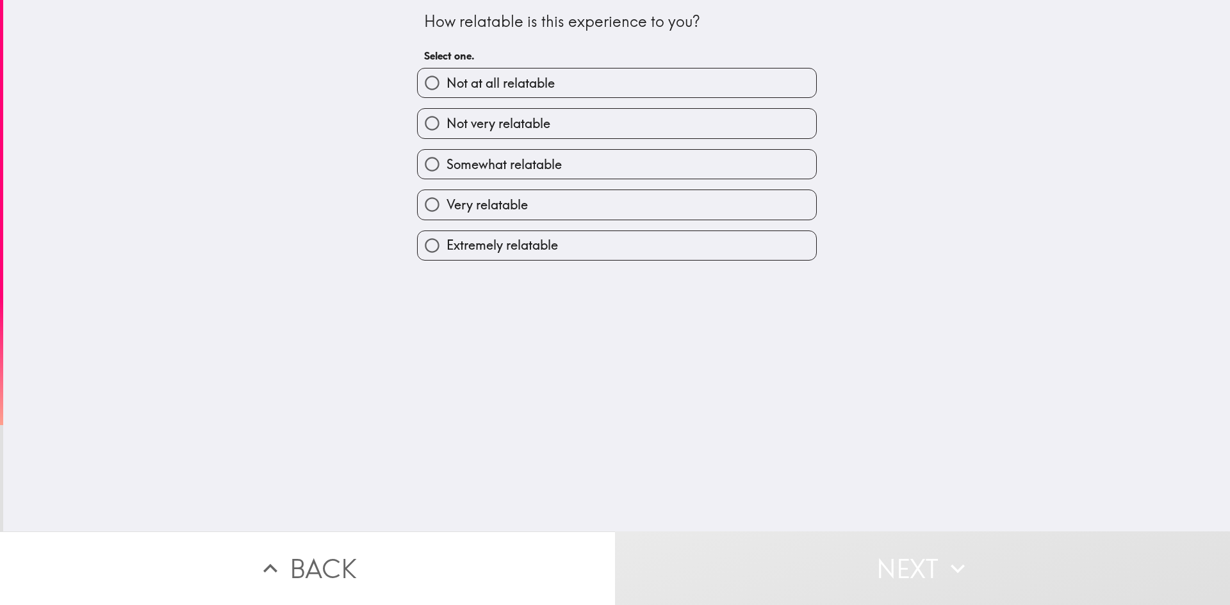
click at [554, 247] on label "Extremely relatable" at bounding box center [617, 245] width 399 height 29
click at [447, 247] on input "Extremely relatable" at bounding box center [432, 245] width 29 height 29
radio input "true"
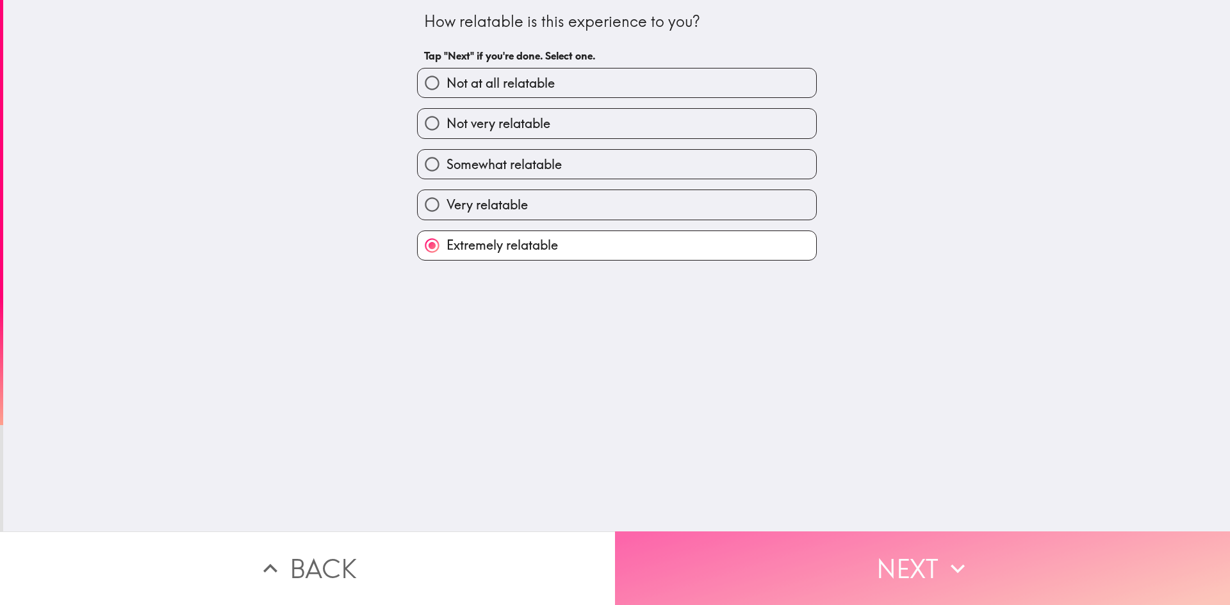
click at [820, 568] on button "Next" at bounding box center [922, 569] width 615 height 74
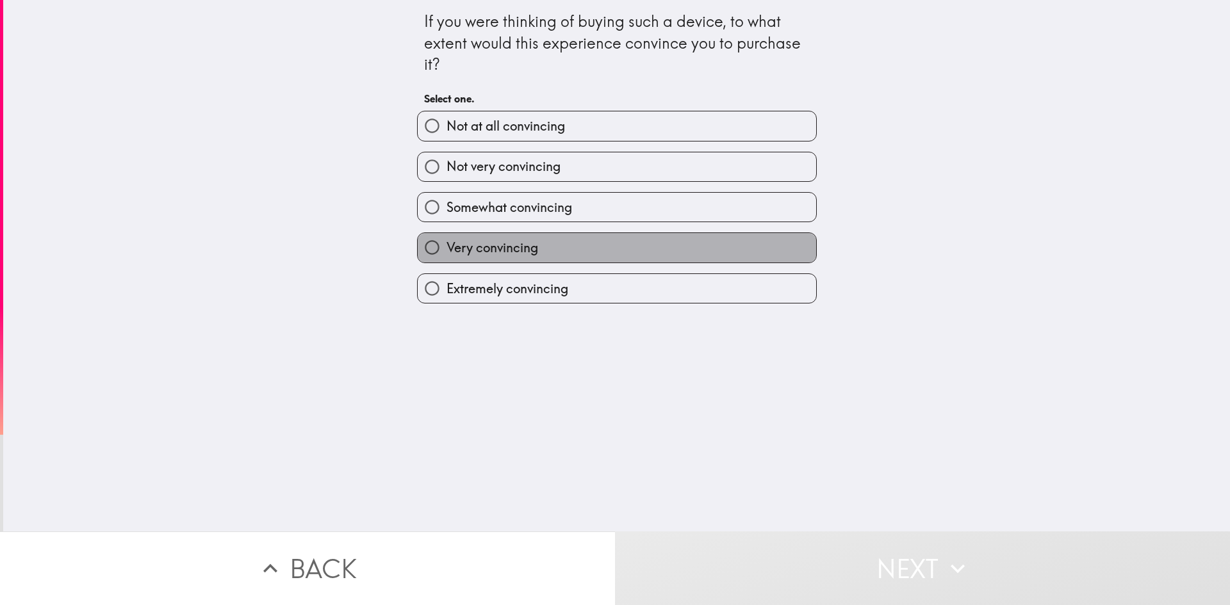
click at [605, 247] on label "Very convincing" at bounding box center [617, 247] width 399 height 29
click at [447, 247] on input "Very convincing" at bounding box center [432, 247] width 29 height 29
radio input "true"
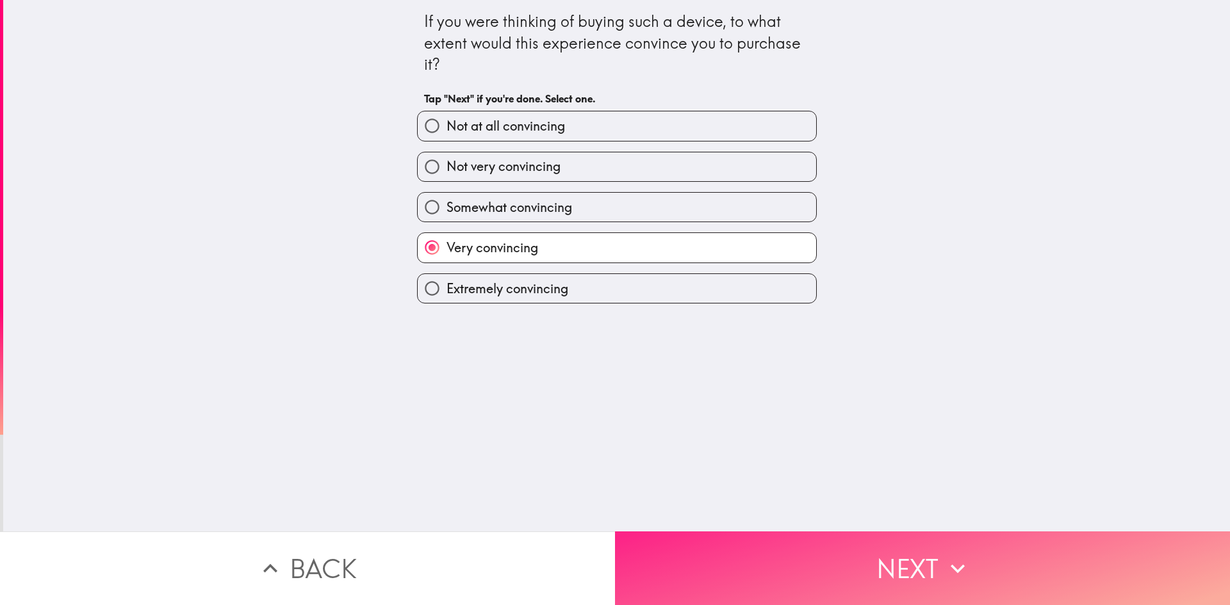
click at [804, 550] on button "Next" at bounding box center [922, 569] width 615 height 74
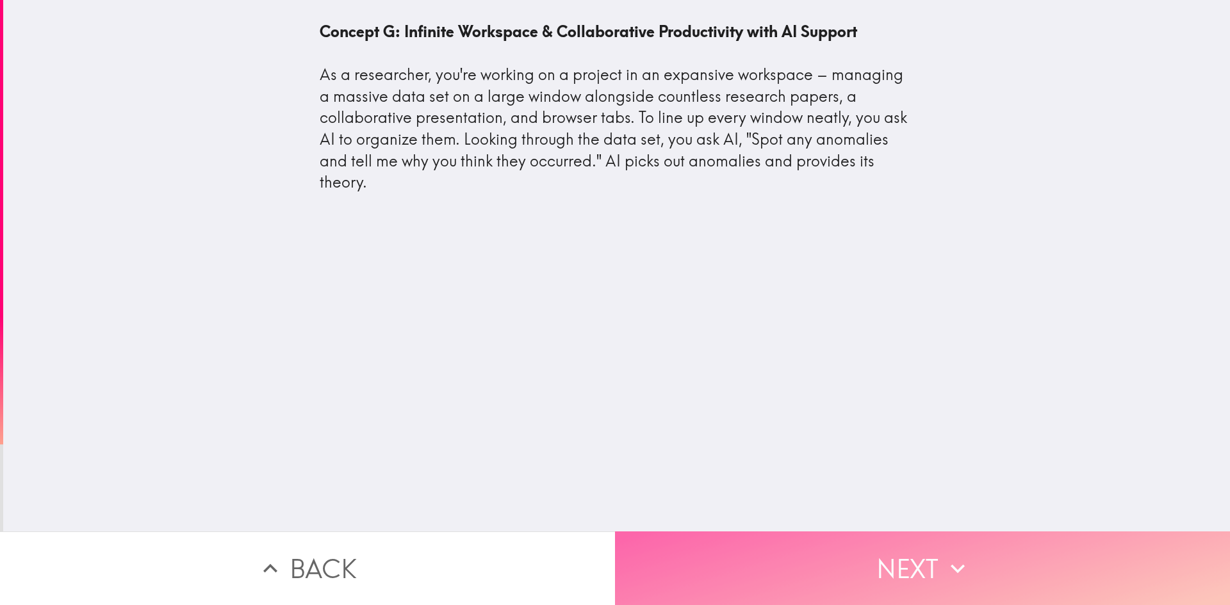
click at [953, 564] on icon "button" at bounding box center [958, 568] width 14 height 9
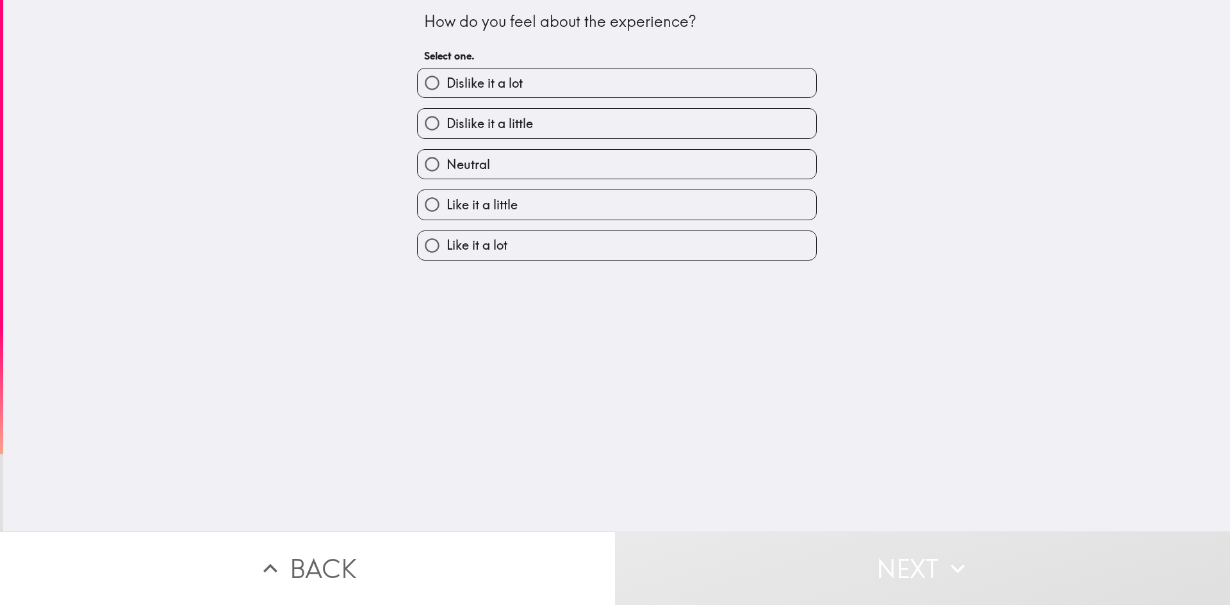
click at [488, 247] on span "Like it a lot" at bounding box center [477, 245] width 61 height 18
click at [447, 247] on input "Like it a lot" at bounding box center [432, 245] width 29 height 29
radio input "true"
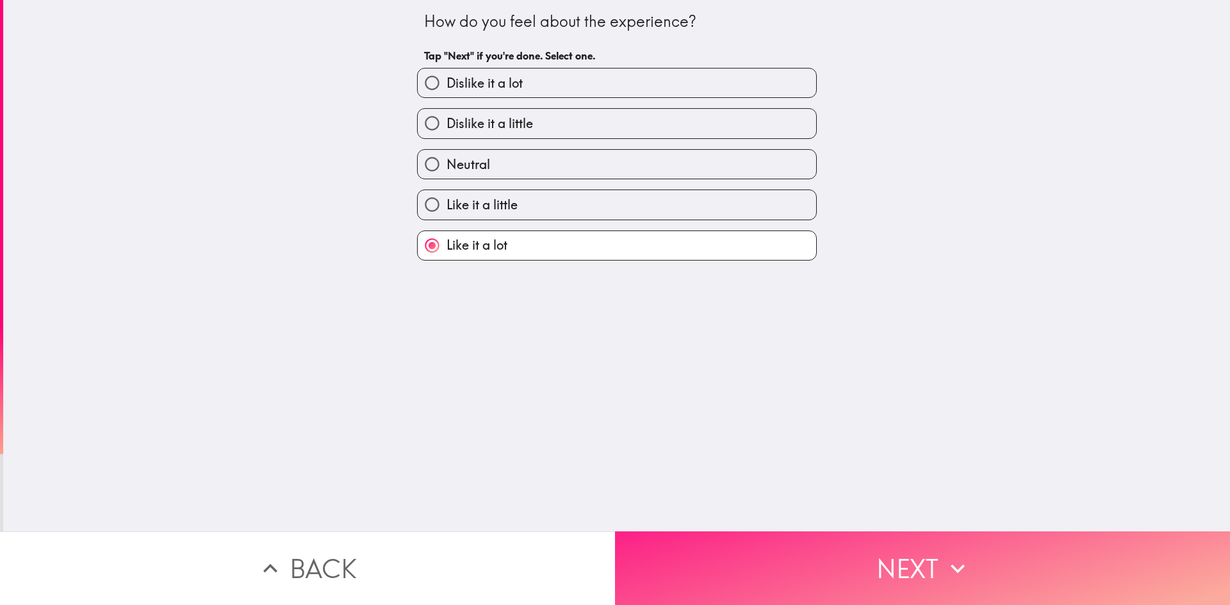
click at [759, 572] on button "Next" at bounding box center [922, 569] width 615 height 74
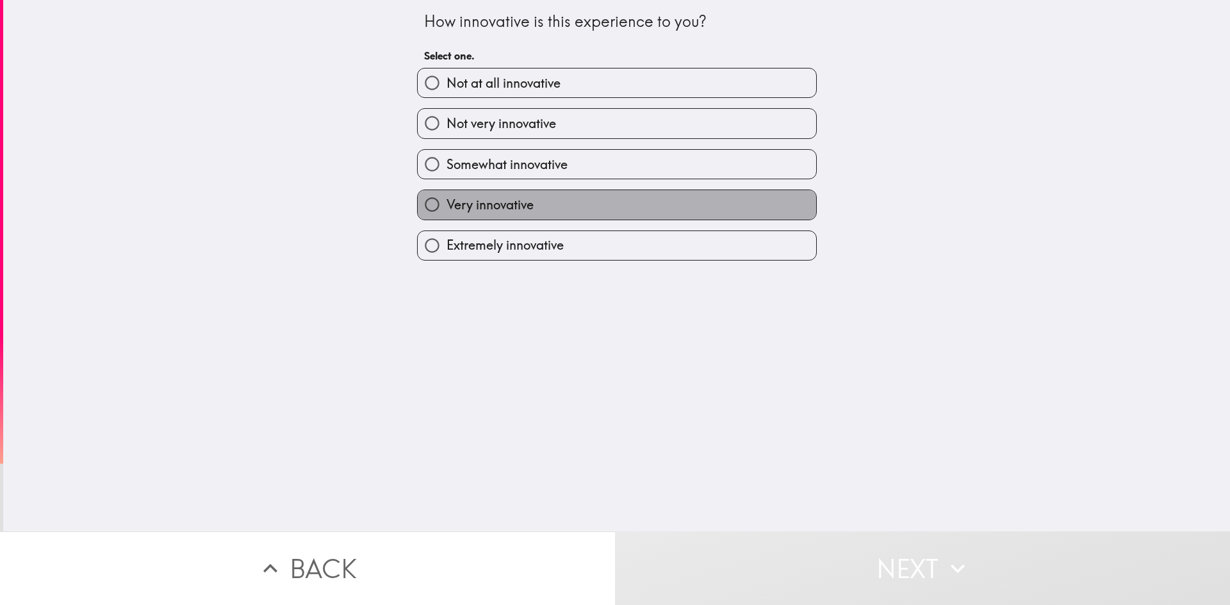
click at [548, 207] on label "Very innovative" at bounding box center [617, 204] width 399 height 29
click at [447, 207] on input "Very innovative" at bounding box center [432, 204] width 29 height 29
radio input "true"
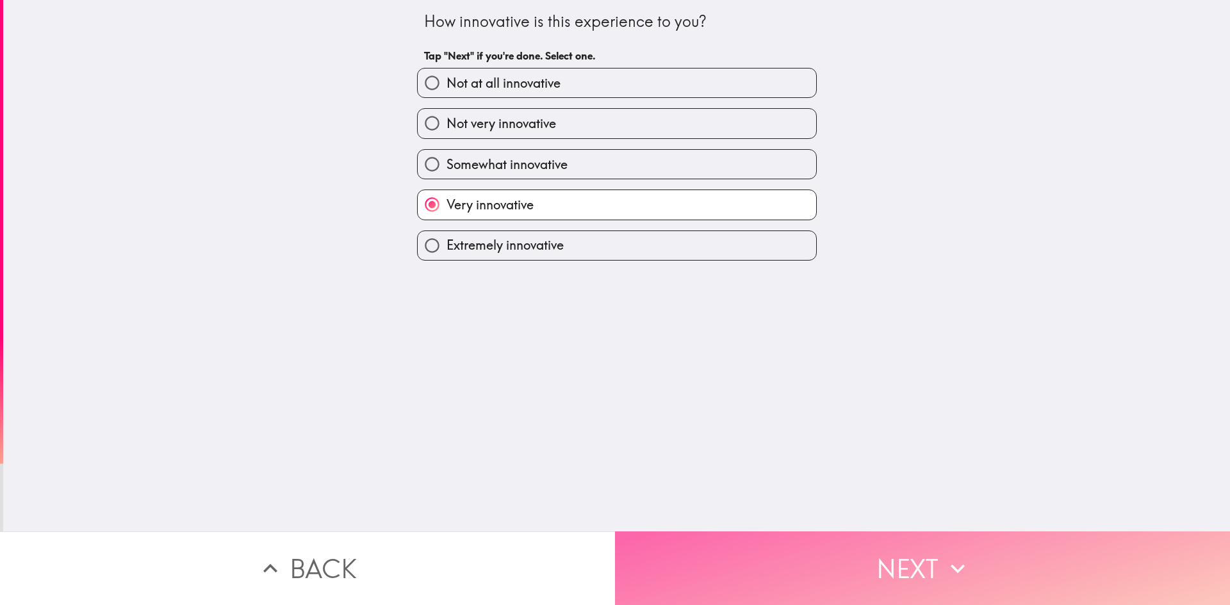
click at [771, 549] on button "Next" at bounding box center [922, 569] width 615 height 74
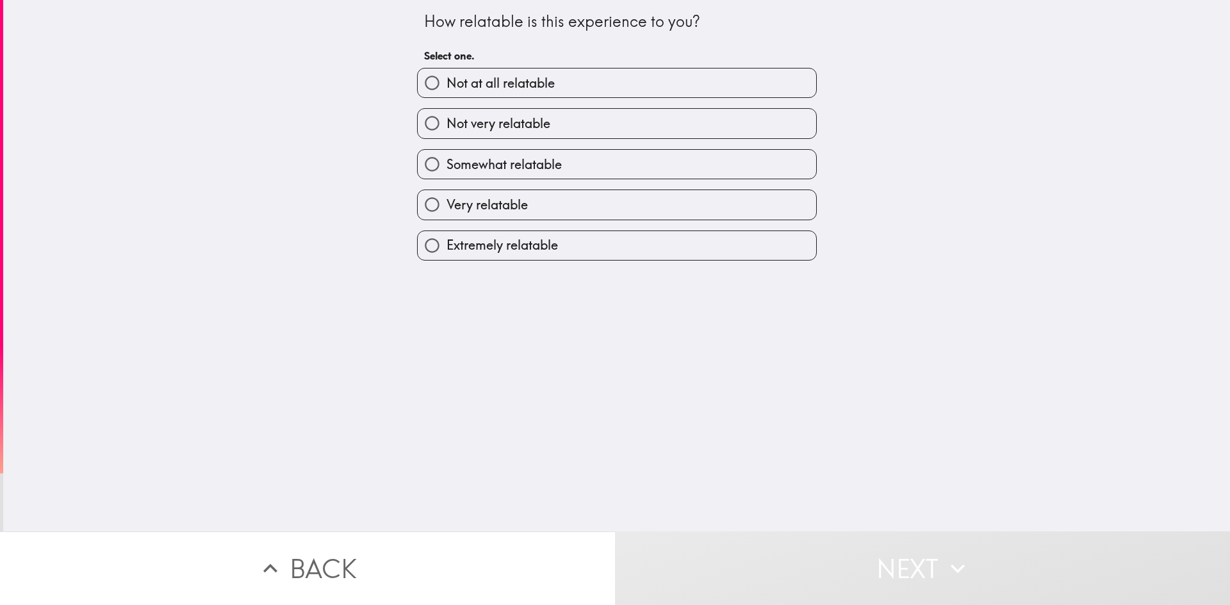
click at [619, 247] on label "Extremely relatable" at bounding box center [617, 245] width 399 height 29
click at [447, 247] on input "Extremely relatable" at bounding box center [432, 245] width 29 height 29
radio input "true"
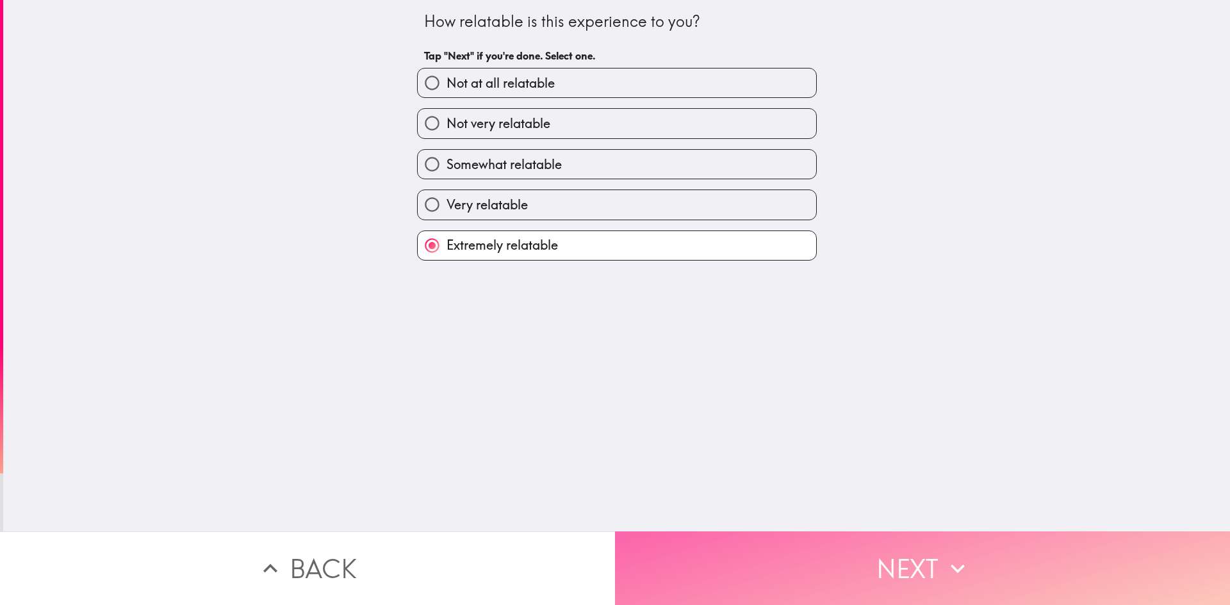
click at [832, 572] on button "Next" at bounding box center [922, 569] width 615 height 74
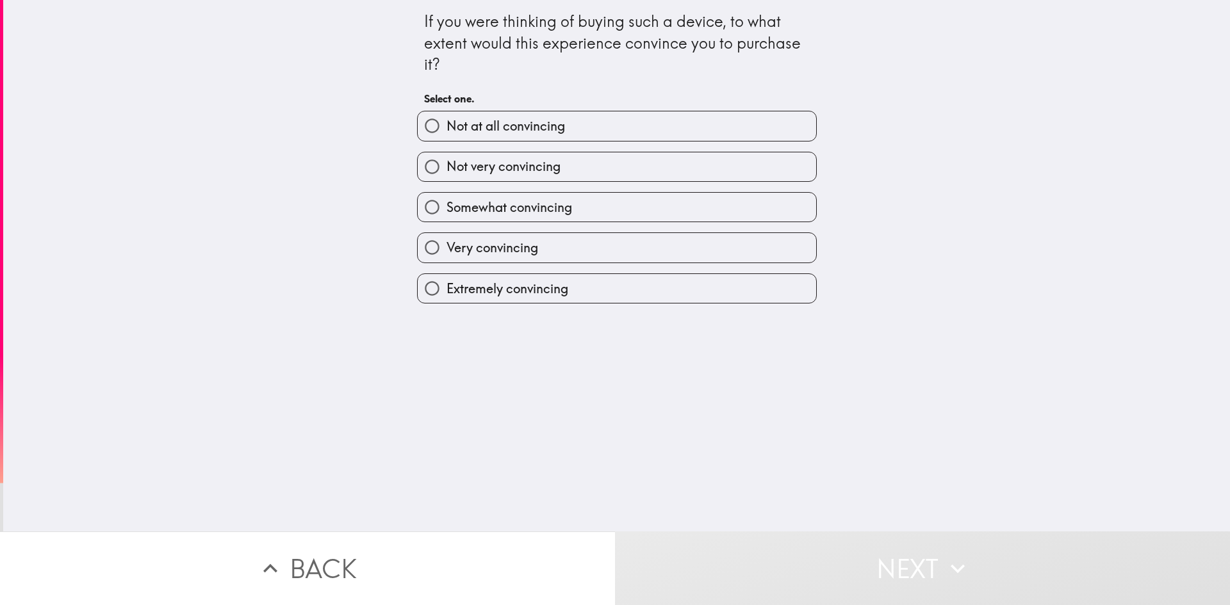
click at [598, 279] on label "Extremely convincing" at bounding box center [617, 288] width 399 height 29
click at [447, 279] on input "Extremely convincing" at bounding box center [432, 288] width 29 height 29
radio input "true"
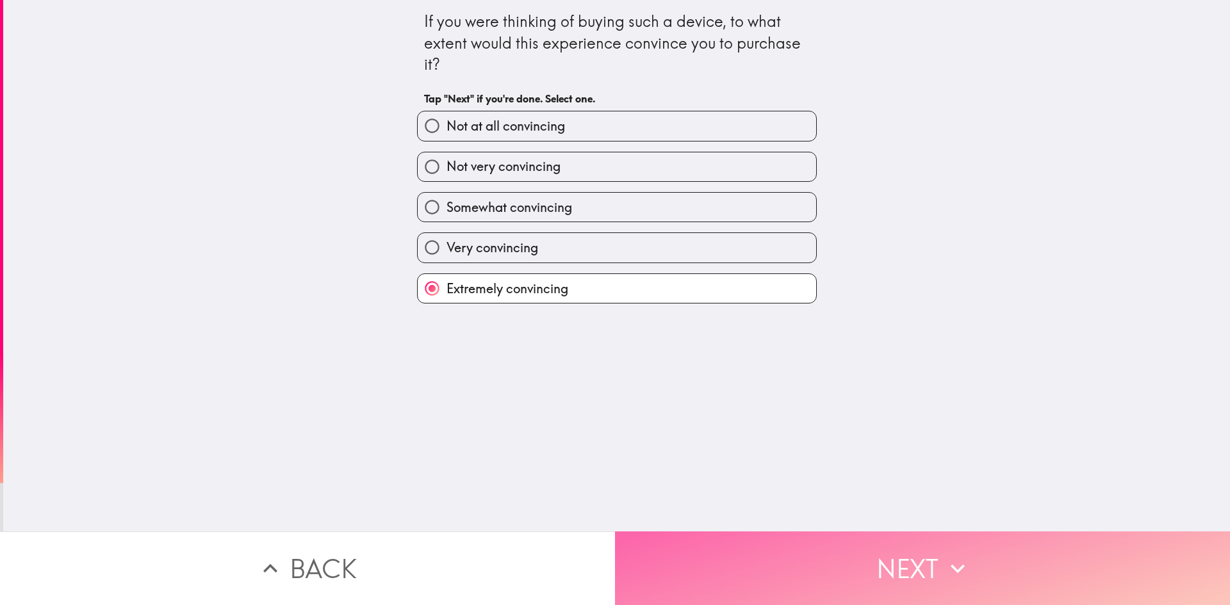
click at [796, 574] on button "Next" at bounding box center [922, 569] width 615 height 74
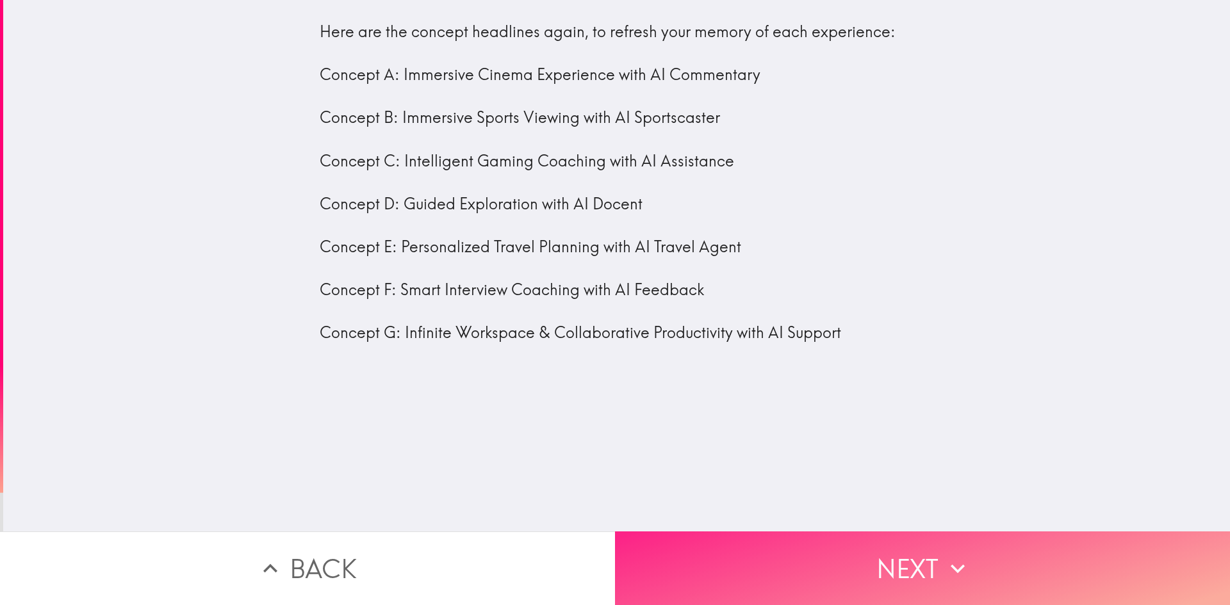
click at [833, 545] on button "Next" at bounding box center [922, 569] width 615 height 74
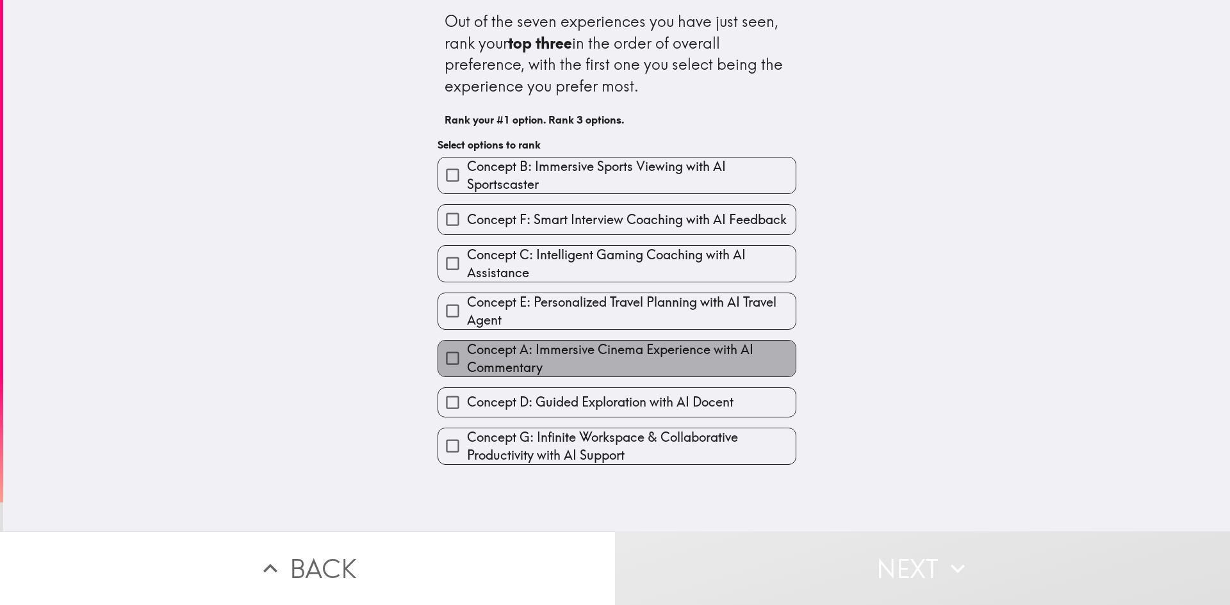
click at [597, 360] on span "Concept A: Immersive Cinema Experience with AI Commentary" at bounding box center [631, 359] width 329 height 36
click at [467, 360] on input "Concept A: Immersive Cinema Experience with AI Commentary" at bounding box center [452, 358] width 29 height 29
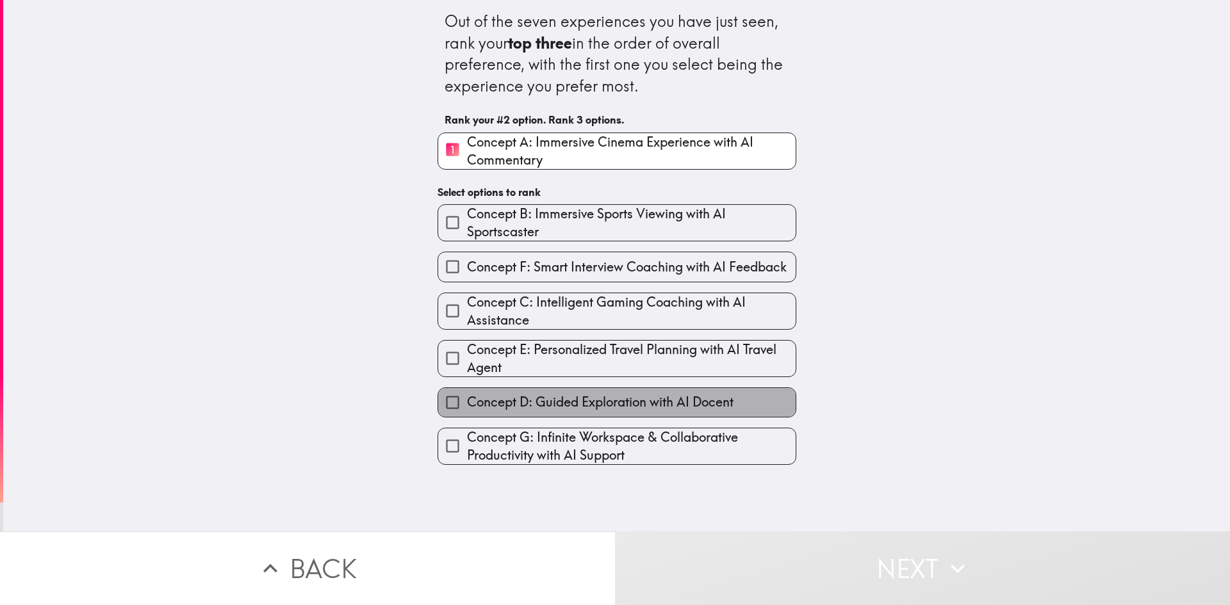
click at [573, 403] on span "Concept D: Guided Exploration with AI Docent" at bounding box center [600, 402] width 267 height 18
click at [467, 403] on input "Concept D: Guided Exploration with AI Docent" at bounding box center [452, 402] width 29 height 29
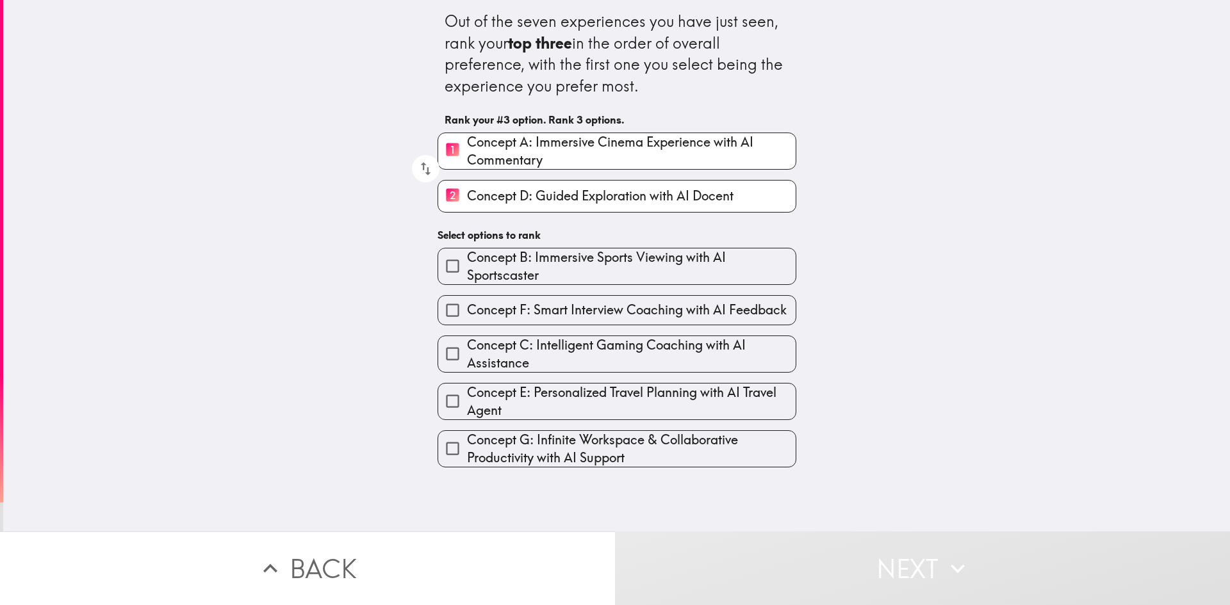
click at [582, 344] on span "Concept C: Intelligent Gaming Coaching with AI Assistance" at bounding box center [631, 354] width 329 height 36
click at [467, 344] on input "Concept C: Intelligent Gaming Coaching with AI Assistance" at bounding box center [452, 354] width 29 height 29
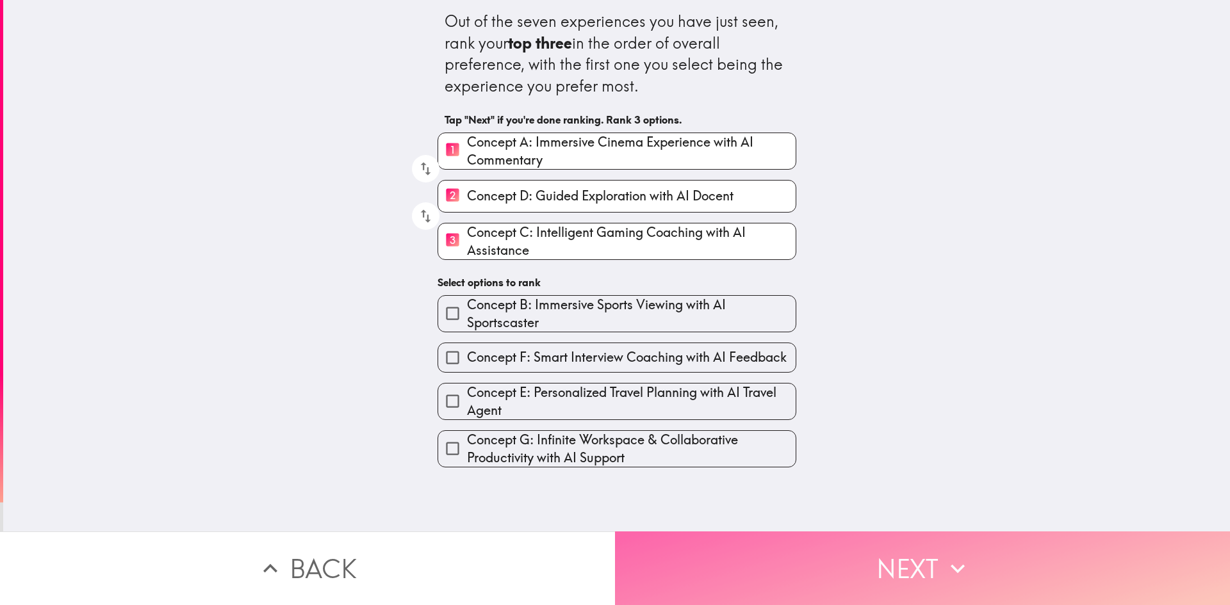
click at [878, 556] on button "Next" at bounding box center [922, 569] width 615 height 74
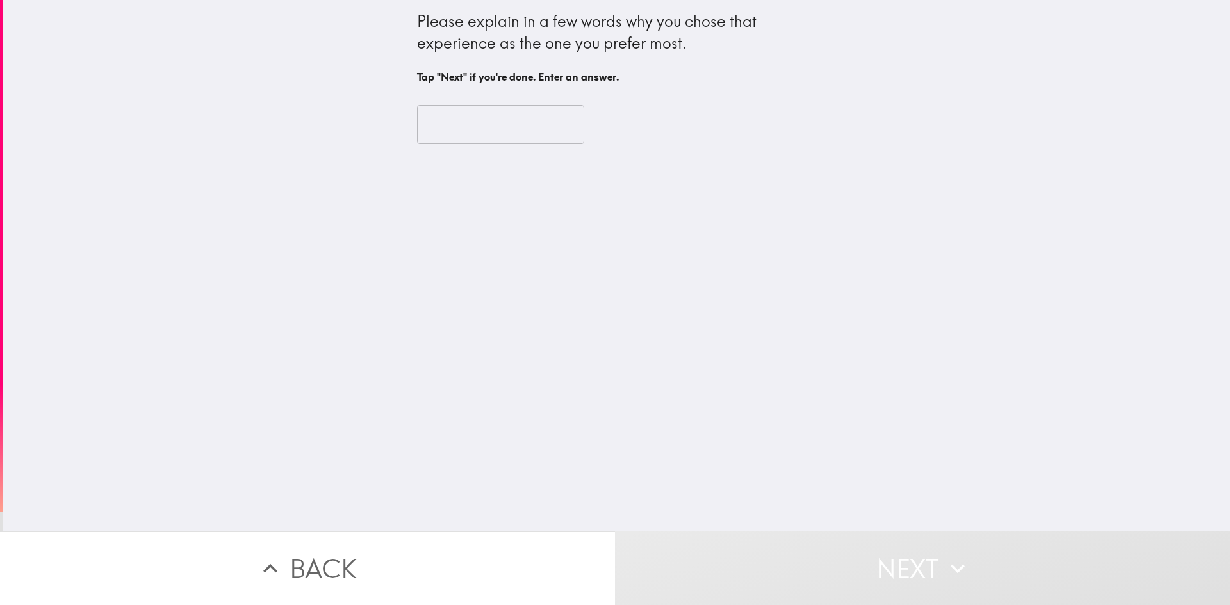
click at [490, 128] on input "text" at bounding box center [500, 125] width 167 height 40
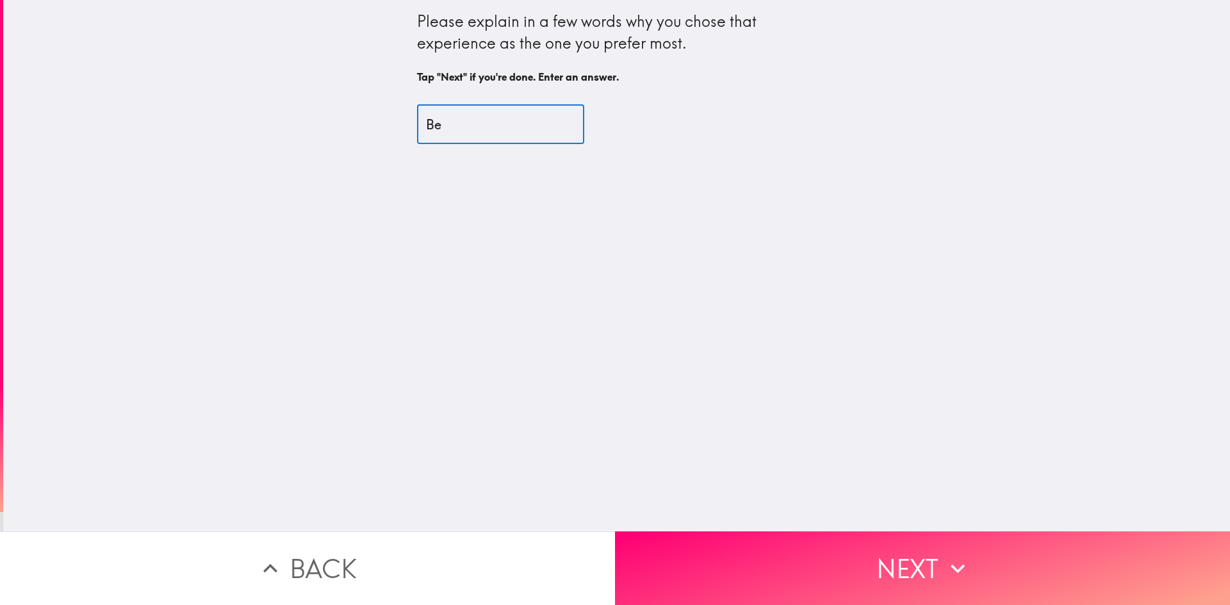
type input "B"
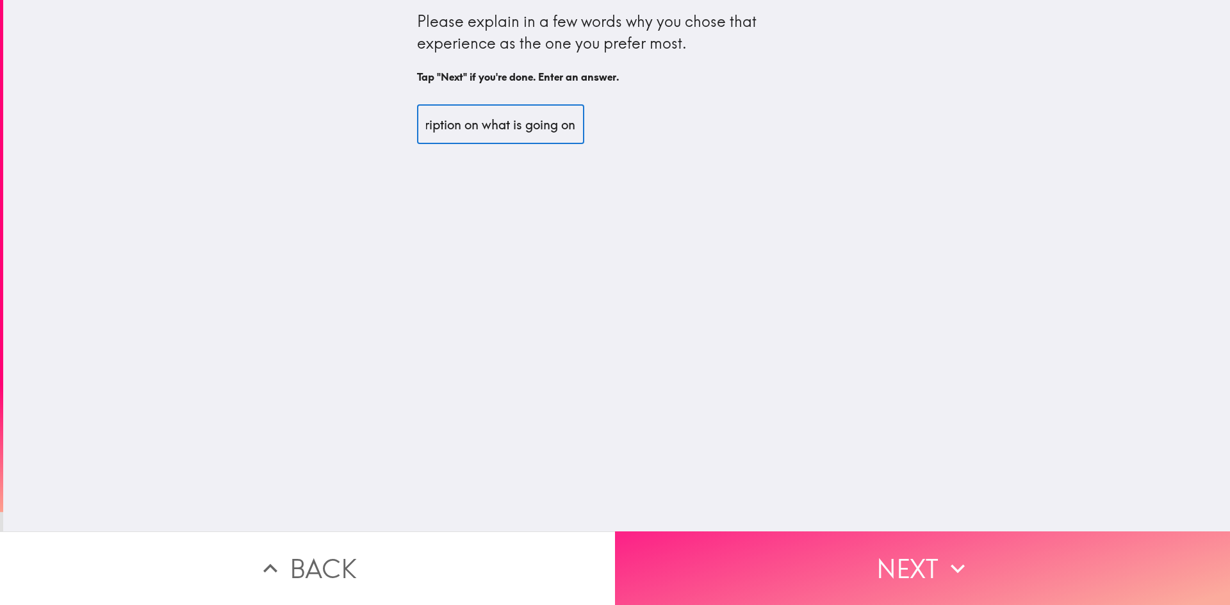
type input "I should always be able to ask a question and get a good description on what is…"
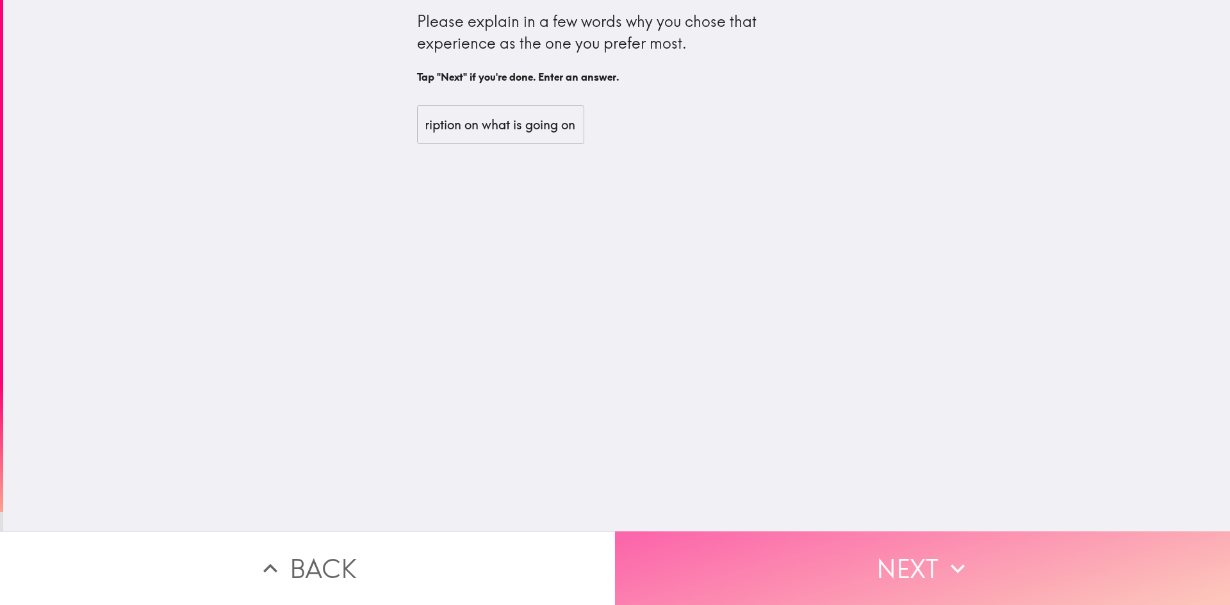
scroll to position [0, 0]
click at [683, 534] on button "Next" at bounding box center [922, 569] width 615 height 74
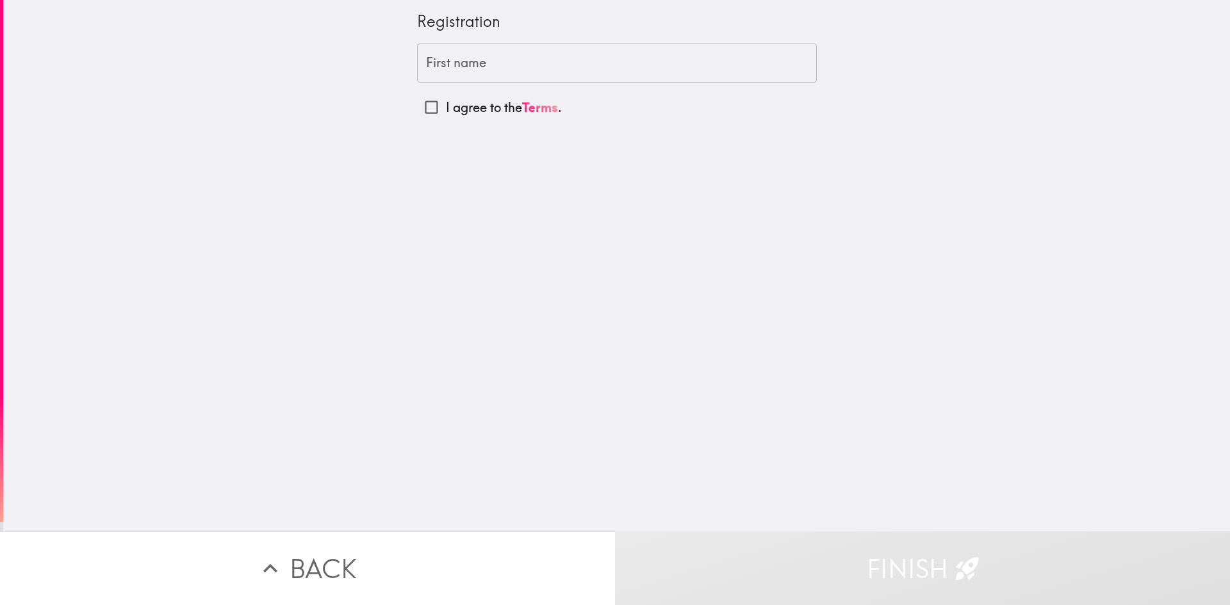
click at [467, 56] on input "First name" at bounding box center [617, 64] width 400 height 40
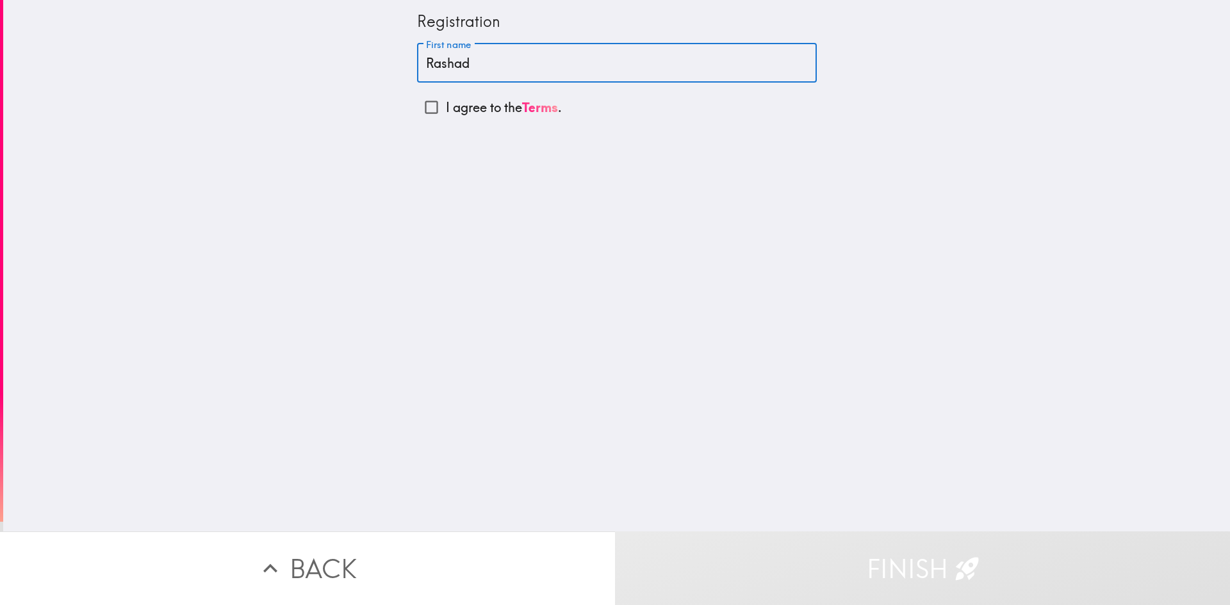
type input "Rashad"
click at [643, 404] on div "Registration First name [PERSON_NAME] First name I agree to the Terms ." at bounding box center [616, 266] width 1227 height 532
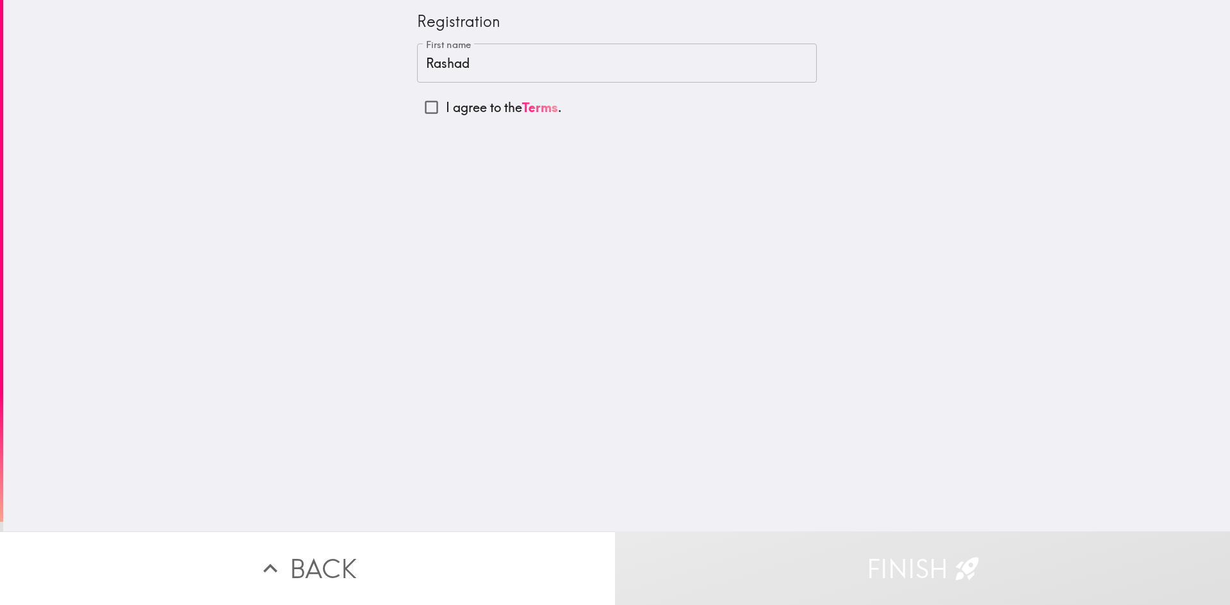
click at [427, 105] on input "I agree to the Terms ." at bounding box center [431, 107] width 29 height 29
checkbox input "true"
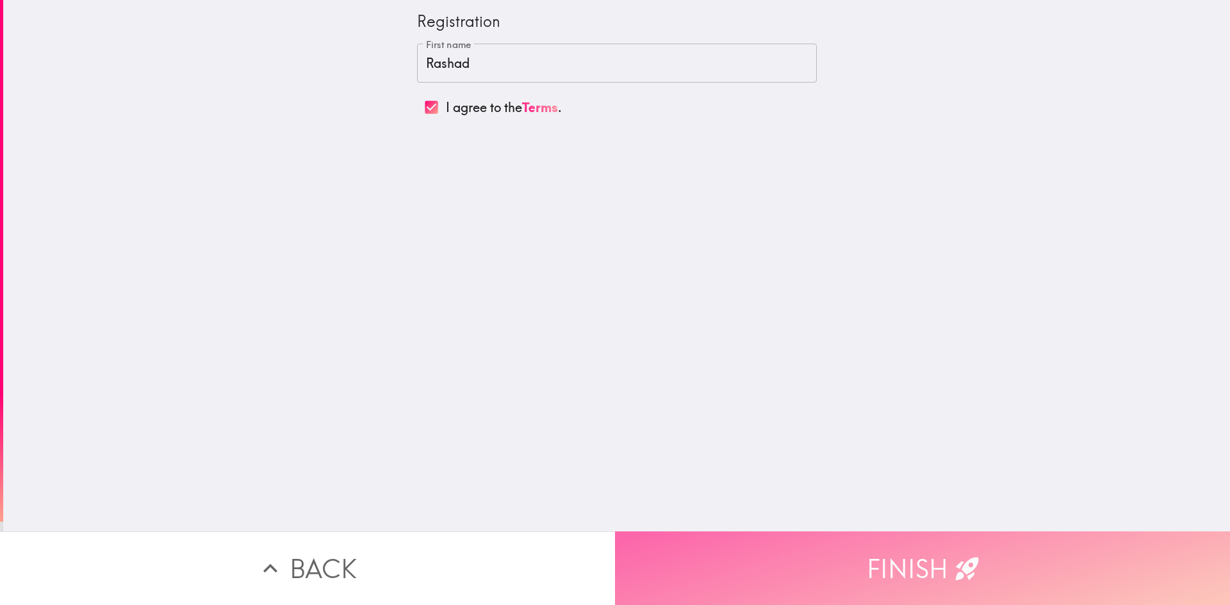
click at [896, 541] on button "Finish" at bounding box center [922, 569] width 615 height 74
